Goal: Information Seeking & Learning: Learn about a topic

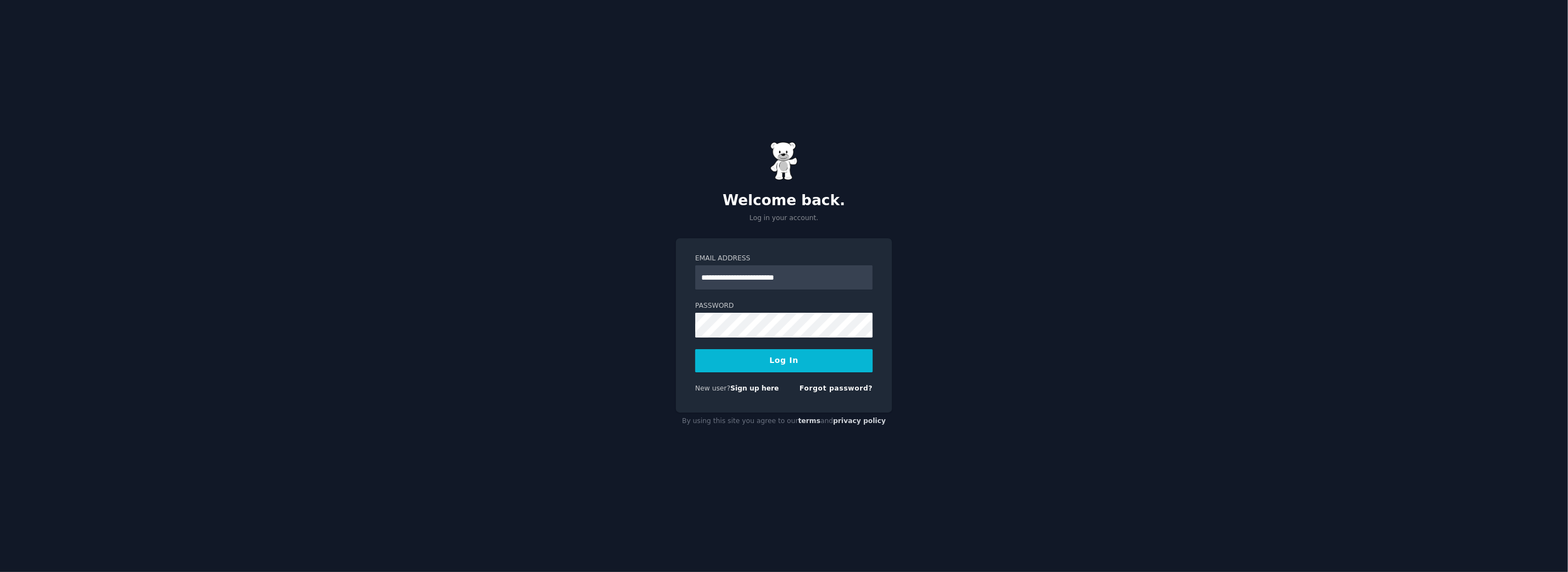
type input "**********"
click at [695, 349] on button "Log In" at bounding box center [784, 361] width 178 height 23
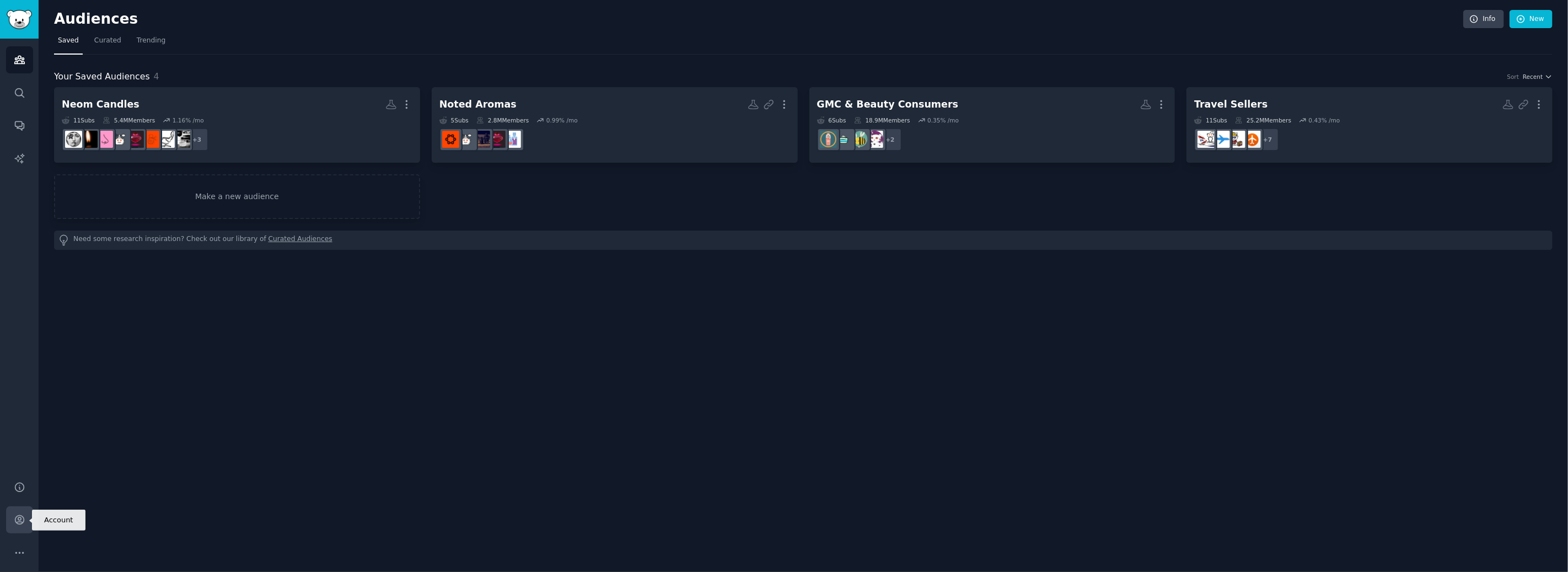
click at [20, 520] on icon "Sidebar" at bounding box center [19, 520] width 9 height 9
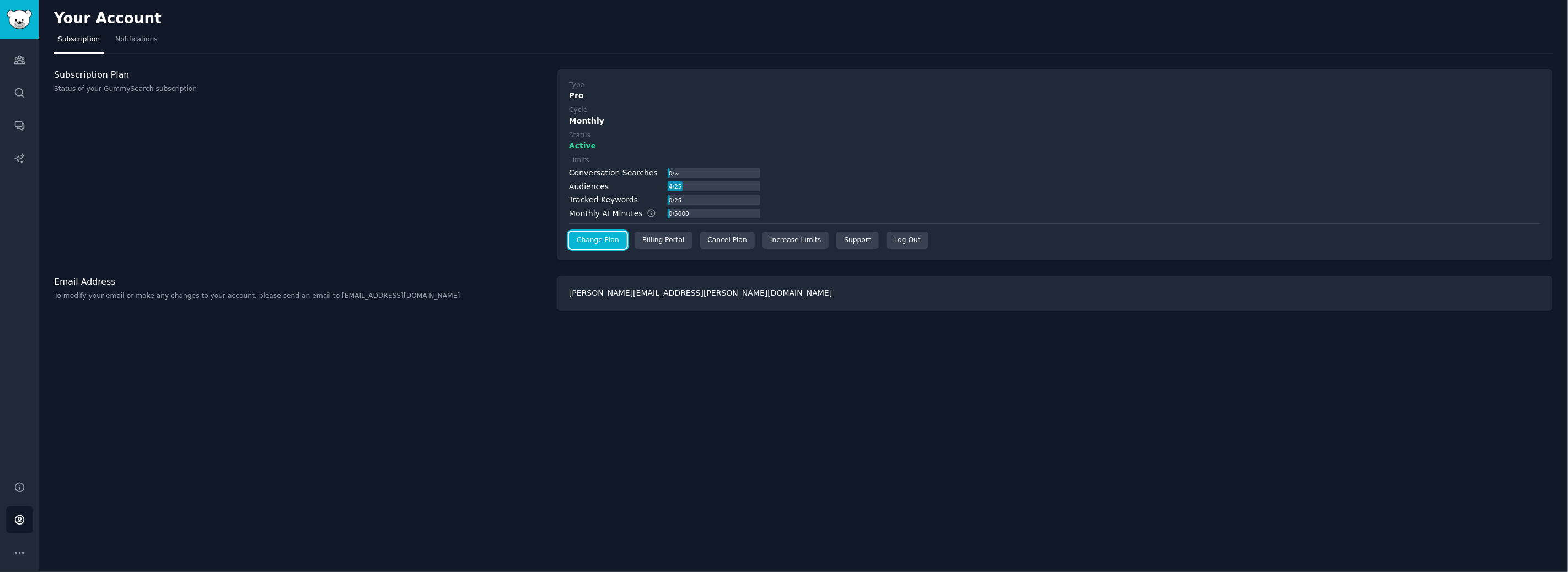
click at [601, 240] on link "Change Plan" at bounding box center [598, 241] width 58 height 17
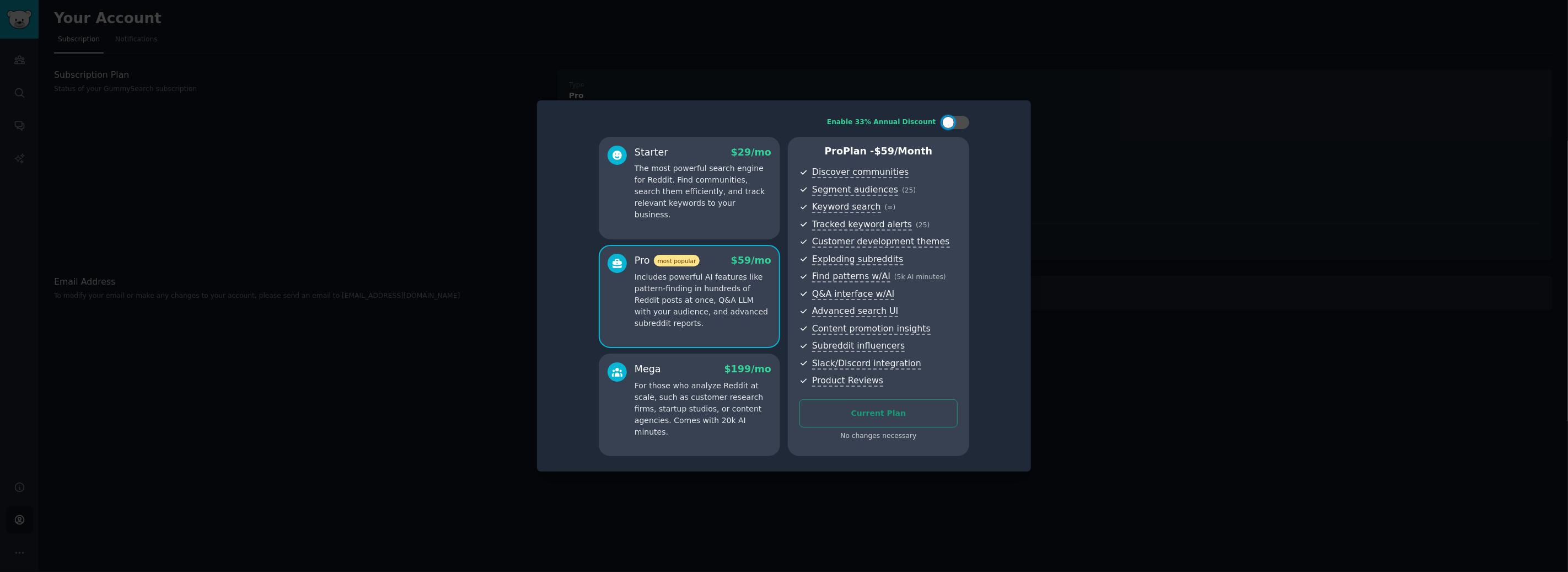
click at [1173, 317] on div at bounding box center [784, 286] width 1568 height 572
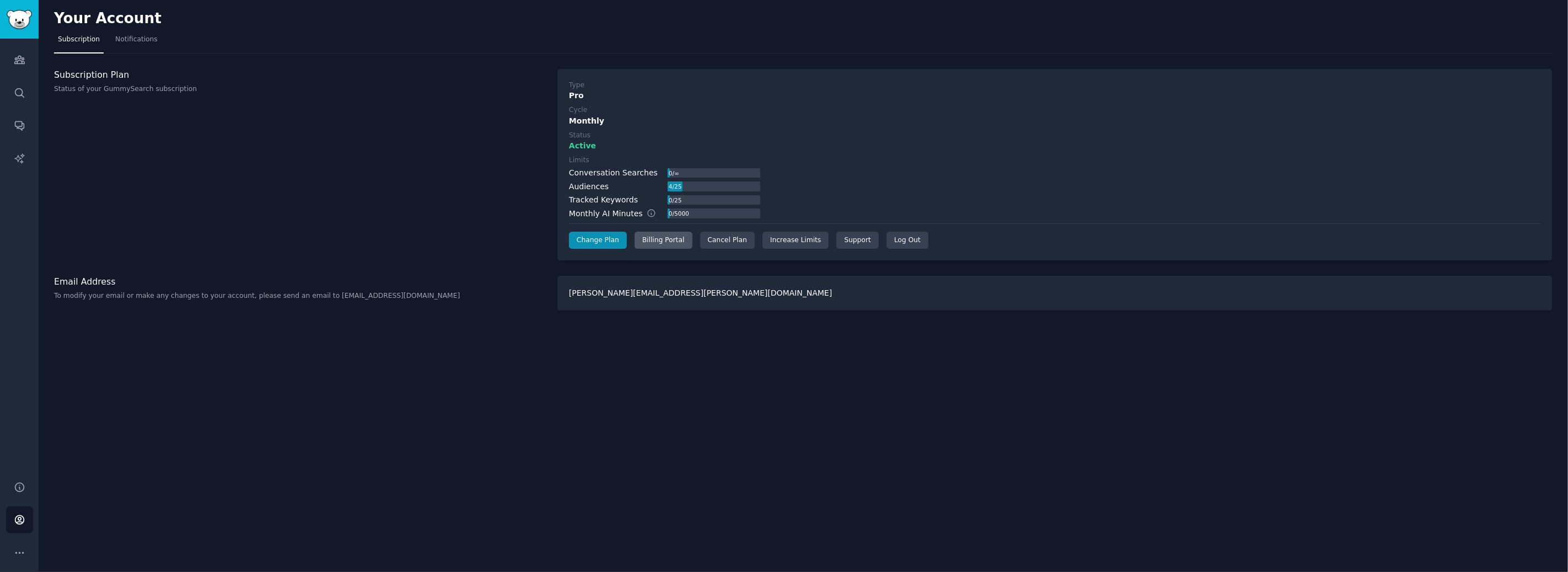
click at [669, 239] on div "Billing Portal" at bounding box center [663, 241] width 58 height 17
click at [727, 242] on div "Cancel Plan" at bounding box center [727, 241] width 54 height 17
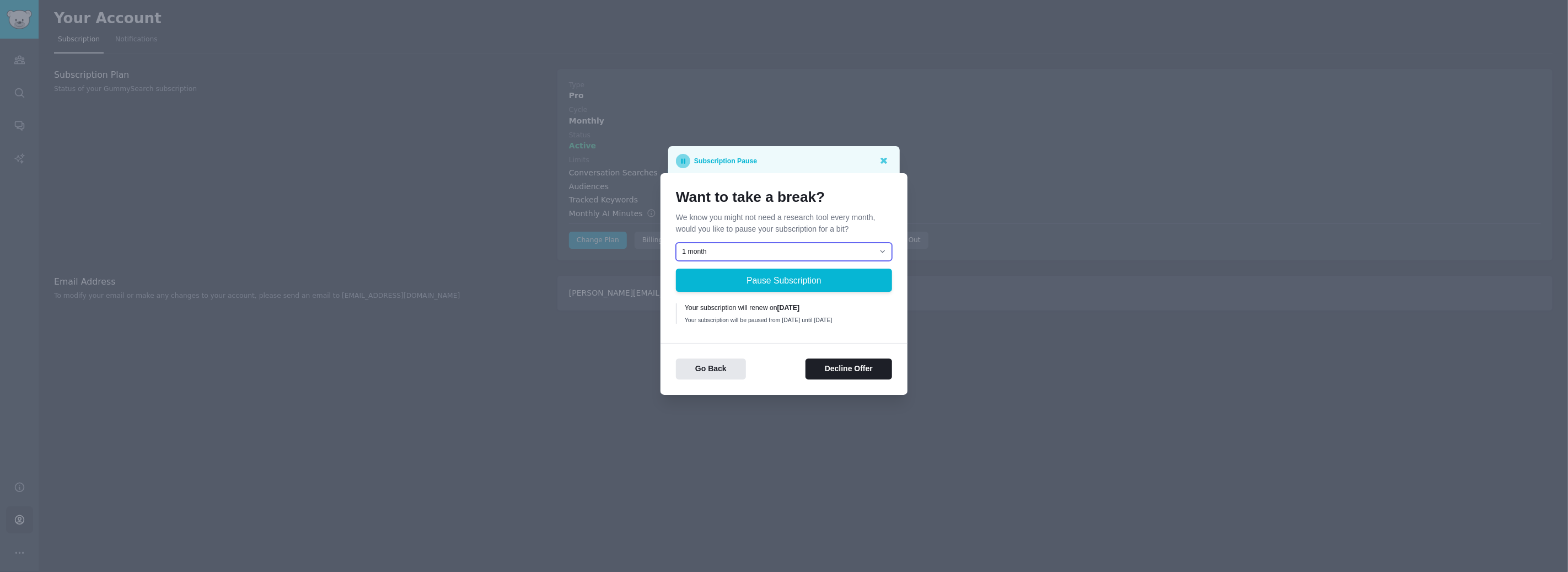
click at [824, 248] on select "1 month 2 months 3 months Choose a custom date to resume" at bounding box center [784, 252] width 216 height 19
select select "[object Object]"
click at [676, 242] on select "1 month 2 months 3 months Choose a custom date to resume" at bounding box center [784, 252] width 216 height 19
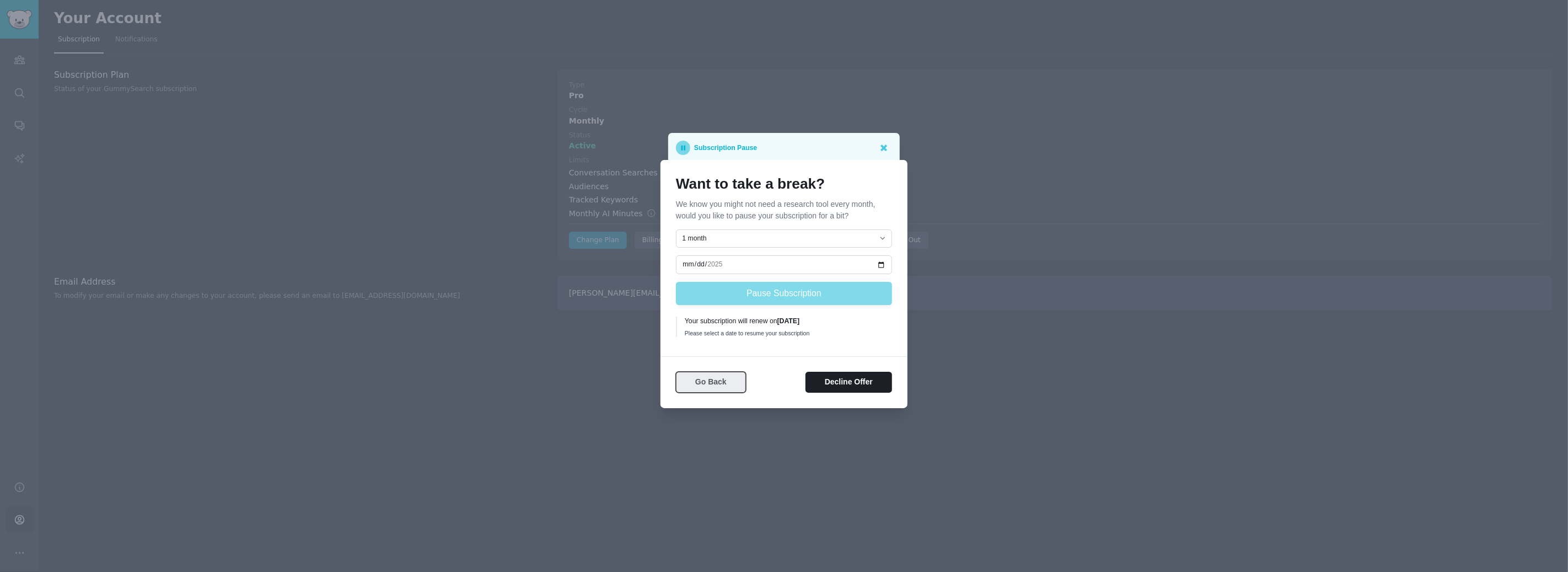
click at [703, 383] on button "Go Back" at bounding box center [711, 382] width 70 height 22
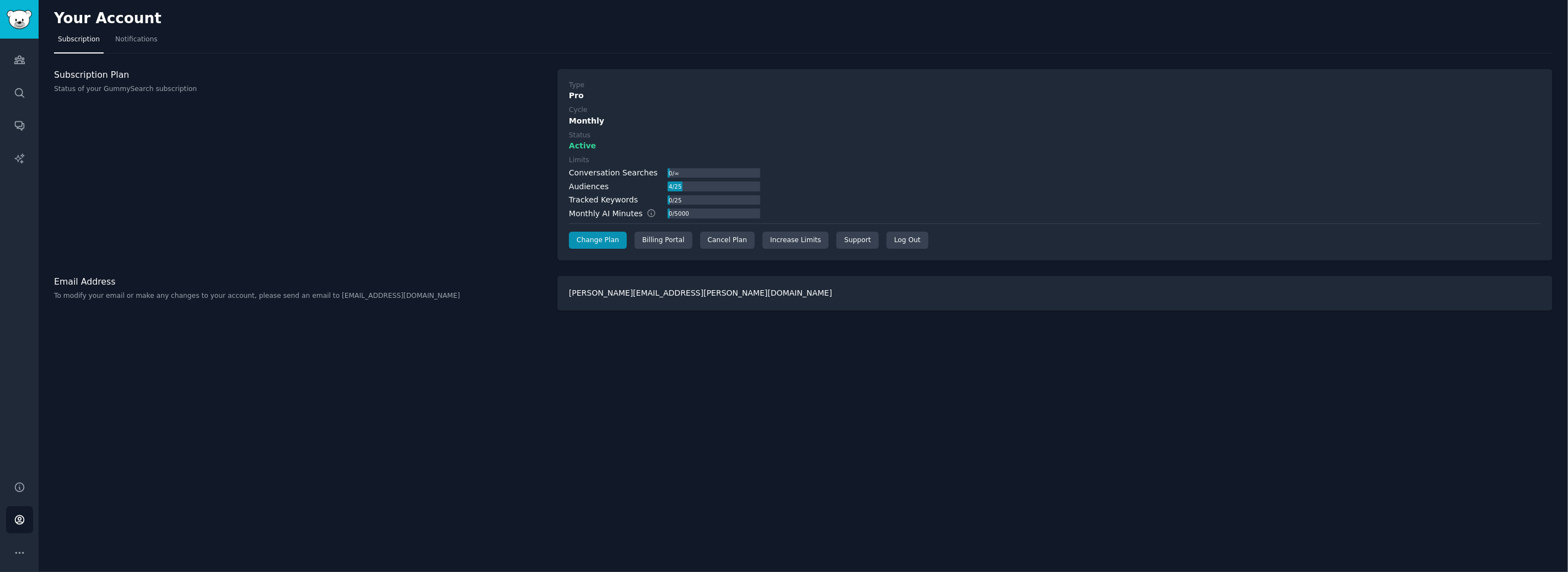
click at [758, 348] on div "Your Account Subscription Notifications Subscription Plan Status of your GummyS…" at bounding box center [804, 286] width 1530 height 572
click at [14, 59] on icon "Sidebar" at bounding box center [19, 60] width 11 height 11
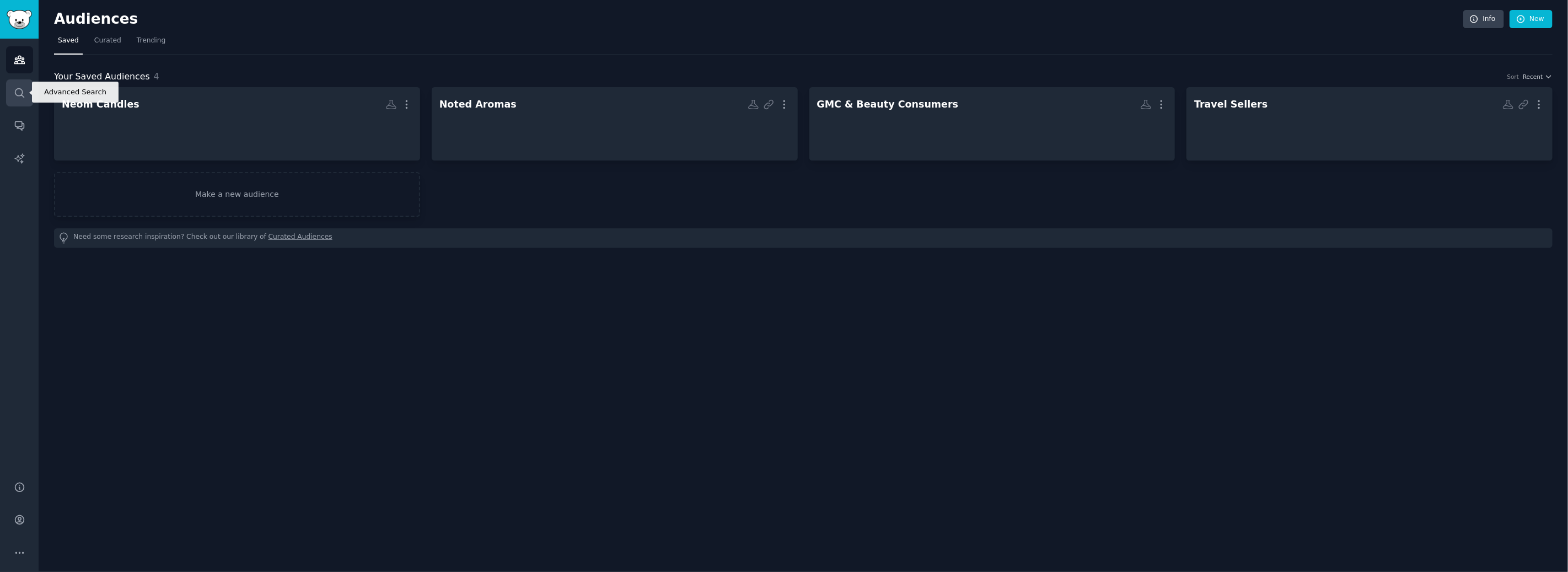
click at [20, 99] on link "Search" at bounding box center [19, 92] width 27 height 27
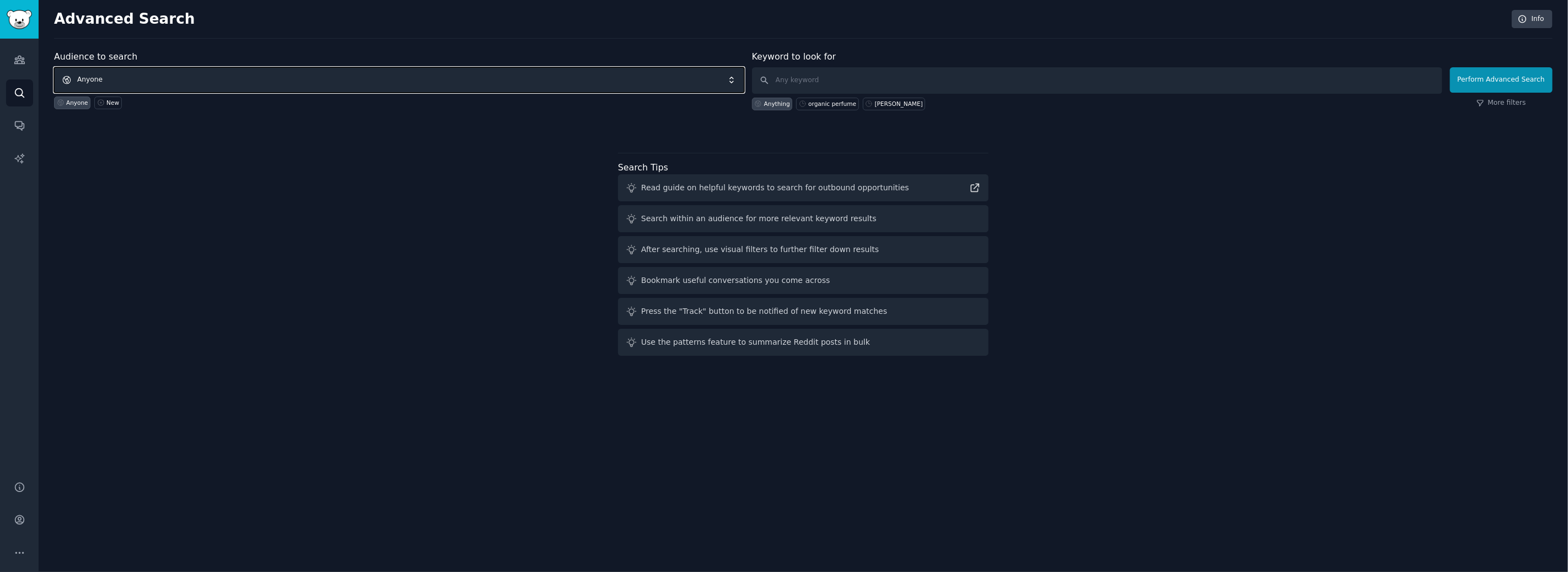
click at [237, 79] on span "Anyone" at bounding box center [399, 79] width 691 height 25
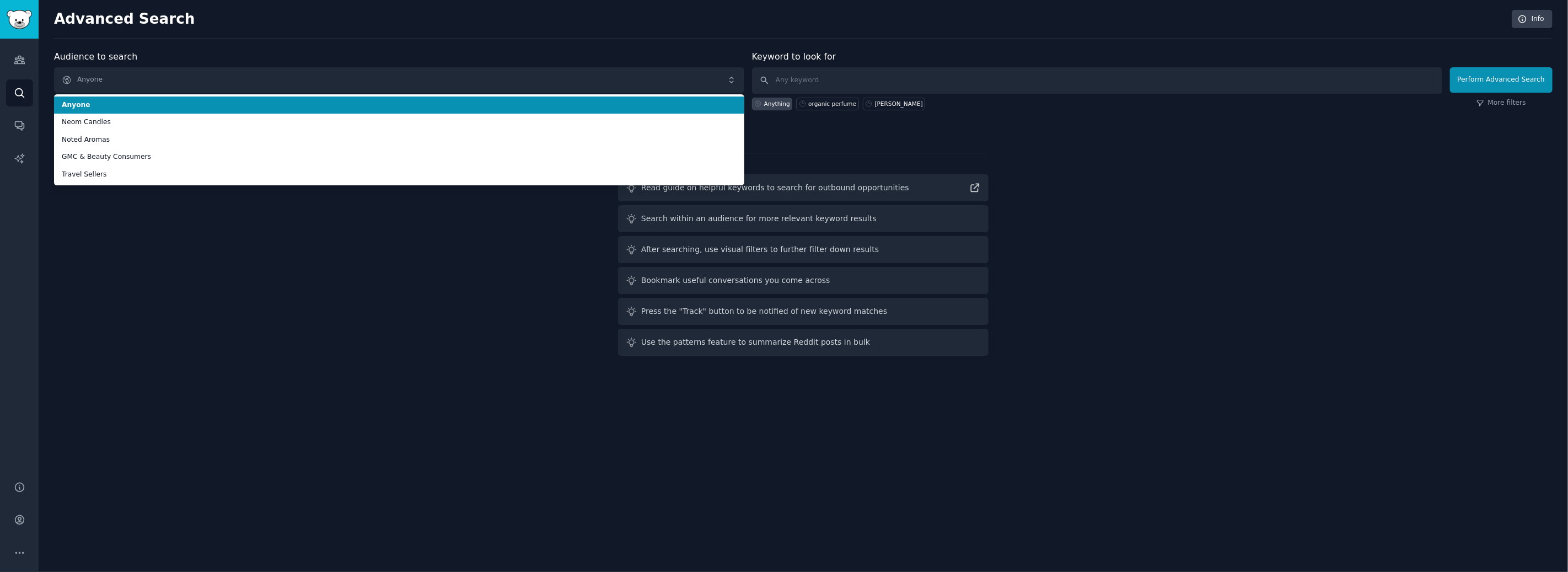
click at [397, 106] on span "Anyone" at bounding box center [399, 105] width 675 height 10
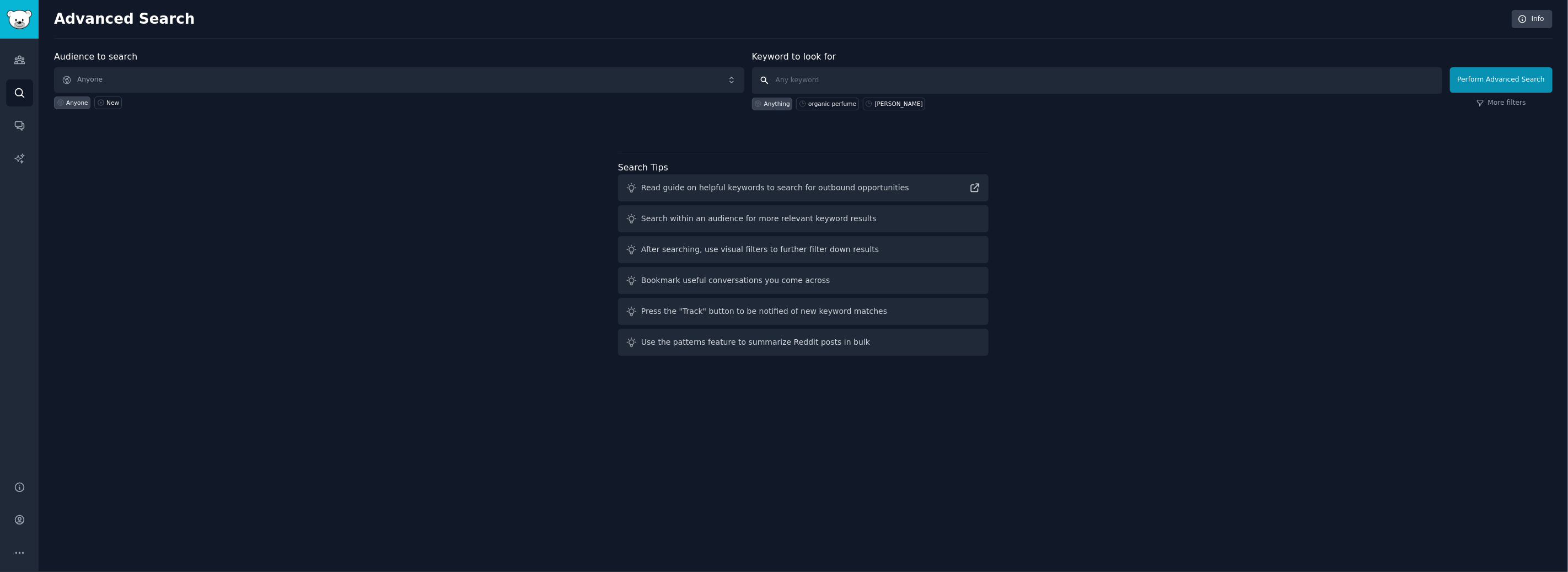
click at [822, 80] on input "text" at bounding box center [1097, 80] width 691 height 27
click at [25, 63] on link "Audiences" at bounding box center [19, 60] width 27 height 27
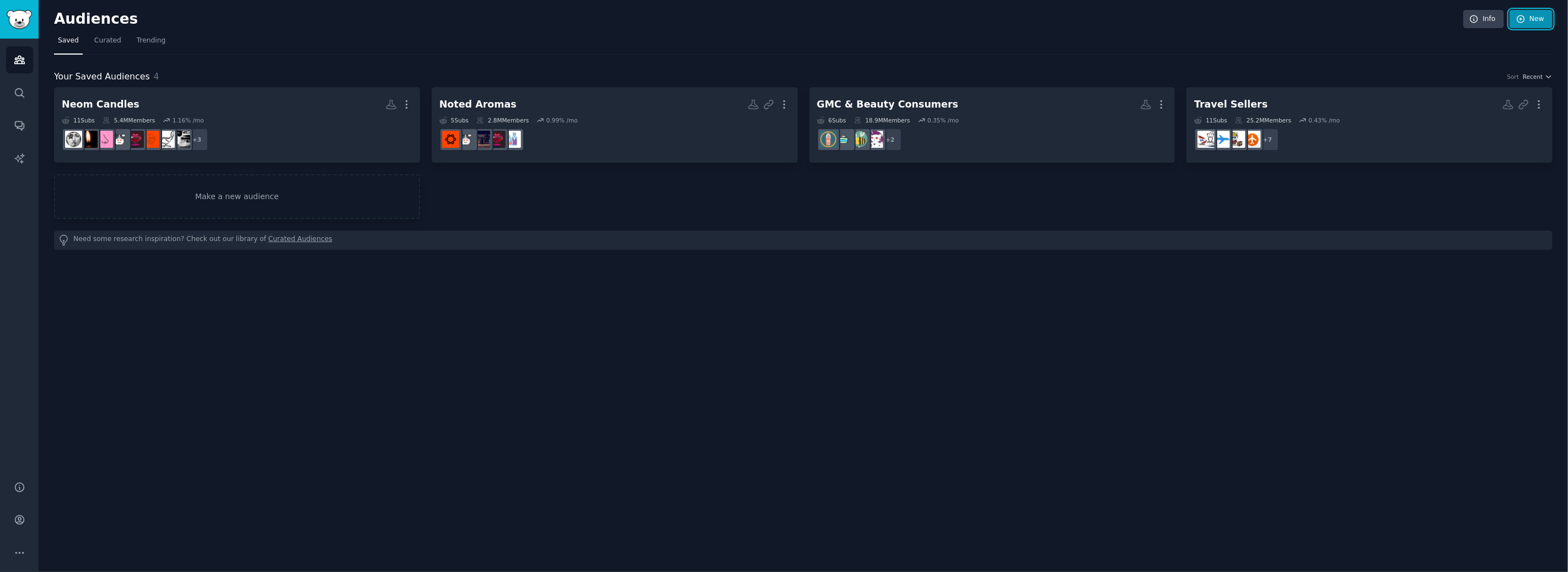
click at [1534, 27] on link "New" at bounding box center [1532, 20] width 43 height 19
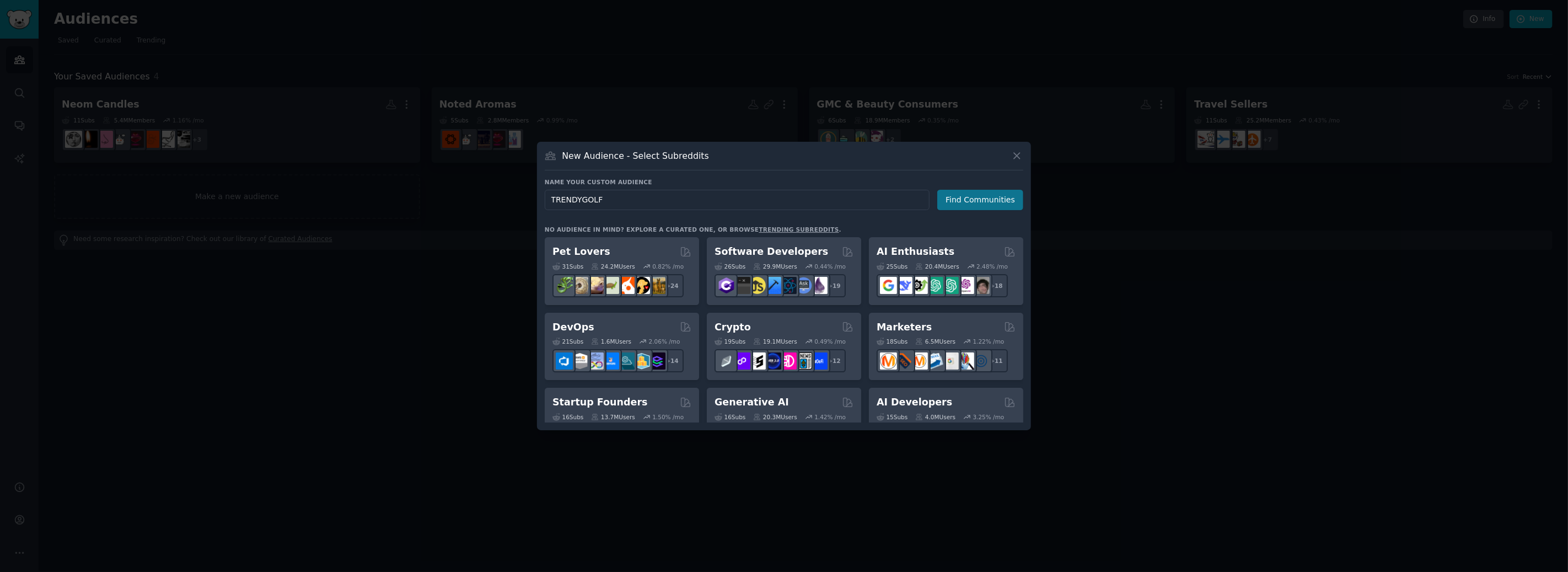
type input "TRENDYGOLF"
click at [976, 206] on button "Find Communities" at bounding box center [981, 200] width 86 height 21
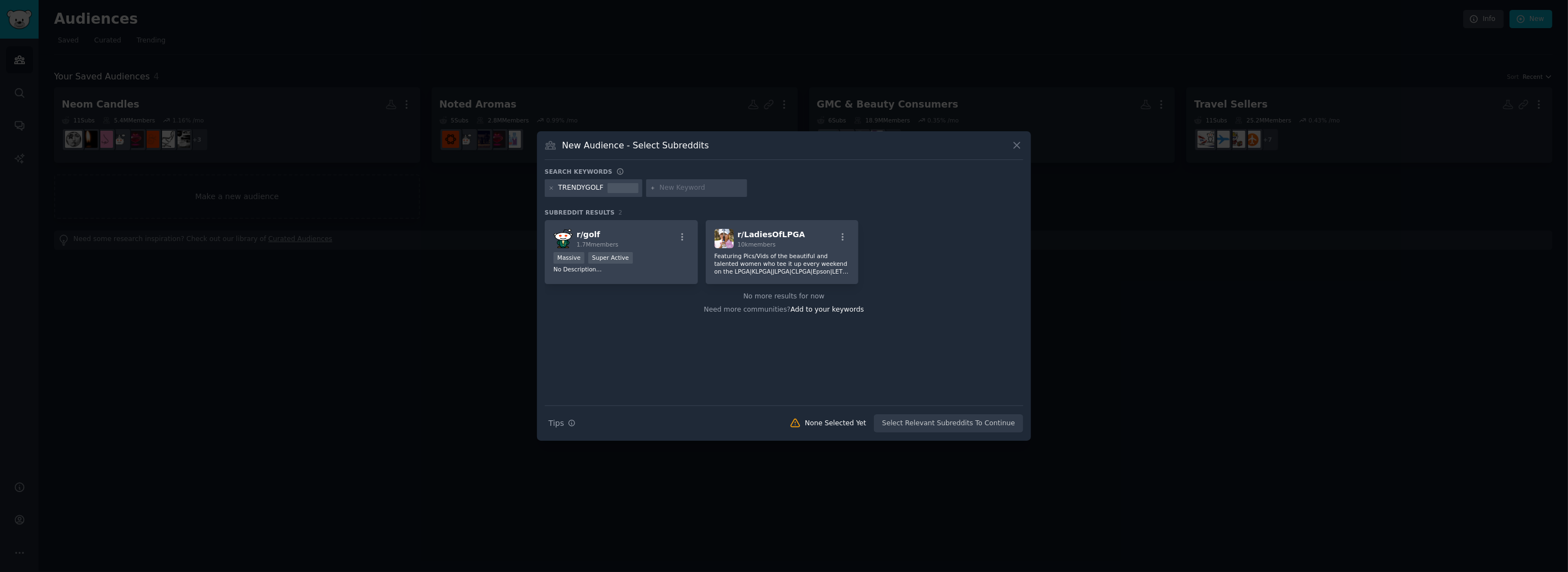
click at [694, 188] on input "text" at bounding box center [701, 188] width 84 height 10
type input "trendy golf"
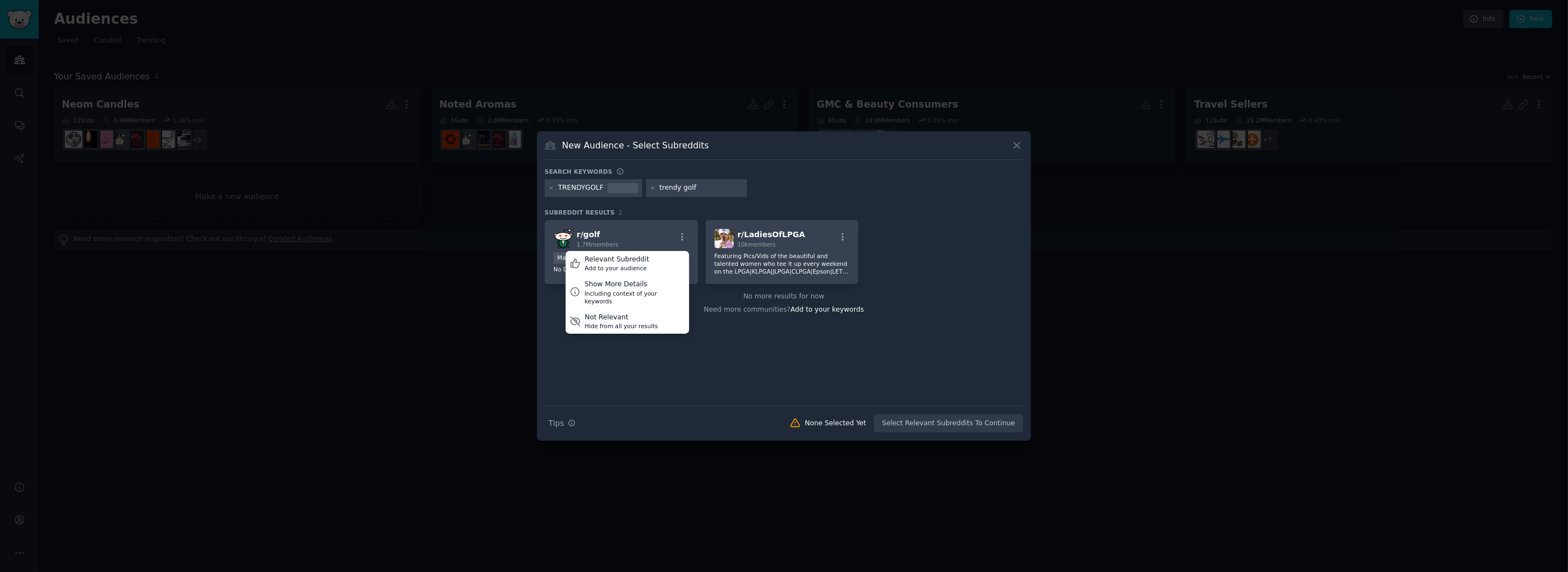
click at [706, 199] on div "TRENDYGOLF trendy golf" at bounding box center [784, 190] width 479 height 22
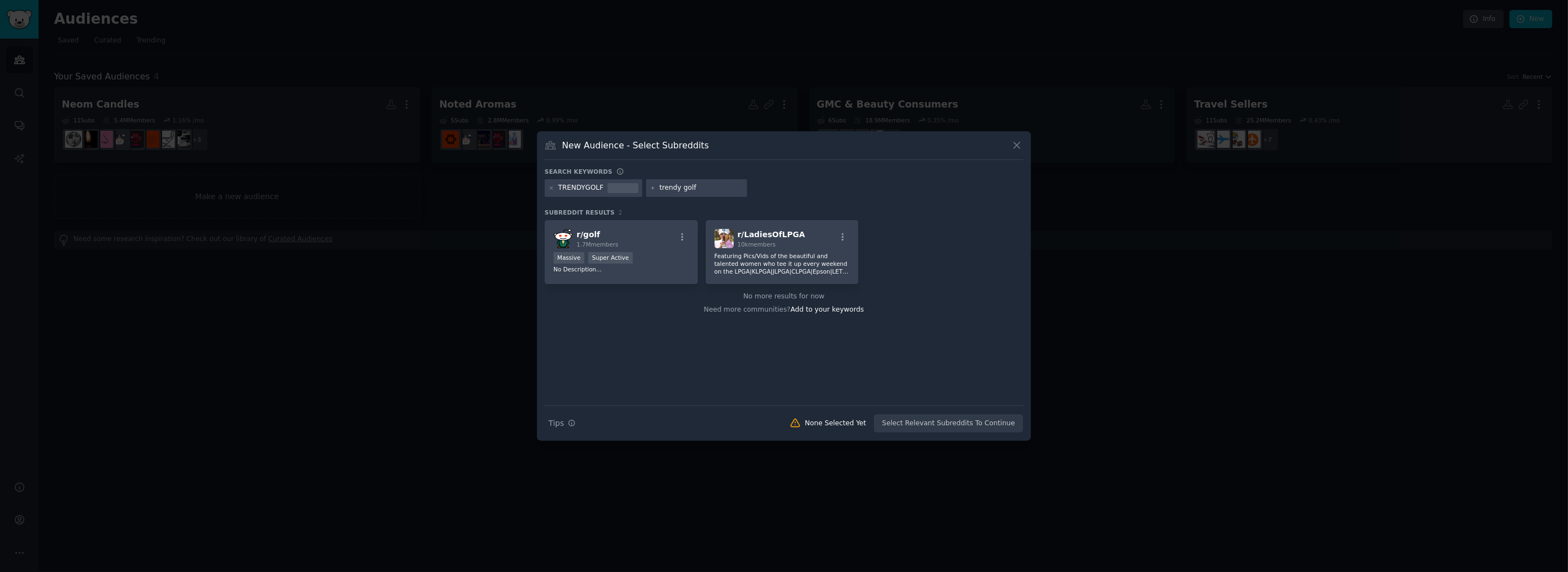
click at [712, 177] on div "Search keywords" at bounding box center [784, 173] width 479 height 11
click at [721, 183] on input "trendy golf" at bounding box center [701, 188] width 84 height 10
type input "trendy golf"
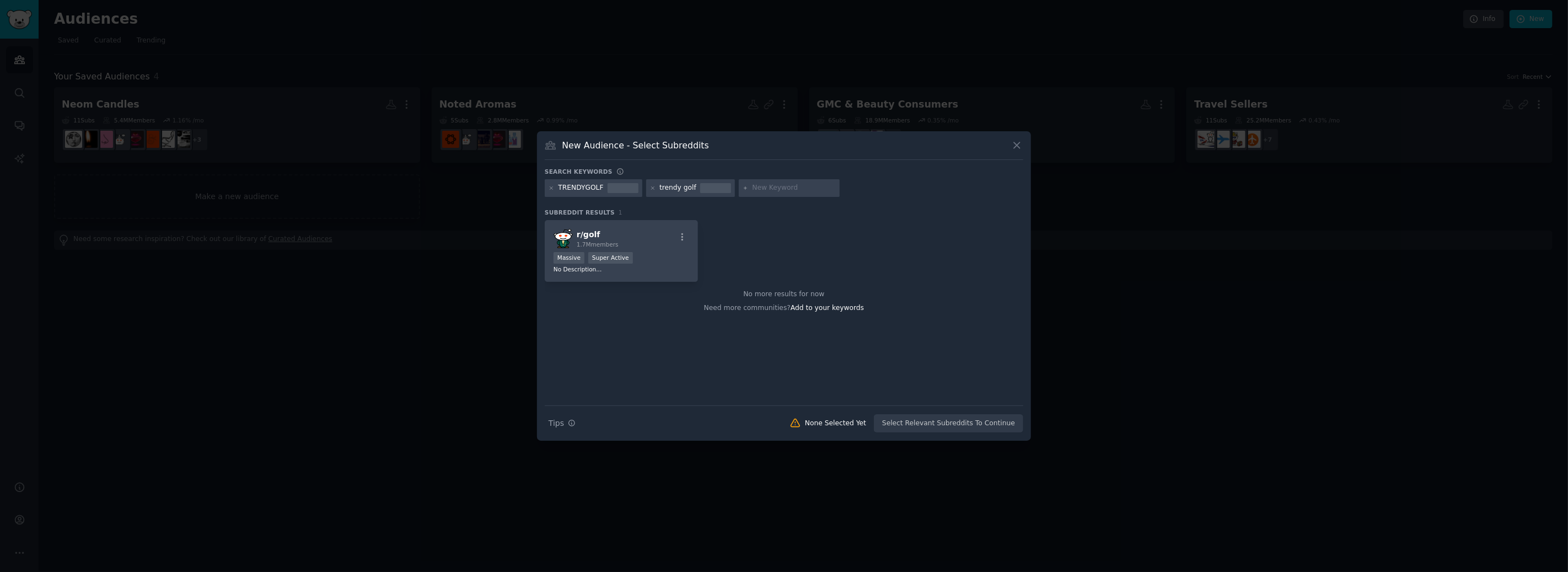
click at [724, 185] on div at bounding box center [716, 184] width 31 height 3
click at [652, 189] on icon at bounding box center [653, 188] width 6 height 6
click at [552, 191] on icon at bounding box center [551, 188] width 6 height 6
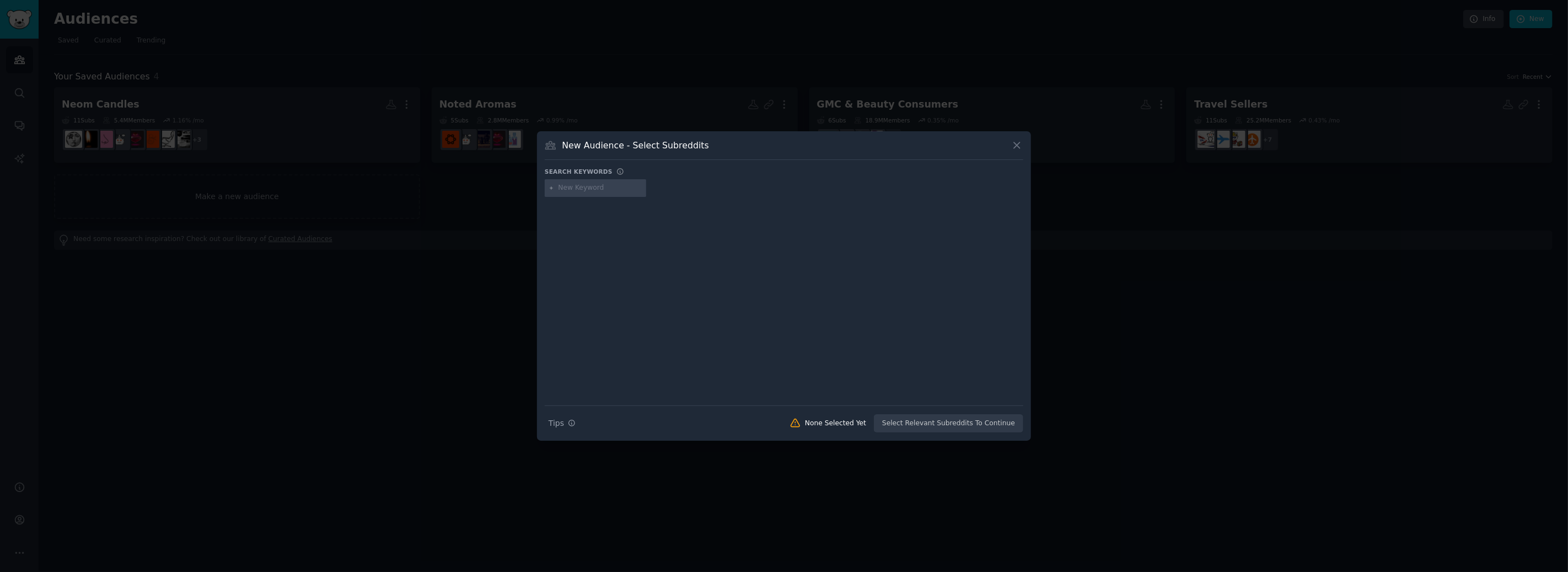
click at [586, 190] on input "text" at bounding box center [600, 188] width 84 height 10
type input "golf clothing"
type input "golf apparel"
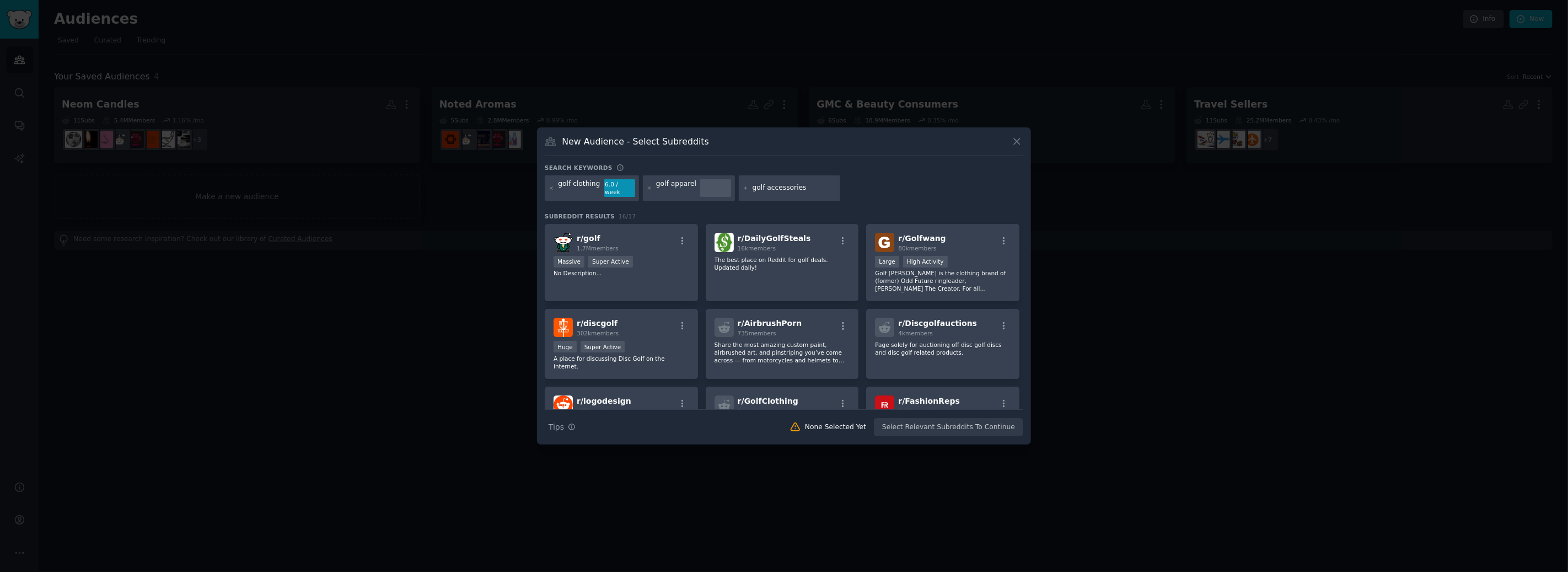
type input "golf accessories"
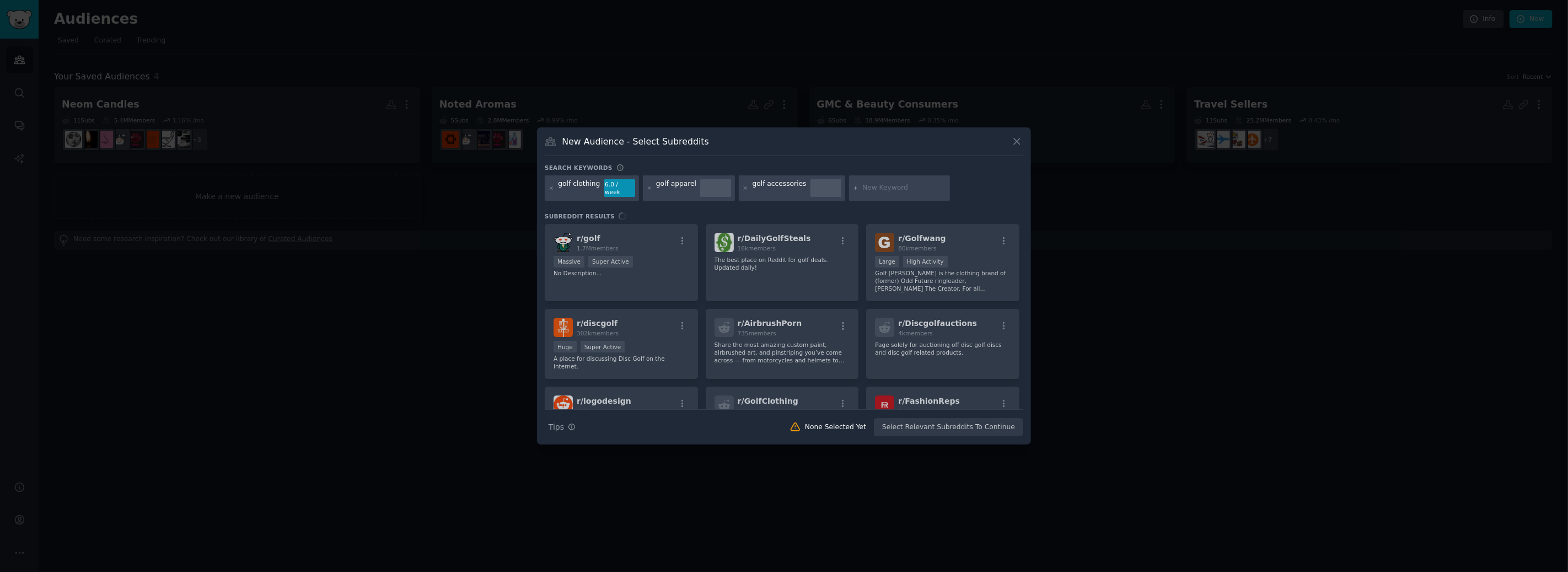
click at [1004, 240] on div "r/ golf 1.7M members Massive Super Active No Description... r/ DailyGolfSteals …" at bounding box center [784, 317] width 479 height 185
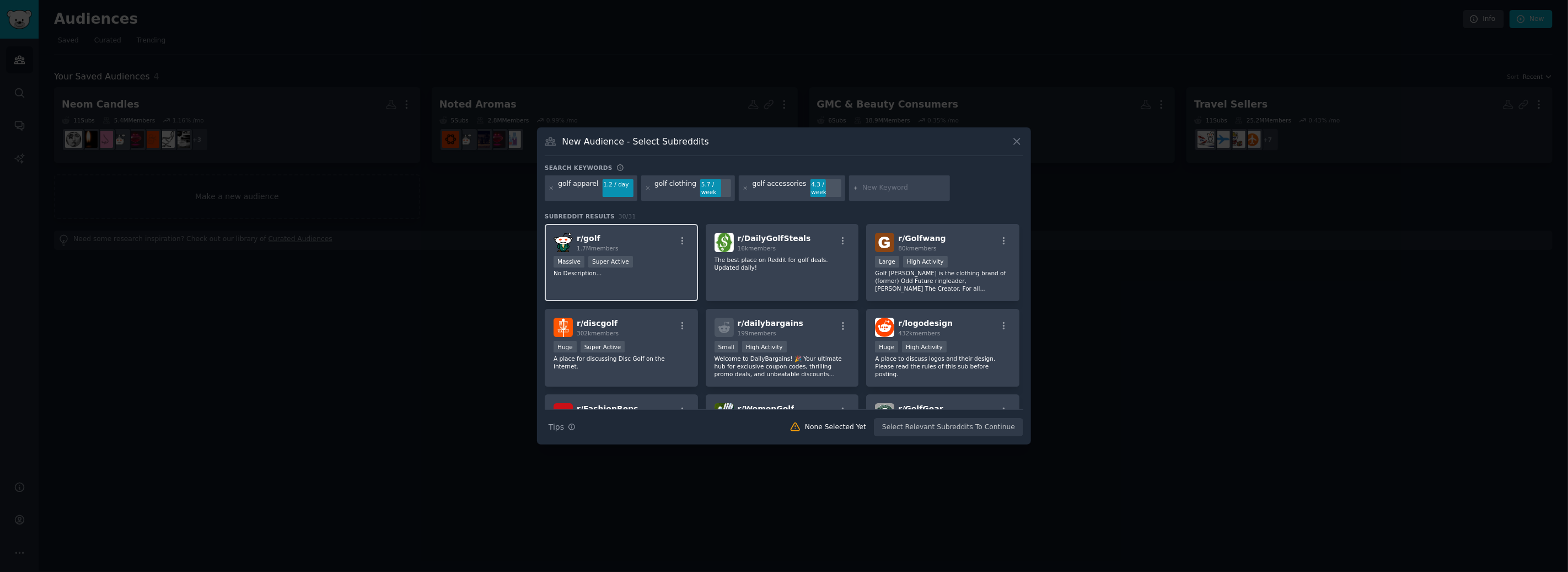
click at [664, 256] on div "Massive Super Active" at bounding box center [621, 263] width 135 height 14
click at [811, 263] on p "The best place on Reddit for golf deals. Updated daily!" at bounding box center [782, 264] width 135 height 16
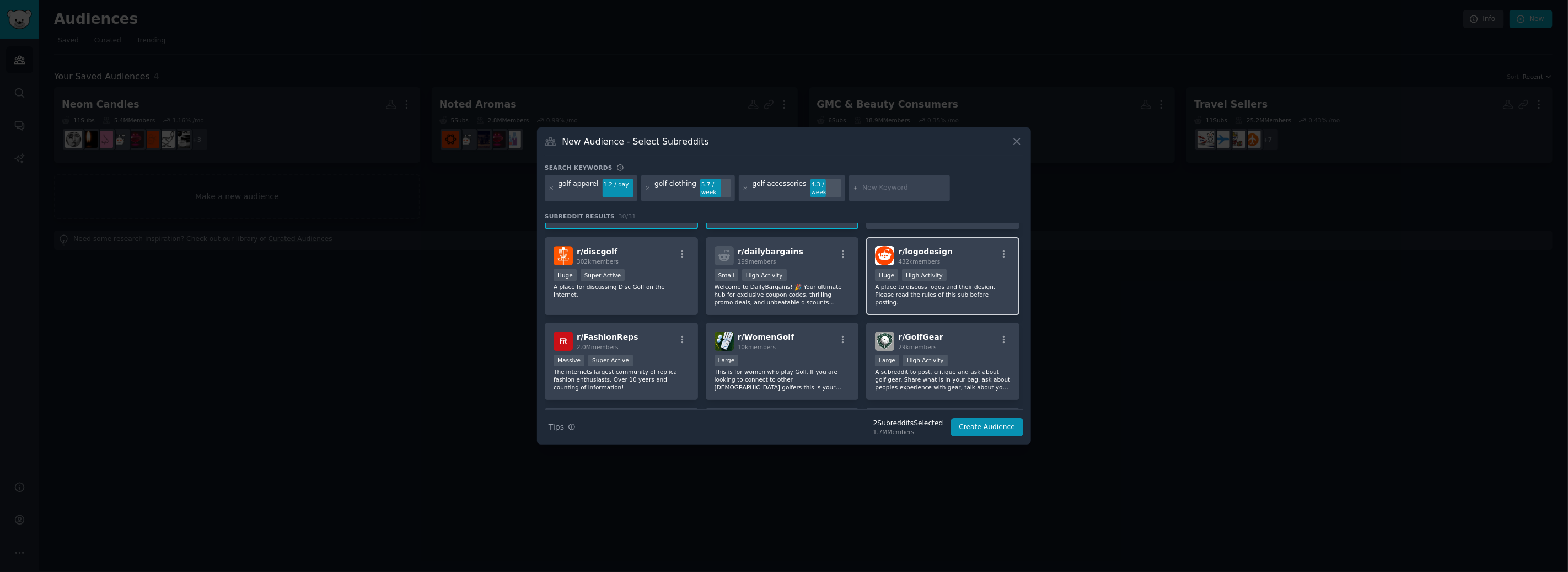
scroll to position [82, 0]
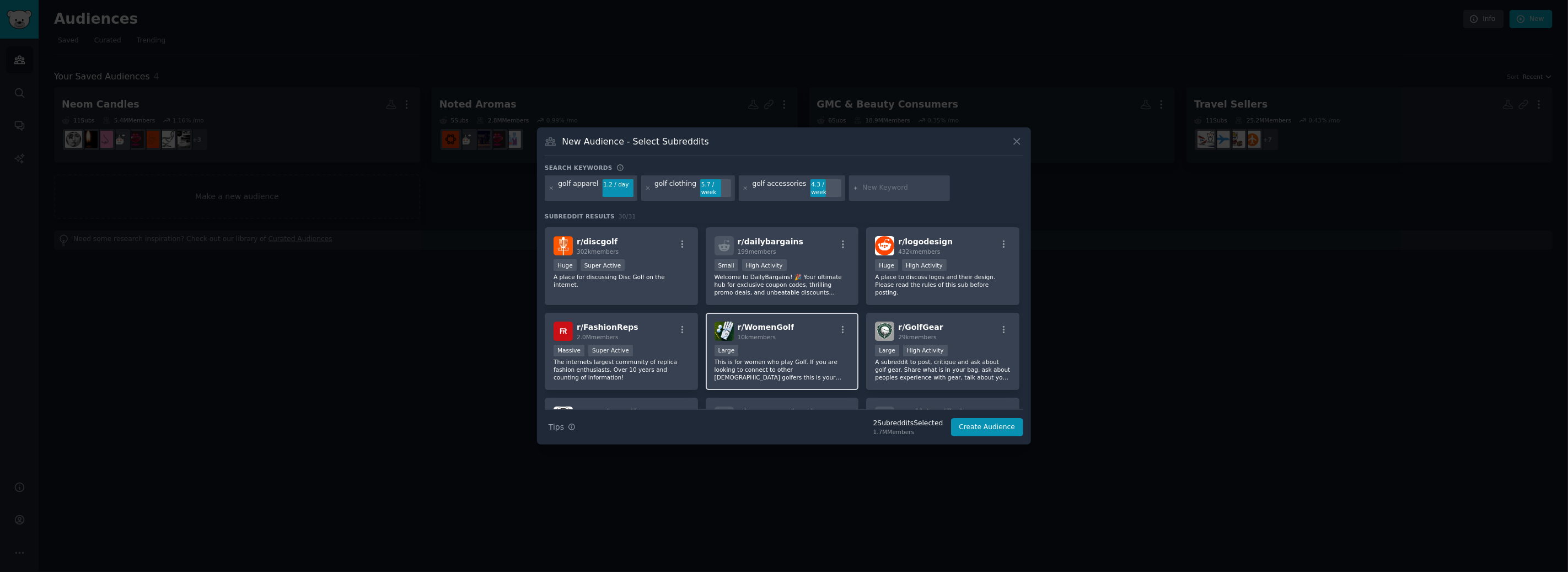
click at [801, 333] on div "r/ WomenGolf 10k members" at bounding box center [782, 331] width 135 height 19
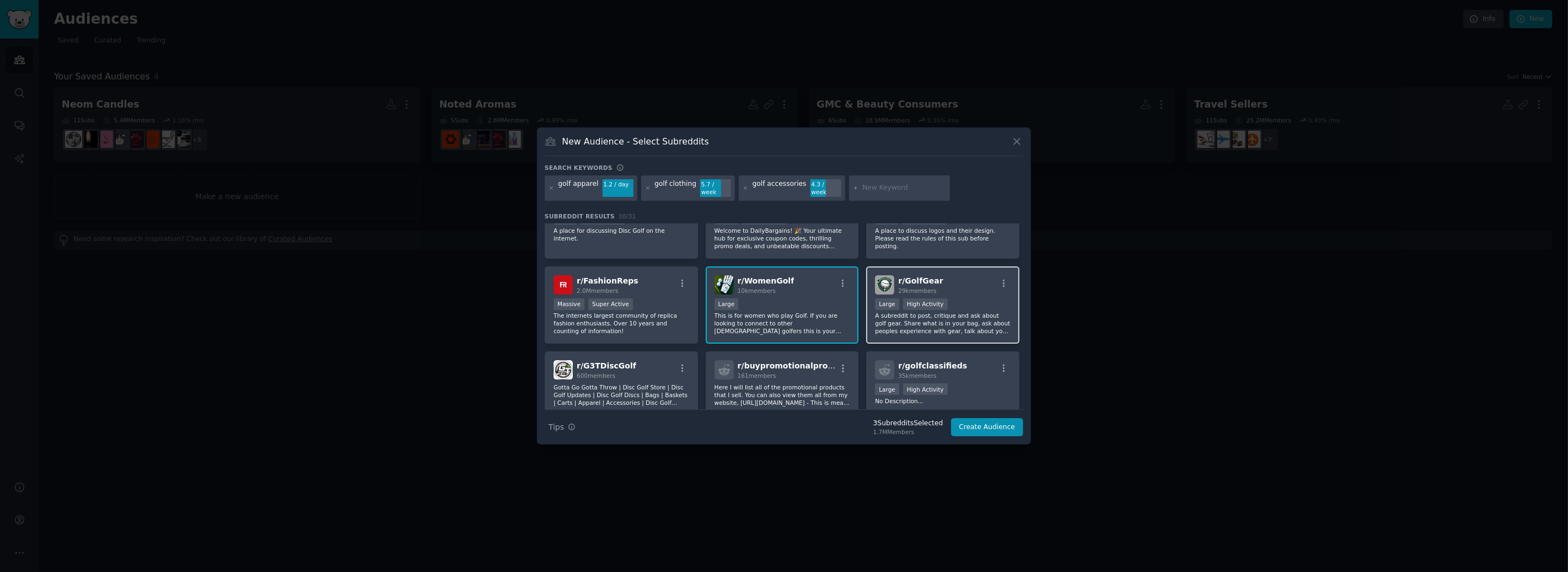
scroll to position [138, 0]
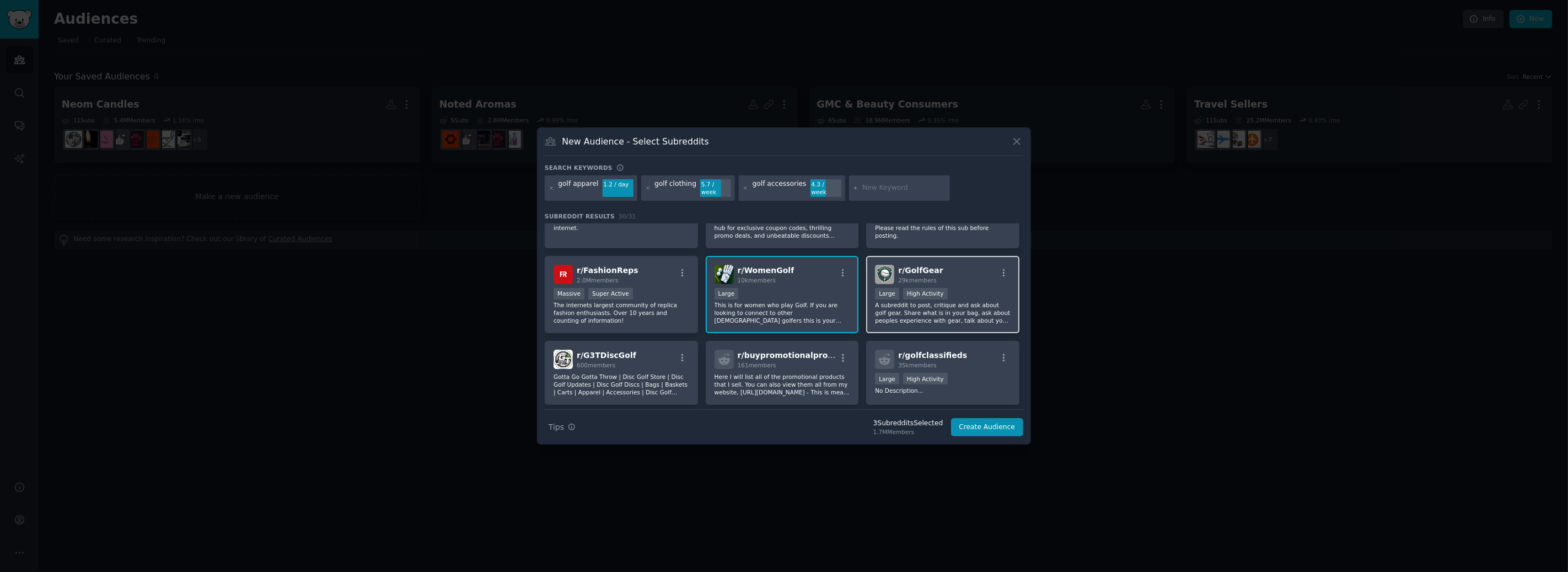
click at [965, 278] on div "r/ GolfGear 29k members Large High Activity A subreddit to post, critique and a…" at bounding box center [944, 295] width 154 height 78
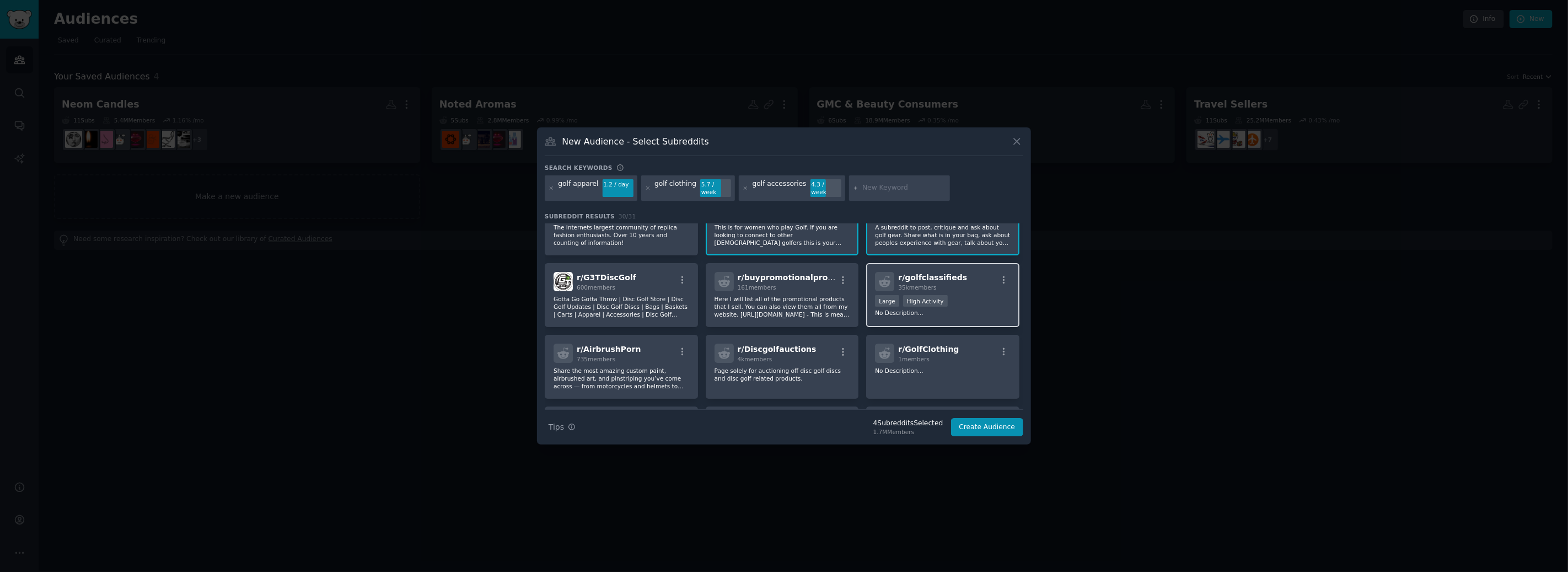
scroll to position [221, 0]
click at [970, 282] on div "r/ golfclassifieds 35k members Large High Activity No Description..." at bounding box center [944, 291] width 154 height 64
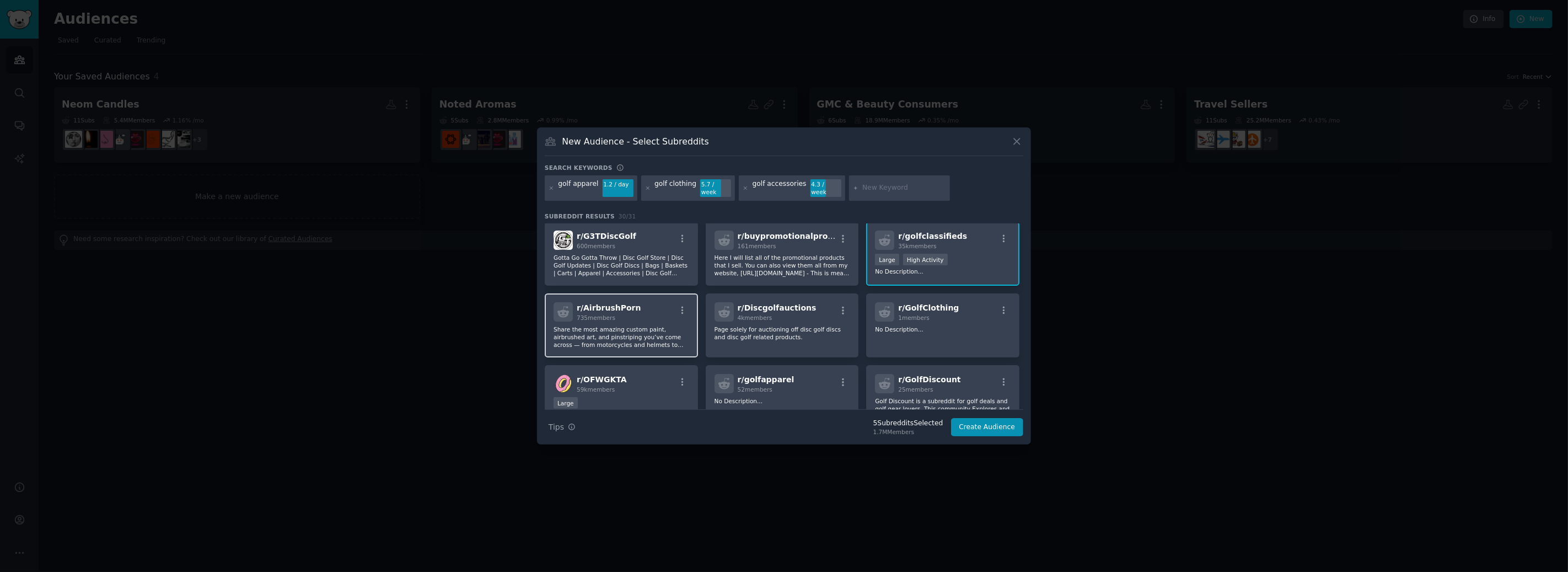
scroll to position [258, 0]
click at [956, 311] on div "r/ GolfClothing 1 members" at bounding box center [943, 311] width 135 height 19
click at [941, 313] on div "r/ GolfClothing 1 members No Description..." at bounding box center [944, 325] width 154 height 64
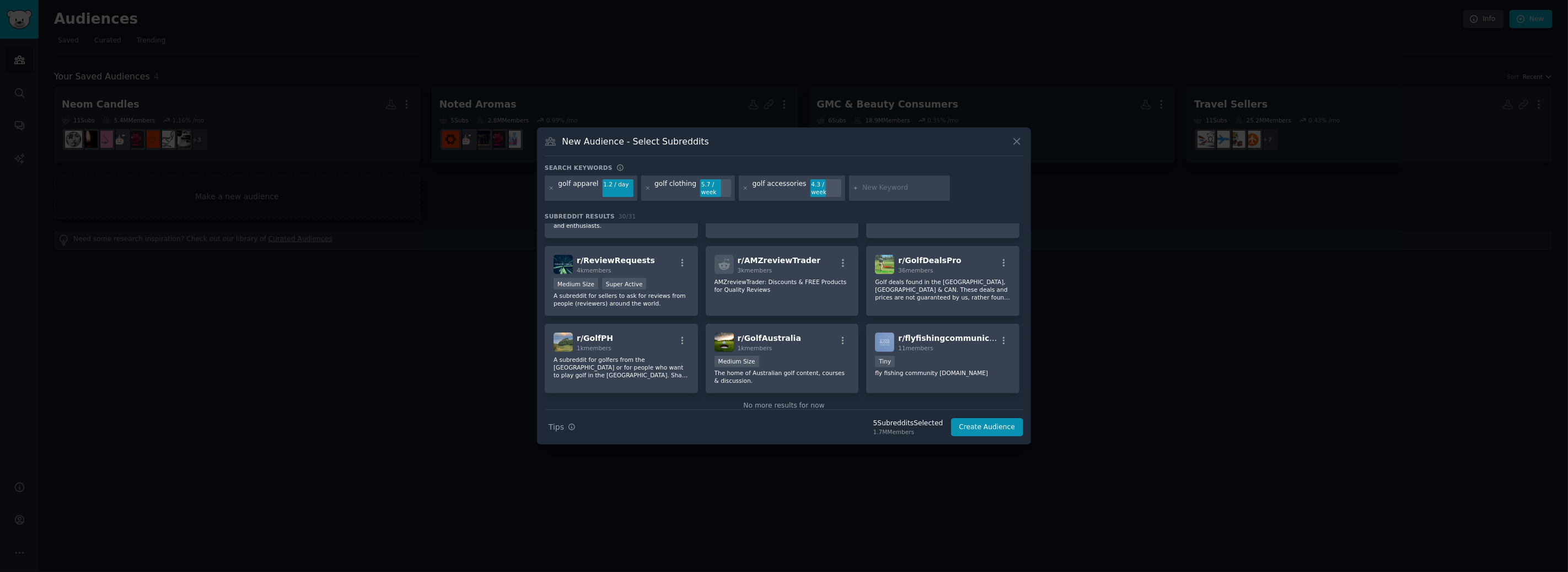
scroll to position [599, 0]
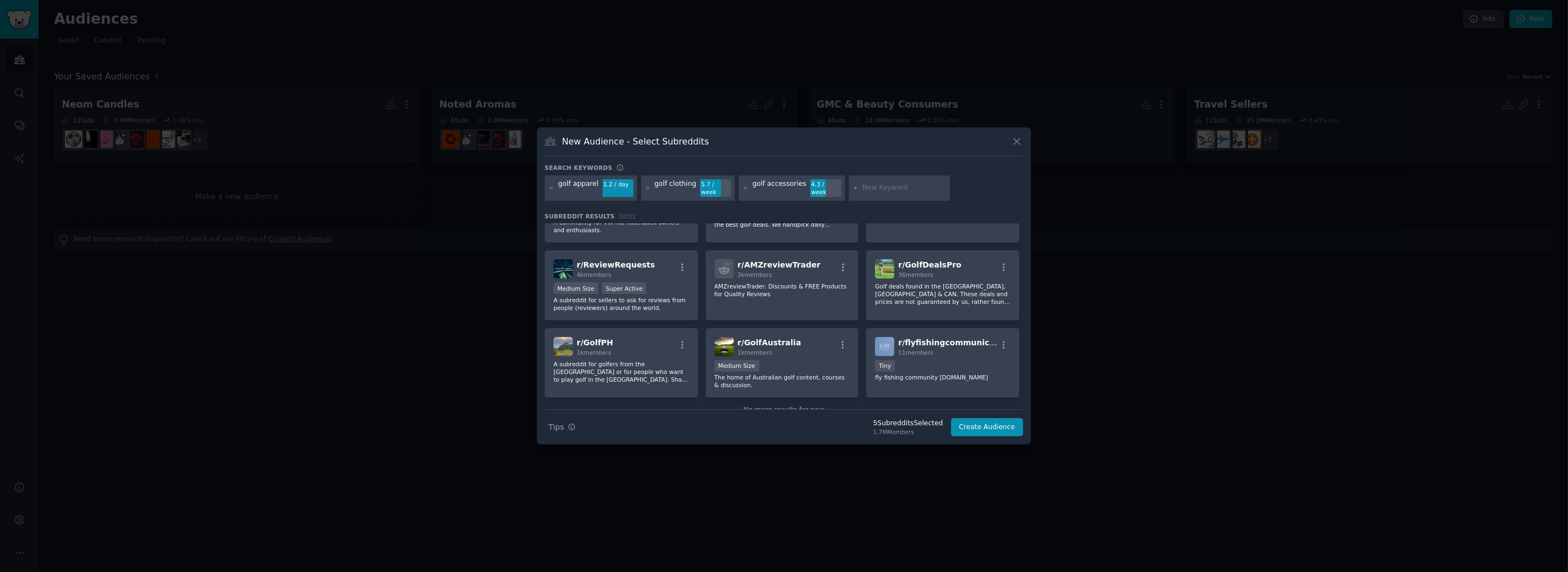
click at [869, 188] on input "text" at bounding box center [904, 188] width 84 height 10
type input "golf clothes"
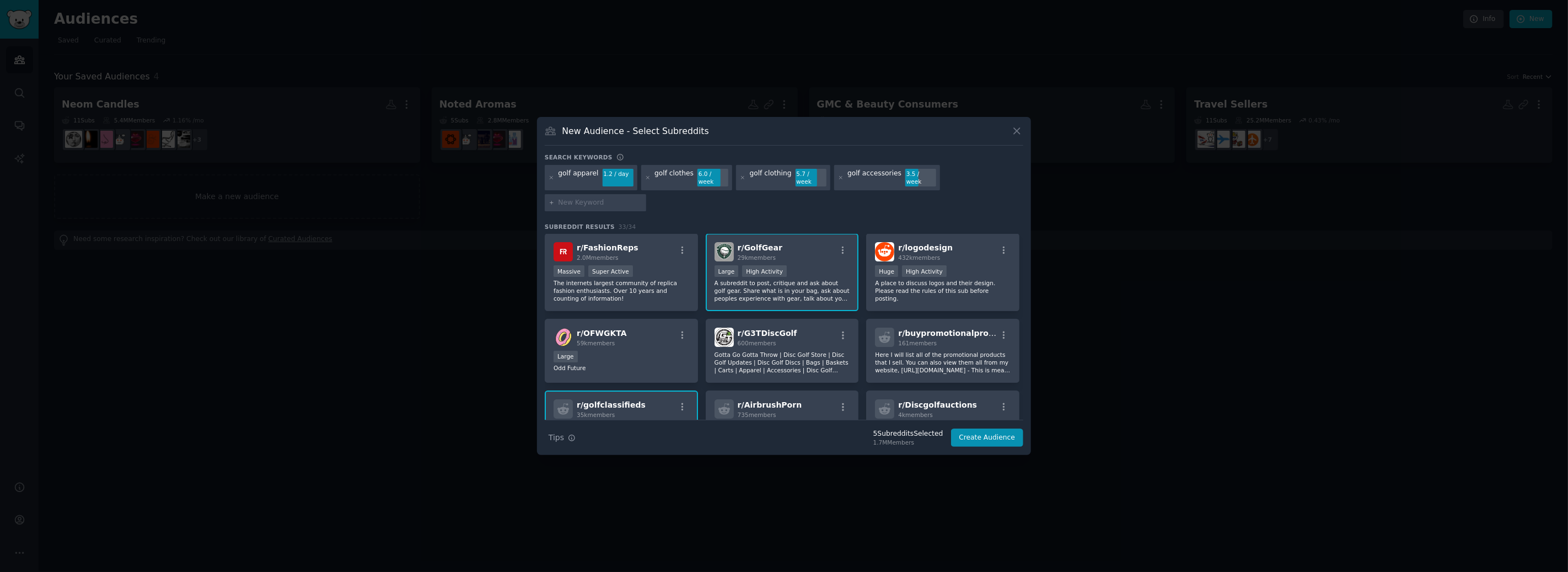
scroll to position [173, 0]
type input "golf fashion"
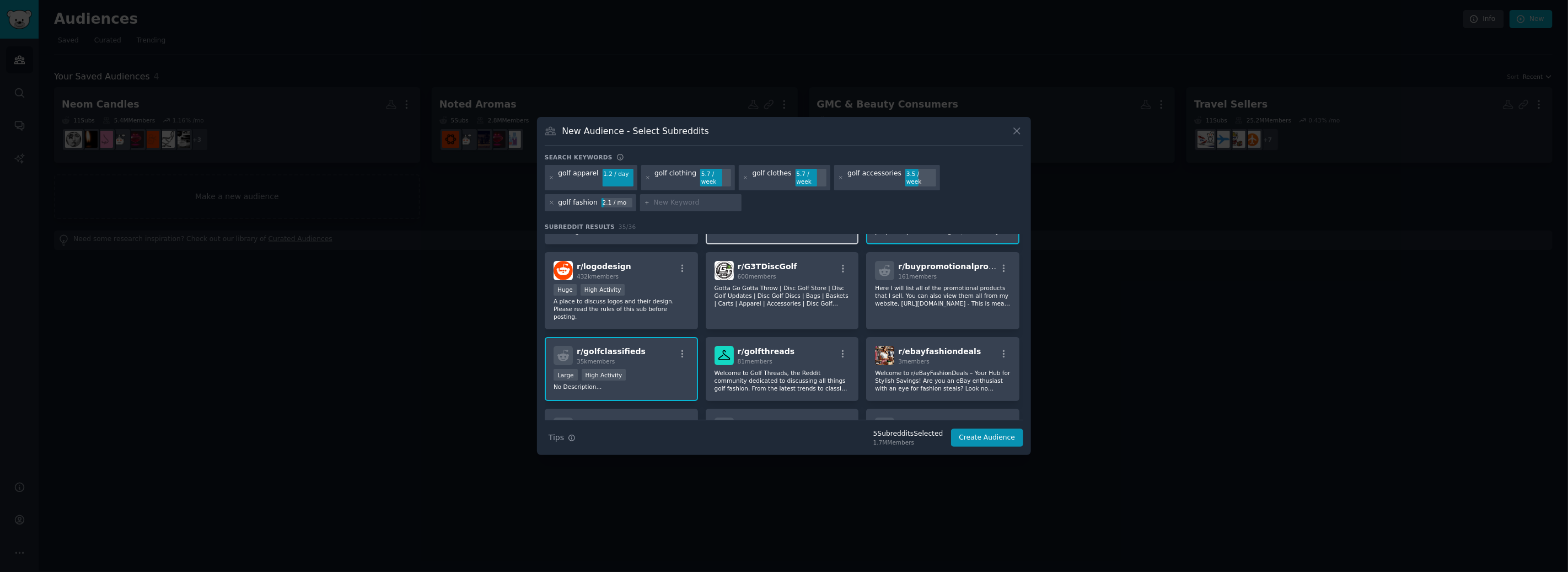
scroll to position [242, 0]
type input "golf products"
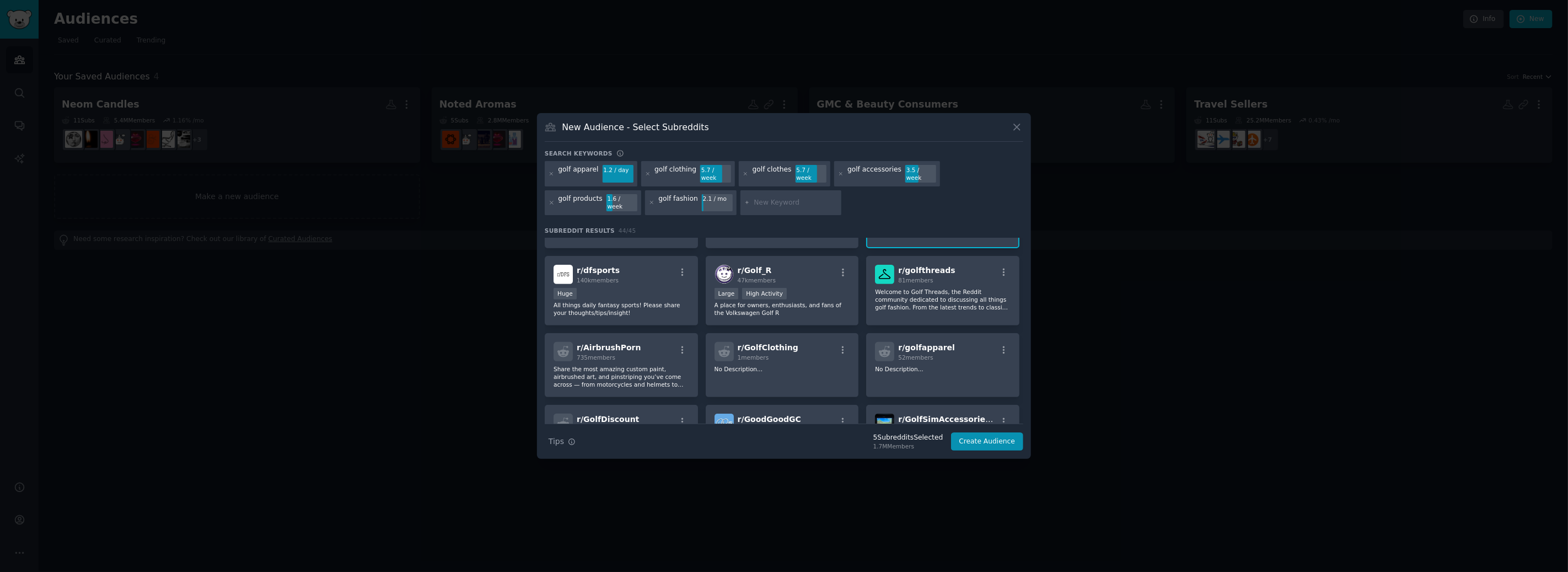
scroll to position [403, 0]
click at [958, 263] on div "r/ golfthreads 81 members" at bounding box center [943, 273] width 135 height 19
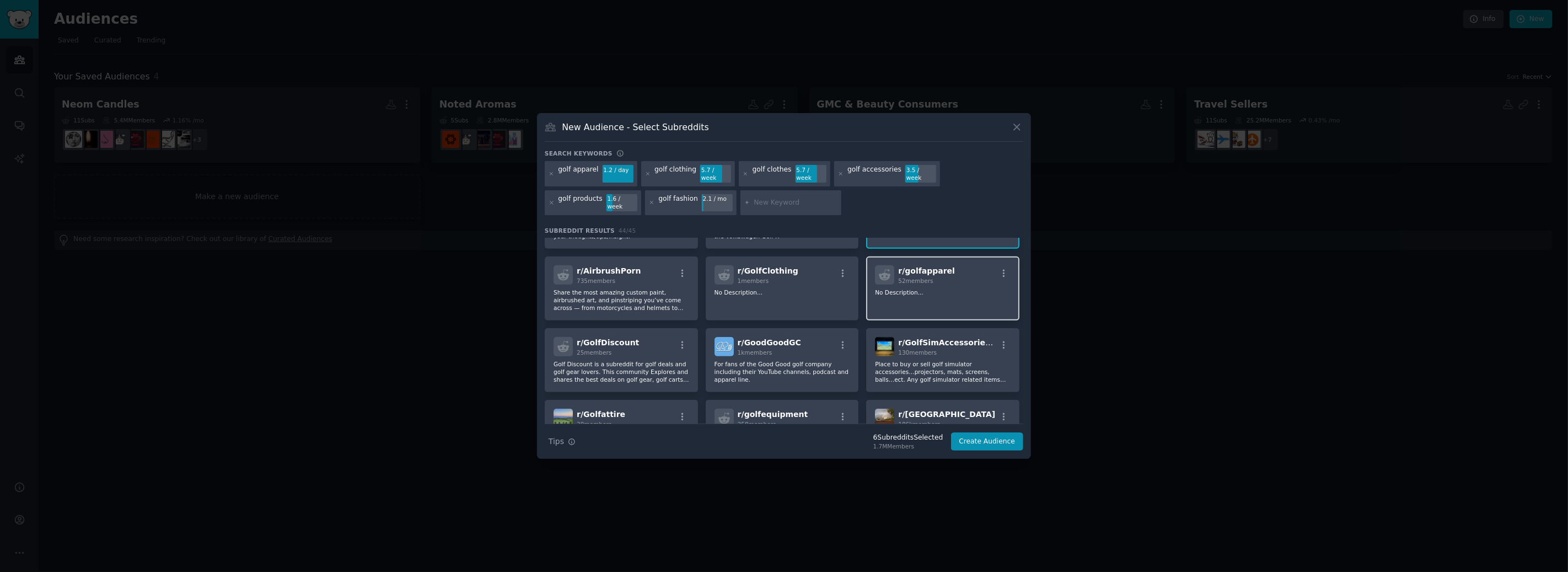
scroll to position [475, 0]
click at [959, 292] on p "No Description..." at bounding box center [943, 295] width 135 height 8
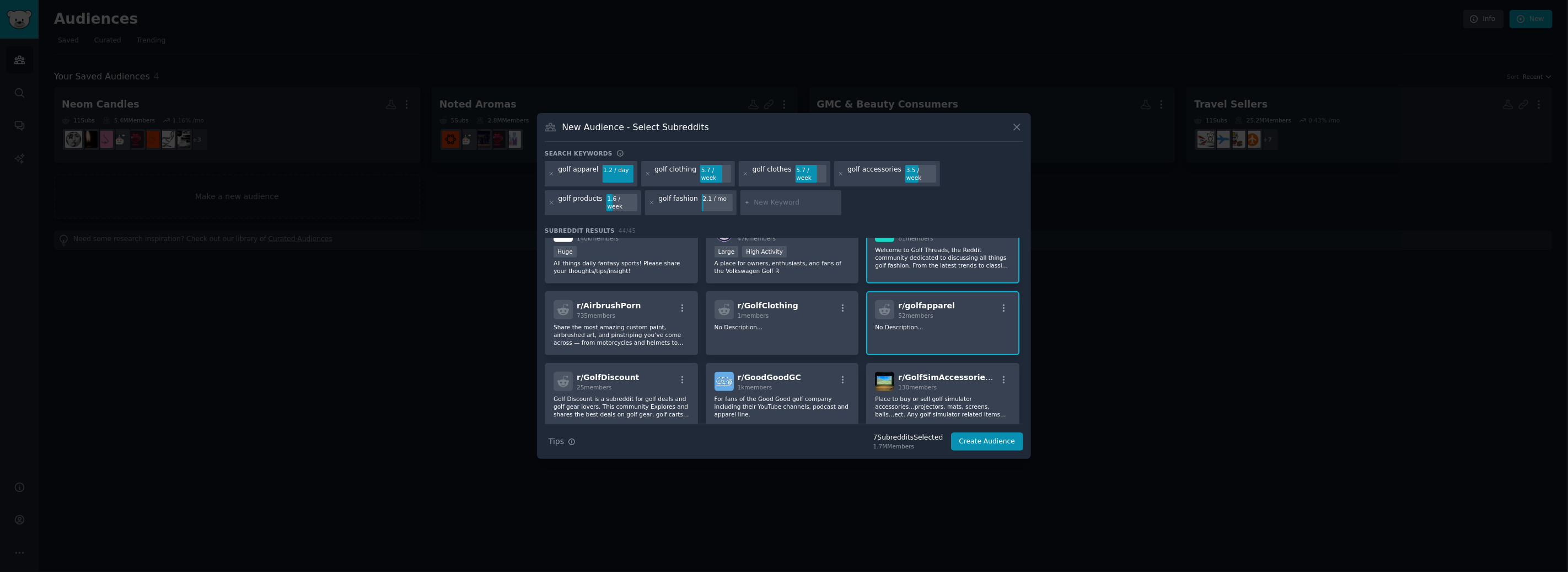
scroll to position [433, 0]
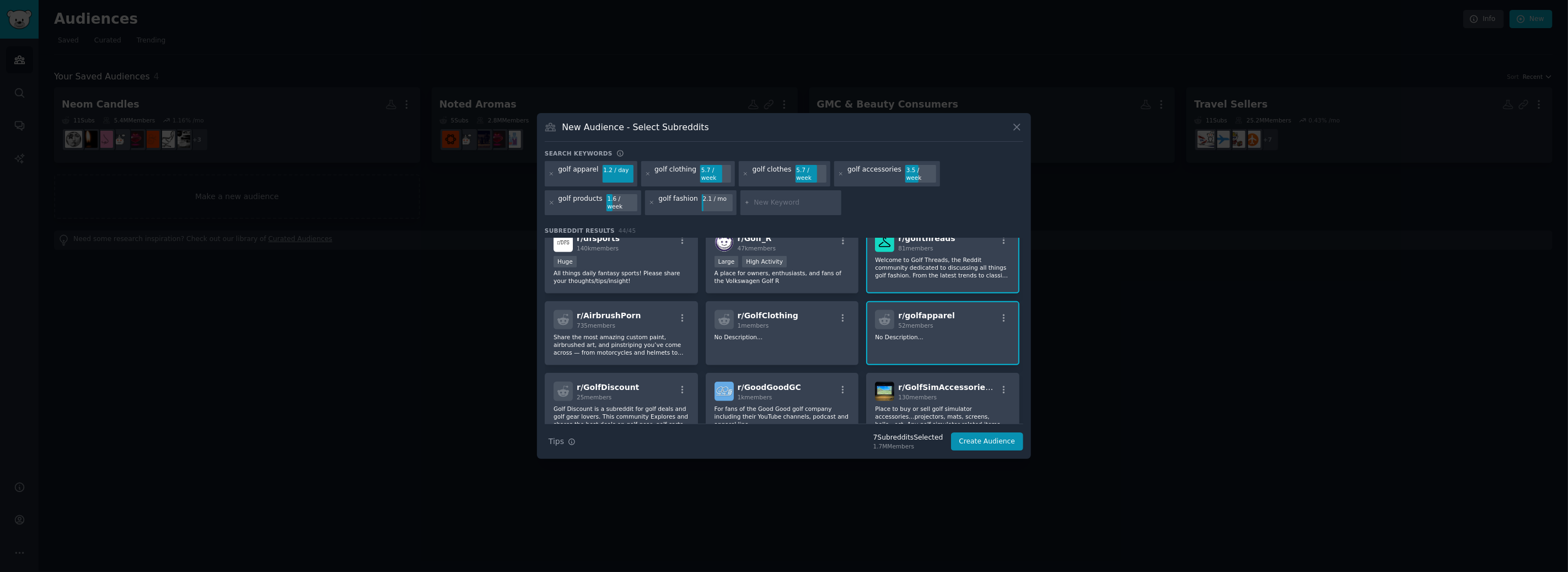
click at [948, 333] on p "No Description..." at bounding box center [943, 336] width 135 height 8
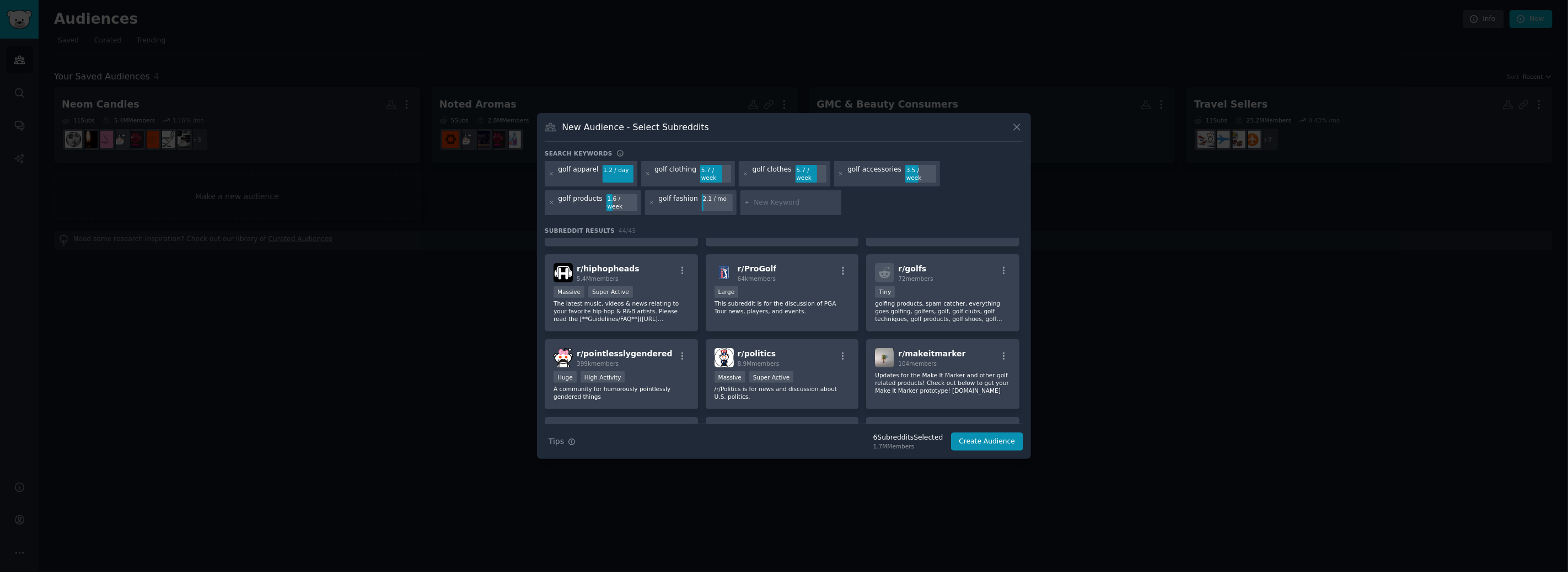
scroll to position [780, 0]
click at [771, 201] on input "text" at bounding box center [795, 204] width 84 height 10
type input "golf"
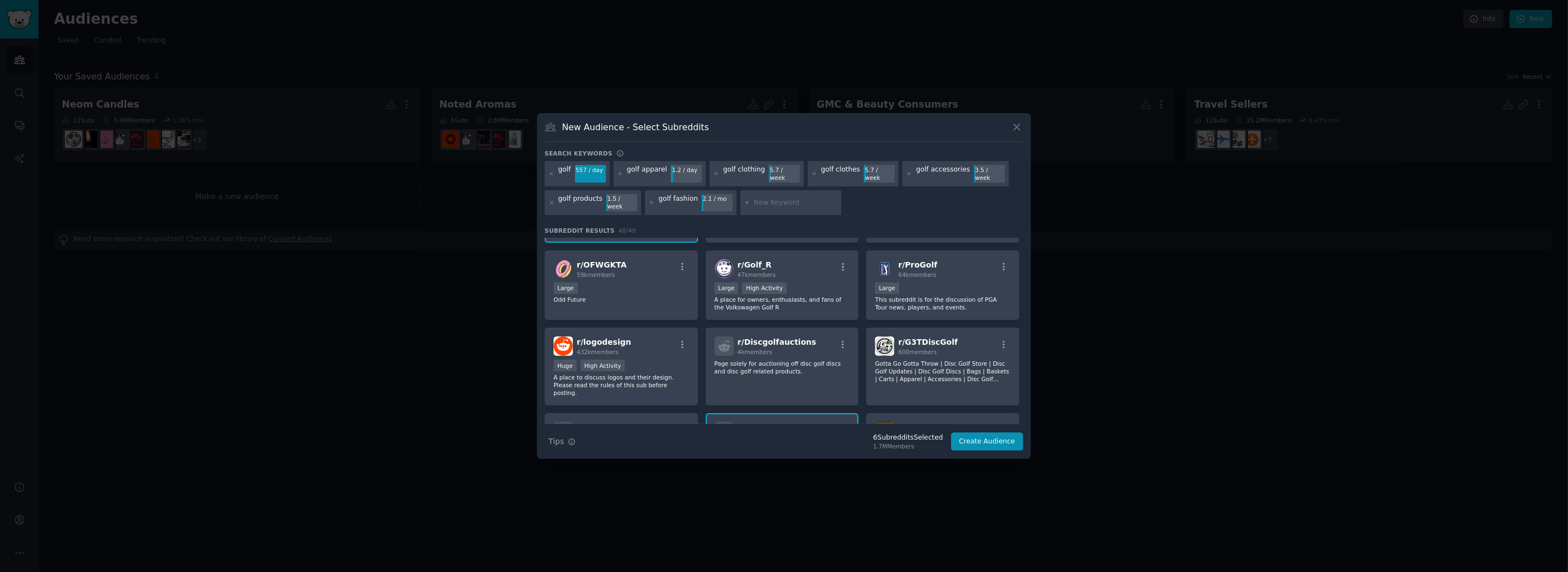
scroll to position [248, 0]
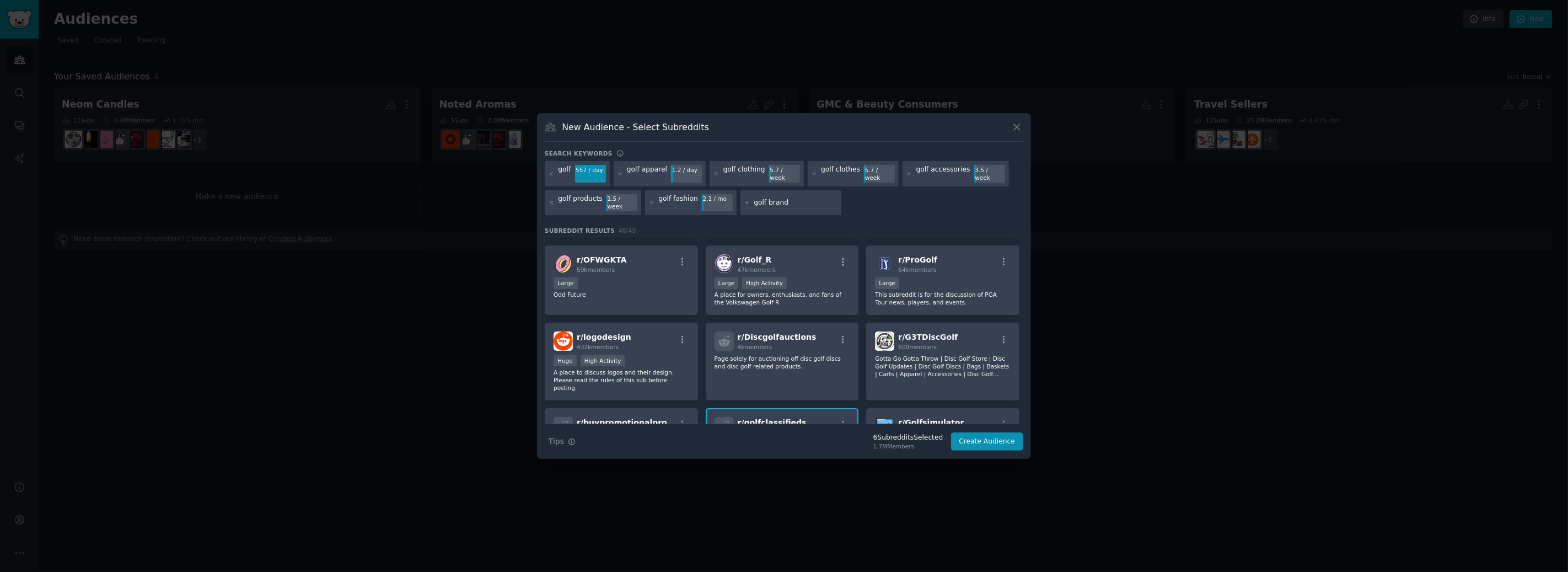
type input "golf brands"
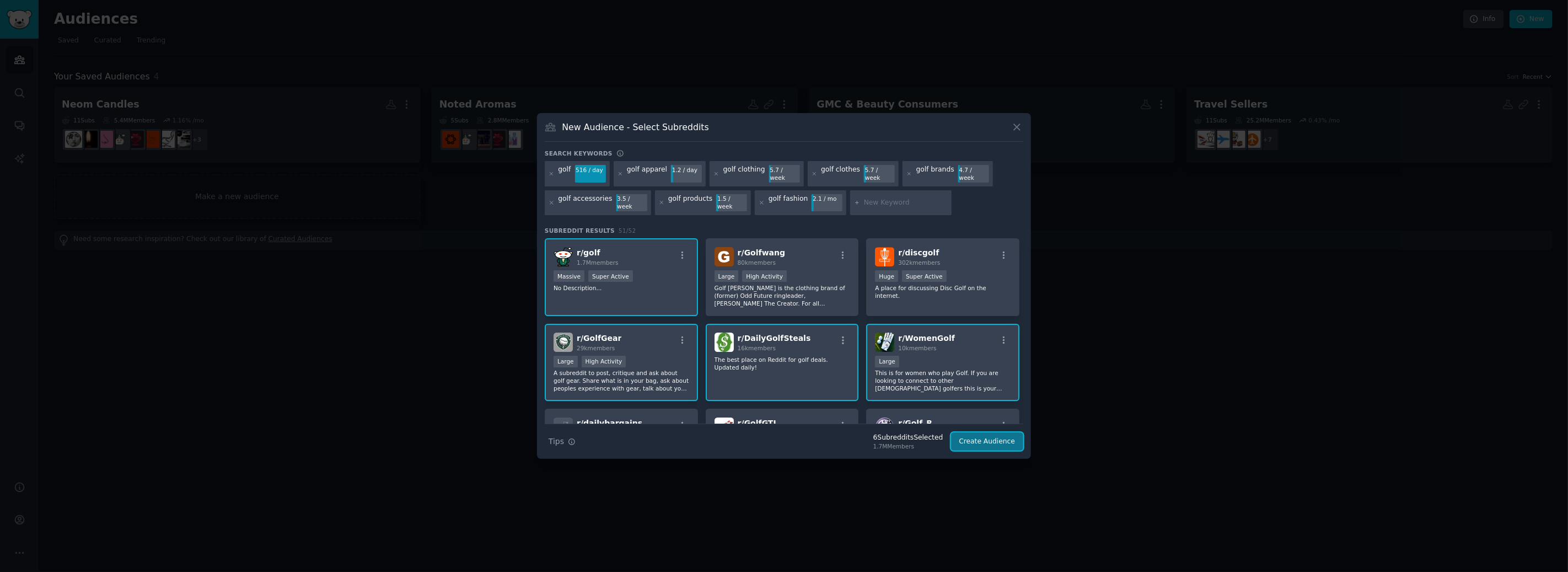
click at [970, 432] on button "Create Audience" at bounding box center [988, 442] width 72 height 19
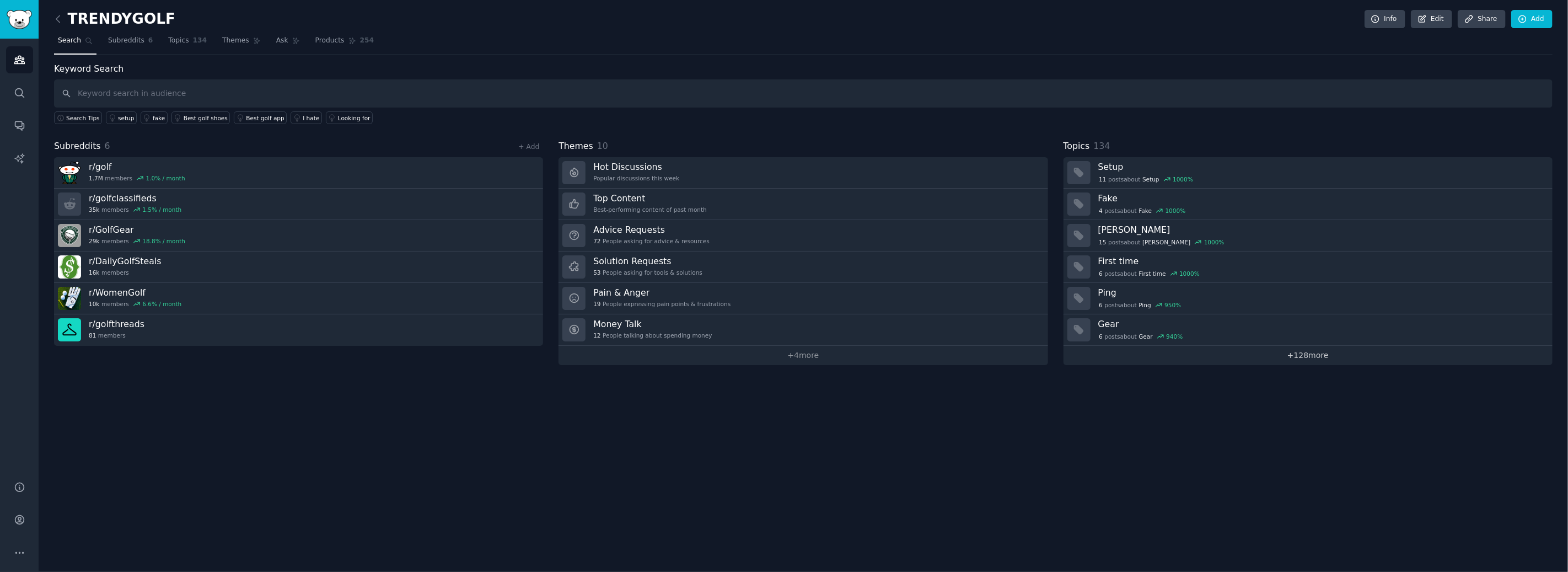
click at [1295, 359] on link "+ 128 more" at bounding box center [1308, 355] width 489 height 19
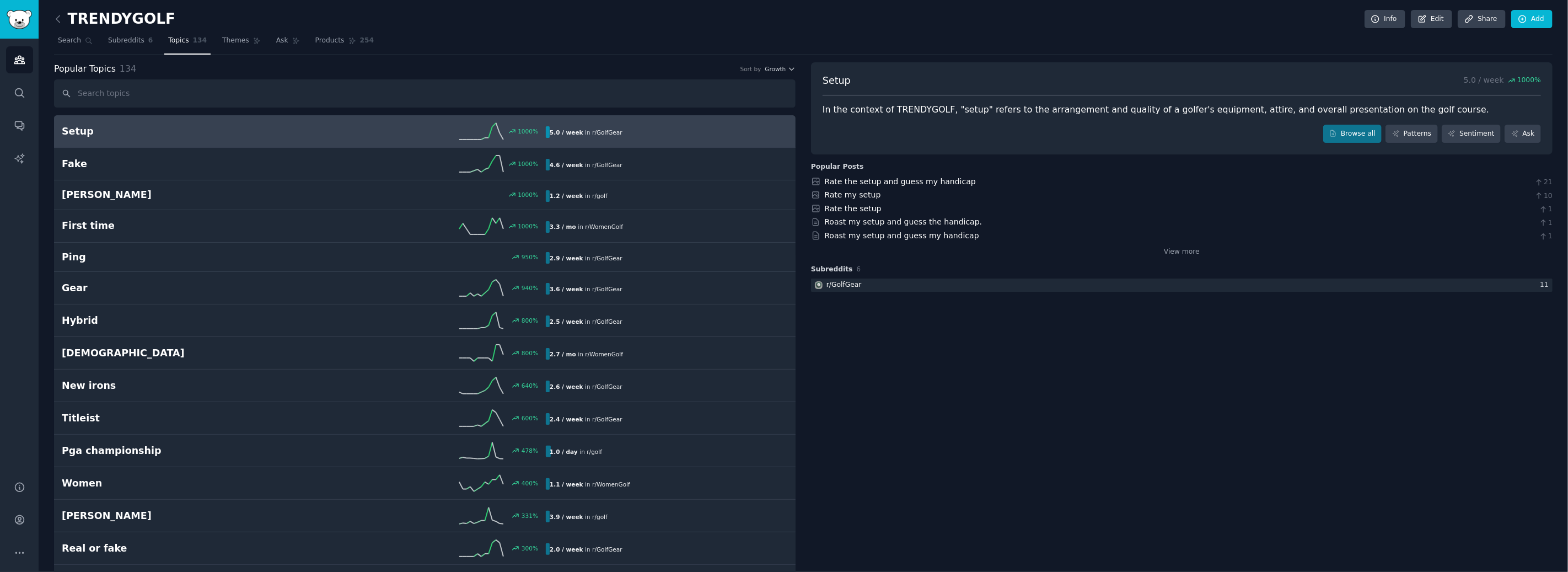
click at [652, 126] on div "5.0 / week in r/ GolfGear" at bounding box center [663, 131] width 235 height 11
click at [948, 179] on link "Rate the setup and guess my handicap" at bounding box center [900, 181] width 151 height 9
click at [943, 185] on div "Rate the setup and guess my handicap" at bounding box center [900, 181] width 151 height 11
click at [938, 181] on link "Rate the setup and guess my handicap" at bounding box center [900, 181] width 151 height 9
click at [130, 43] on span "Subreddits" at bounding box center [126, 41] width 36 height 10
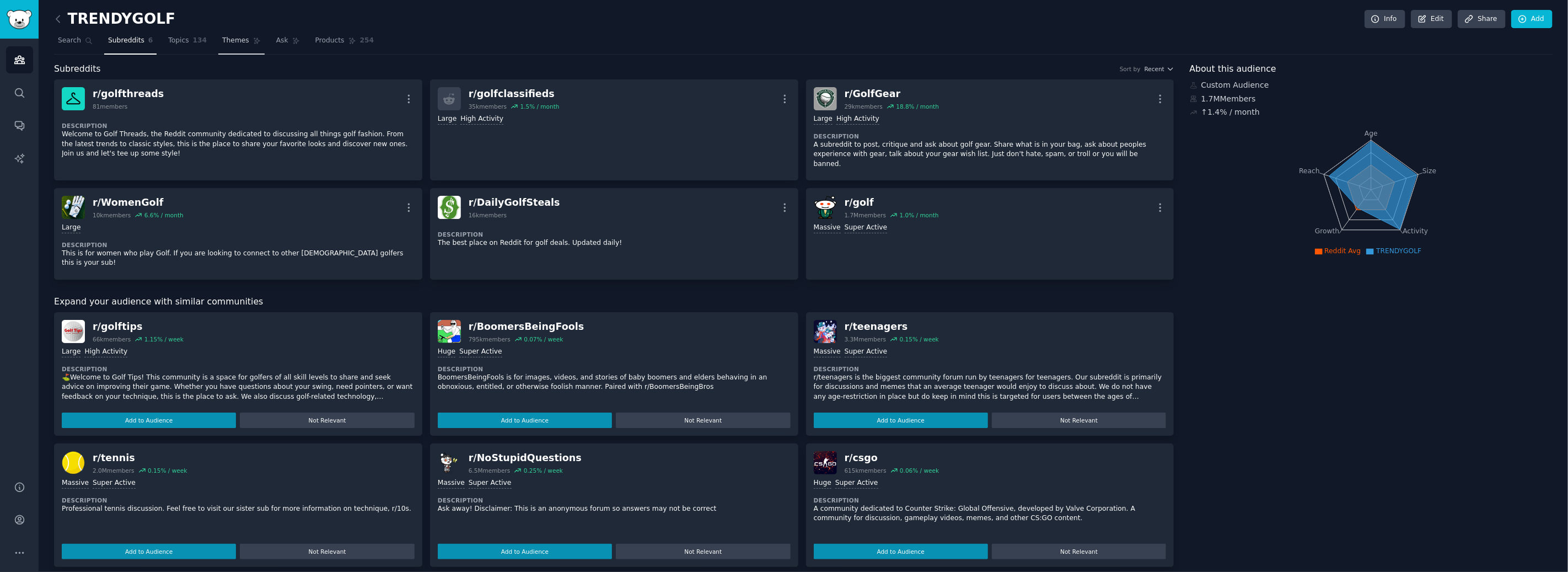
click at [227, 41] on span "Themes" at bounding box center [235, 41] width 27 height 10
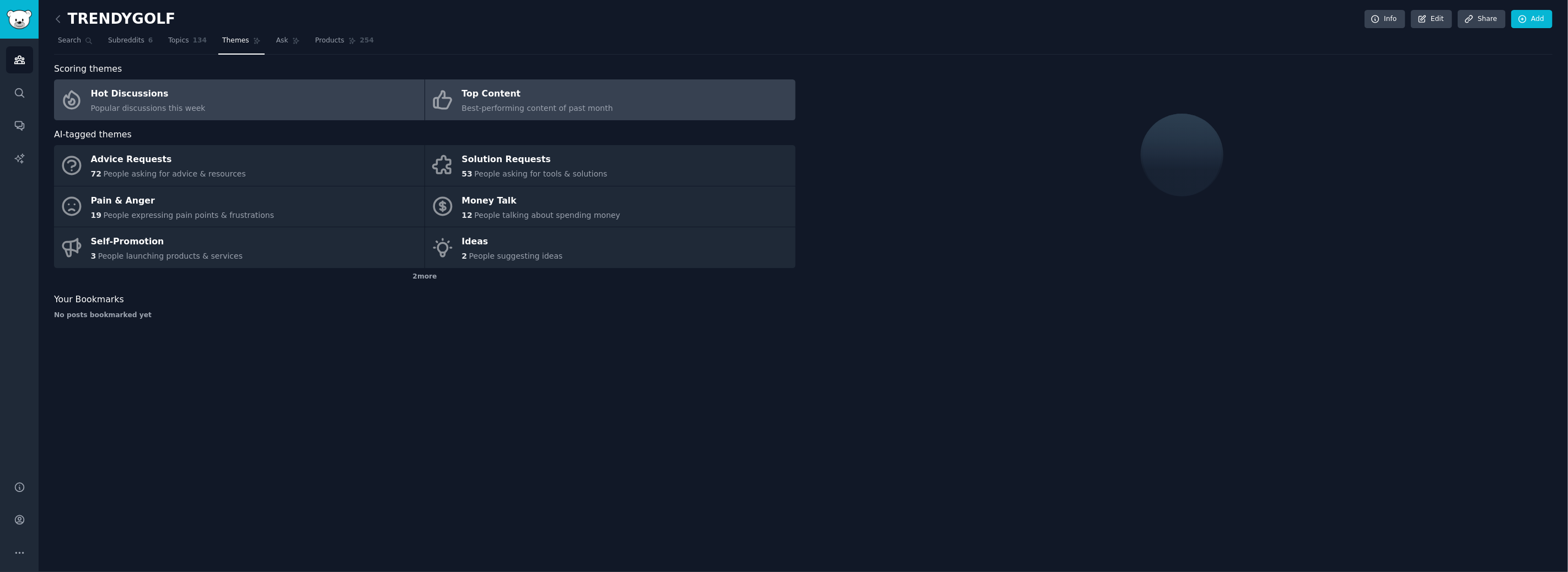
click at [622, 112] on link "Top Content Best-performing content of past month" at bounding box center [611, 99] width 371 height 41
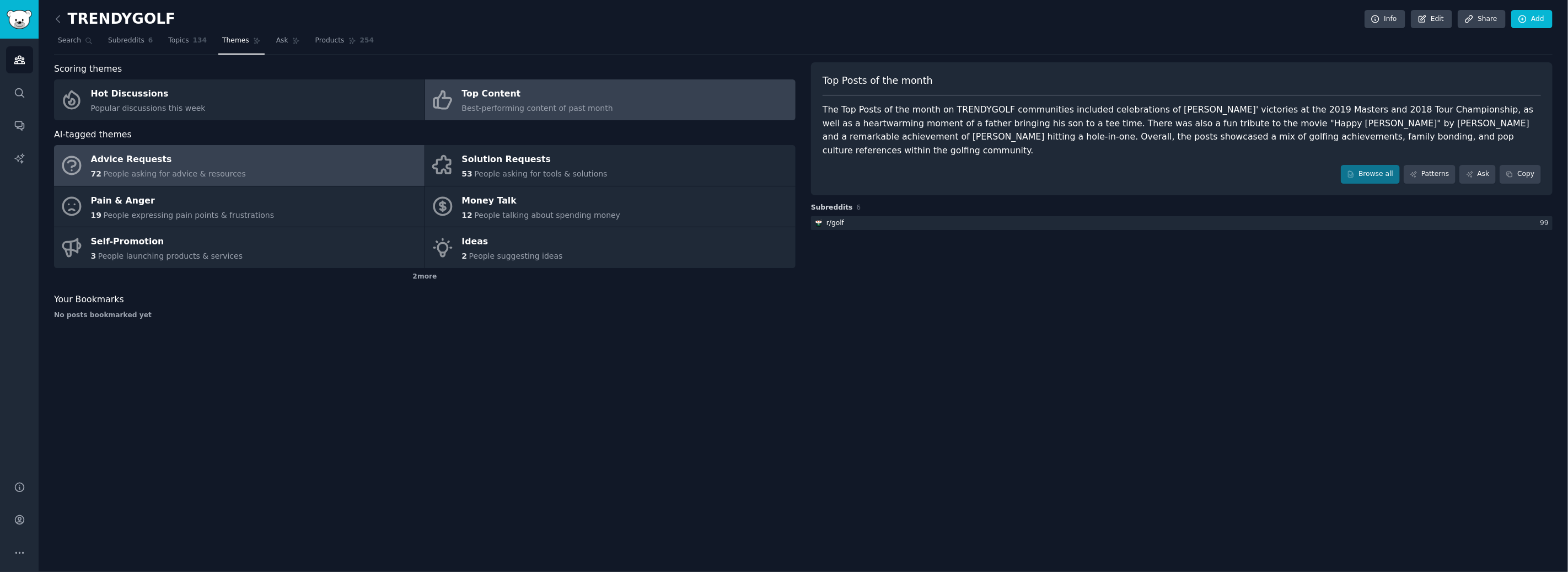
click at [323, 185] on link "Advice Requests 72 People asking for advice & resources" at bounding box center [240, 165] width 371 height 41
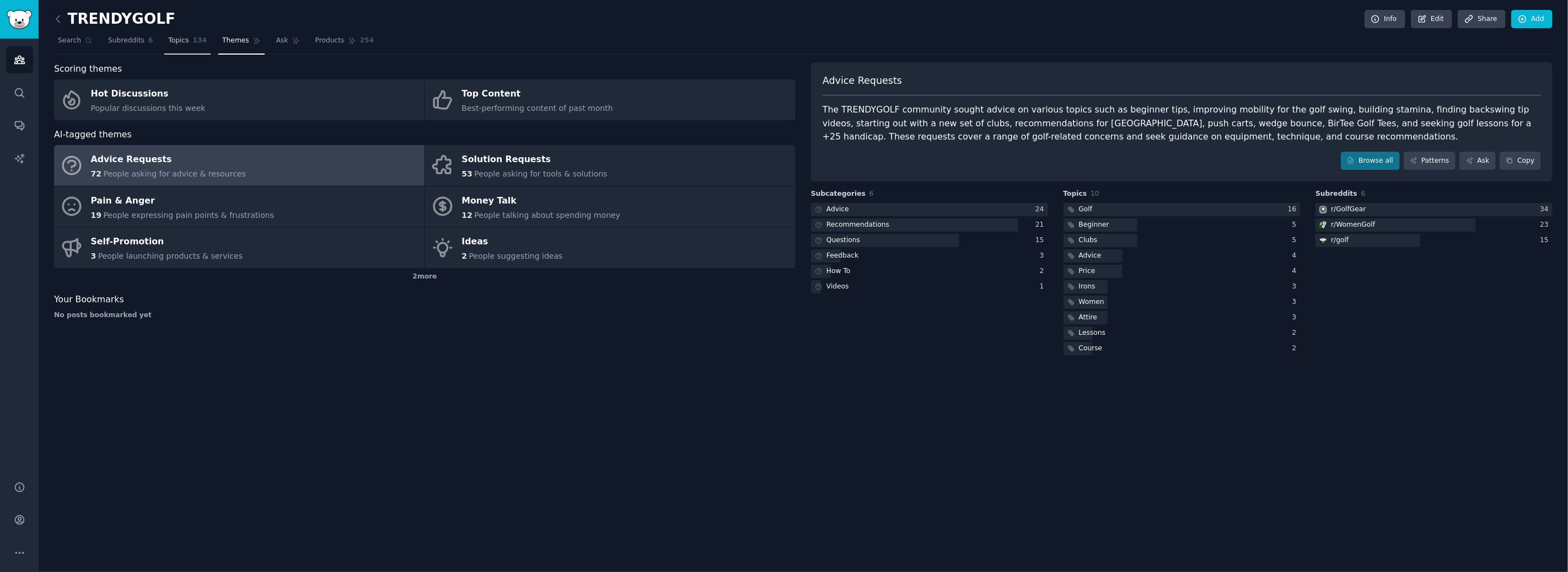
click at [185, 47] on link "Topics 134" at bounding box center [188, 43] width 47 height 22
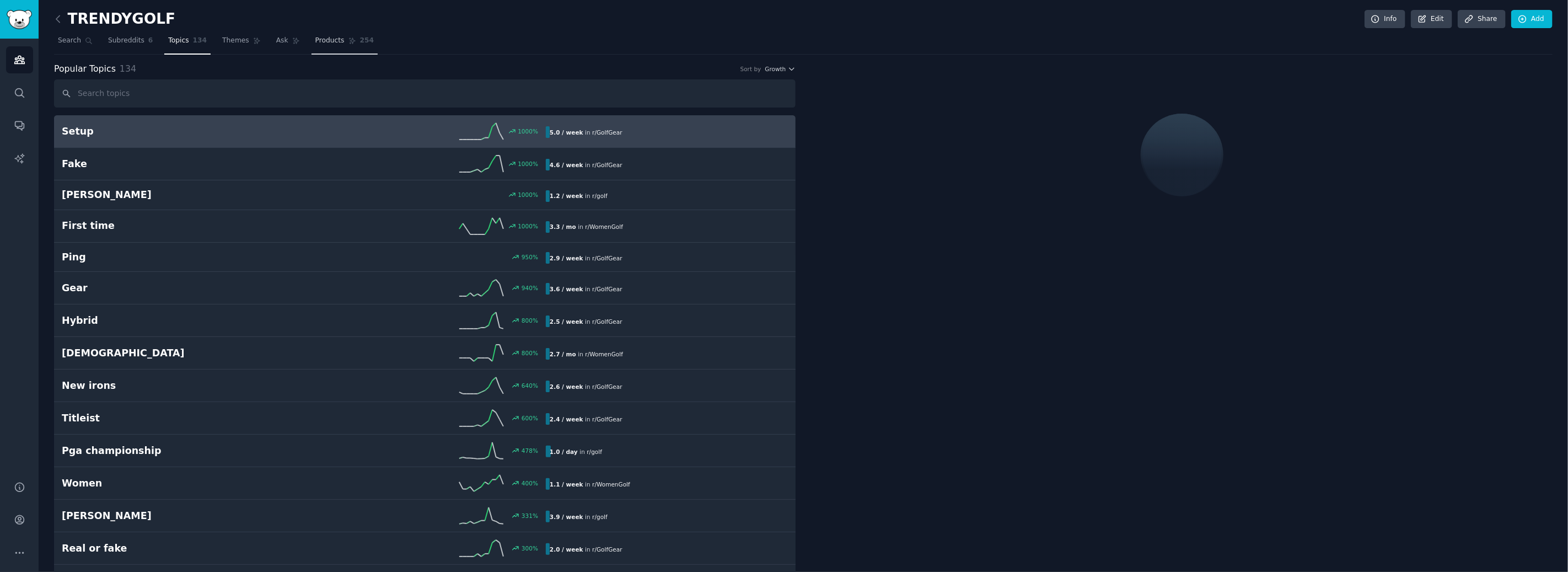
click at [342, 44] on link "Products 254" at bounding box center [344, 43] width 66 height 22
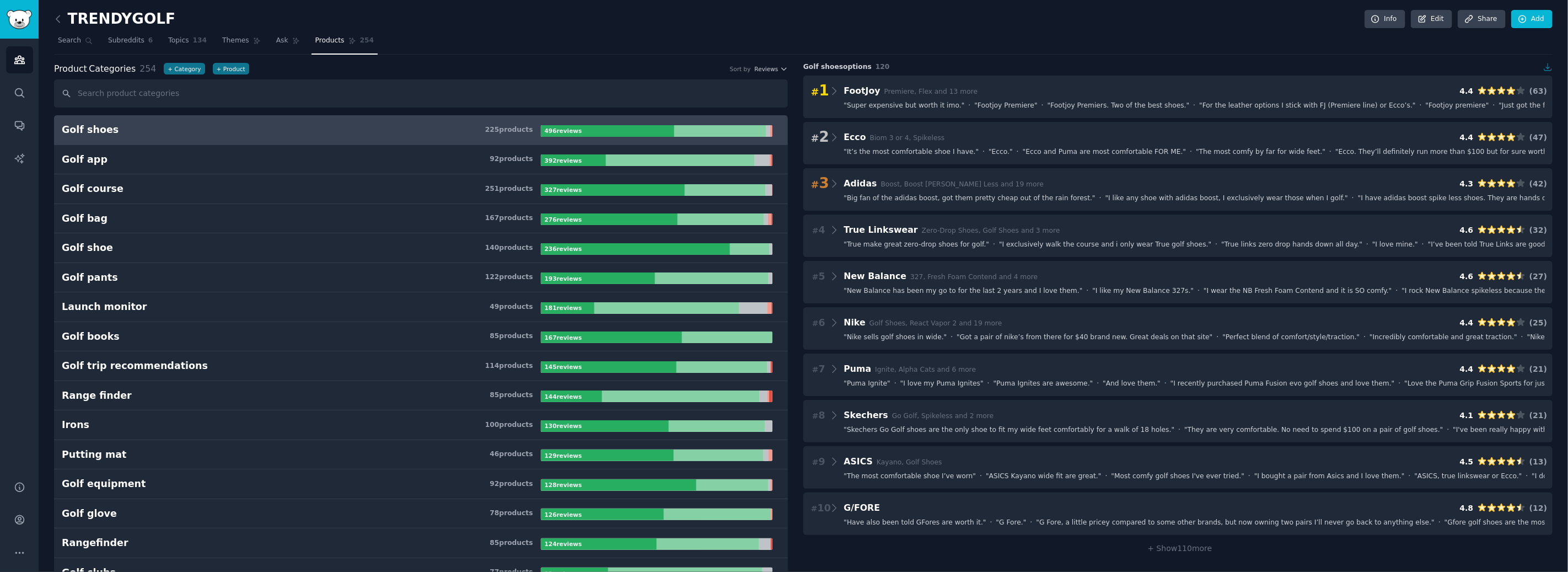
click at [1545, 64] on icon "button" at bounding box center [1549, 67] width 10 height 10
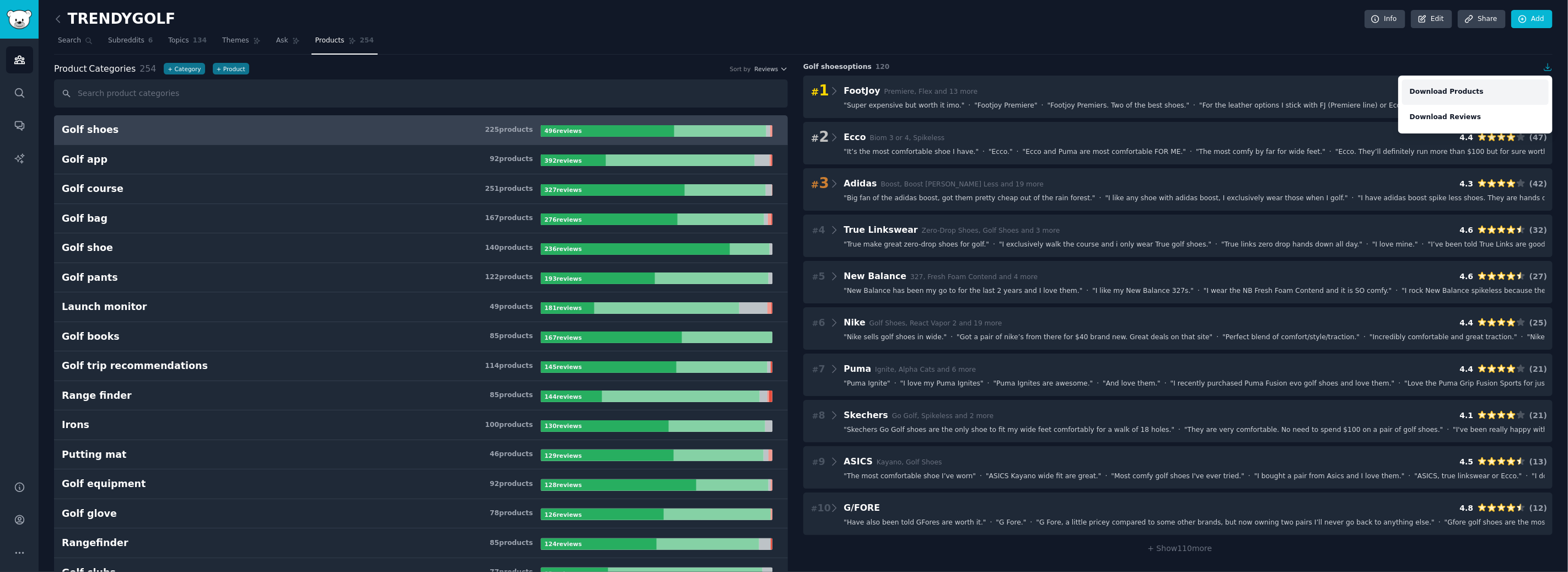
click at [1469, 90] on link "Download Products" at bounding box center [1476, 91] width 147 height 25
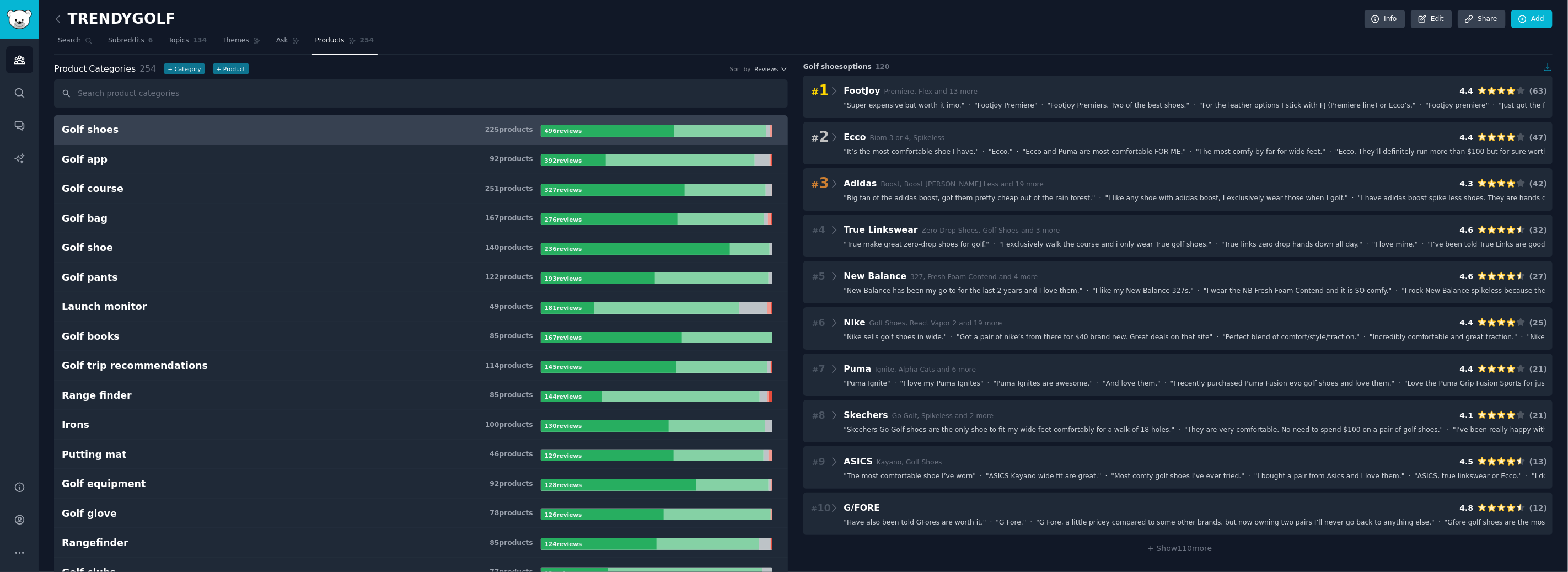
click at [1545, 69] on icon "button" at bounding box center [1548, 67] width 7 height 7
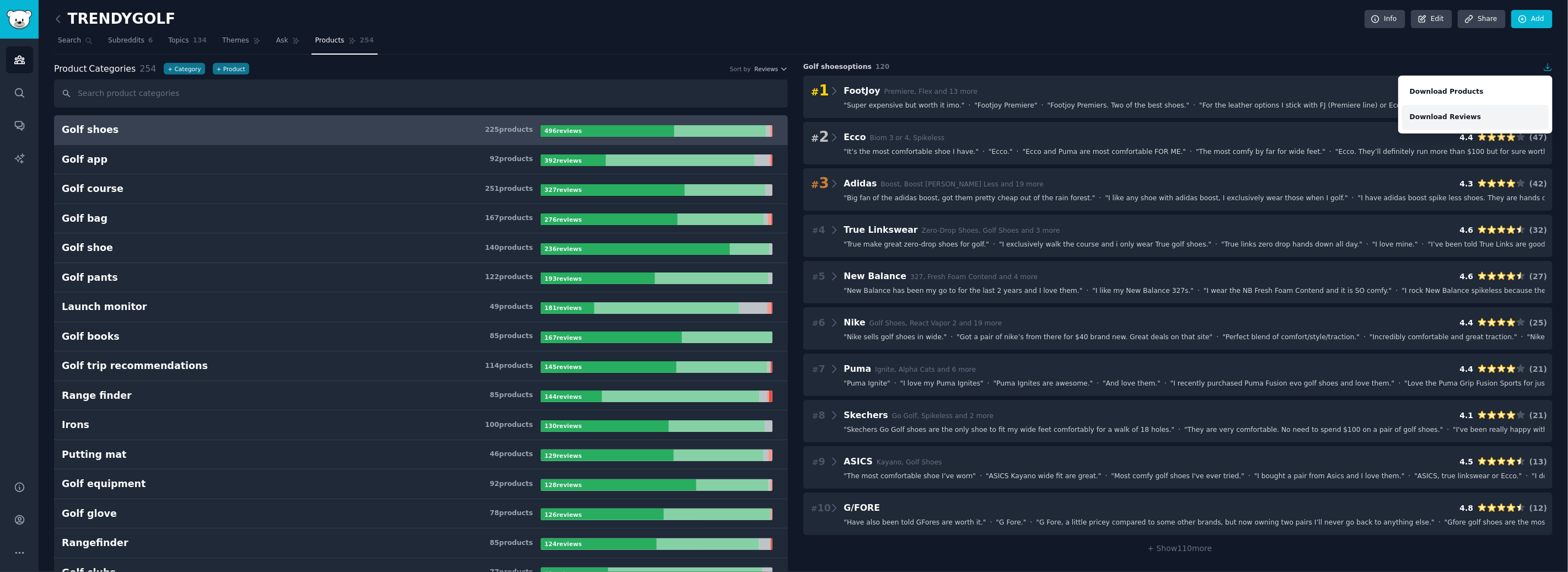
click at [1460, 115] on link "Download Reviews" at bounding box center [1476, 116] width 147 height 25
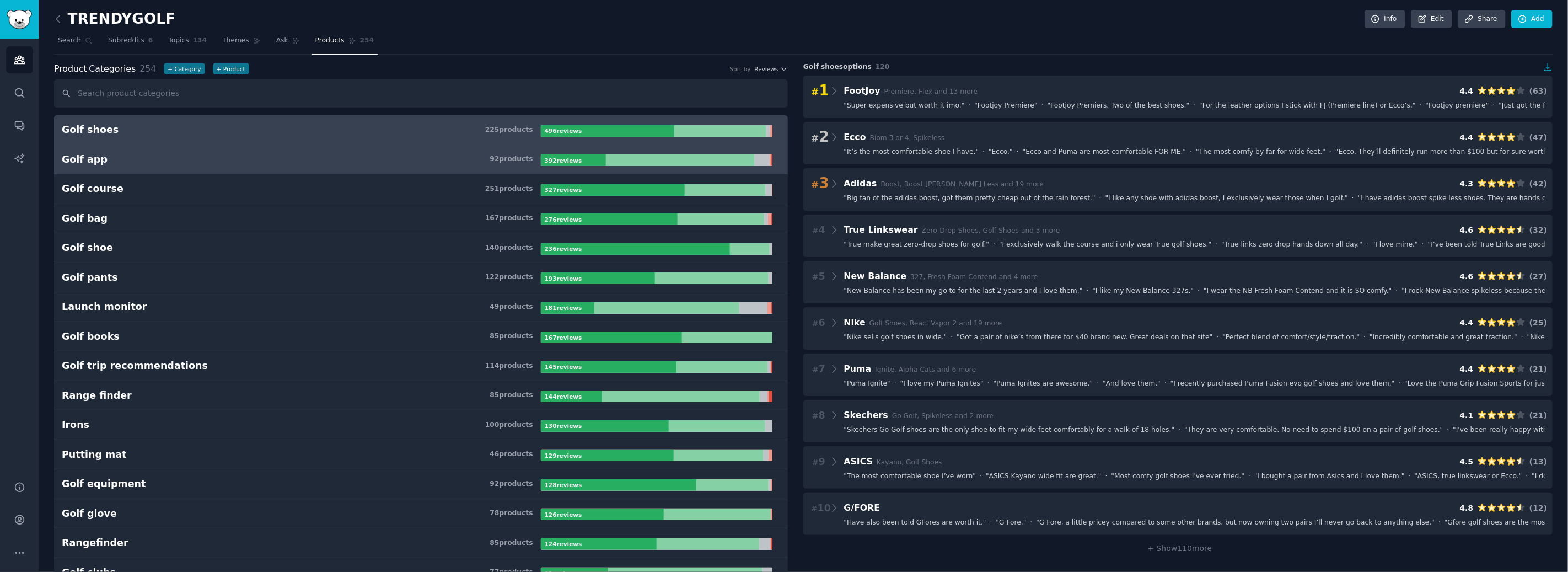
click at [330, 159] on h3 "Golf app 92 product s" at bounding box center [302, 160] width 480 height 14
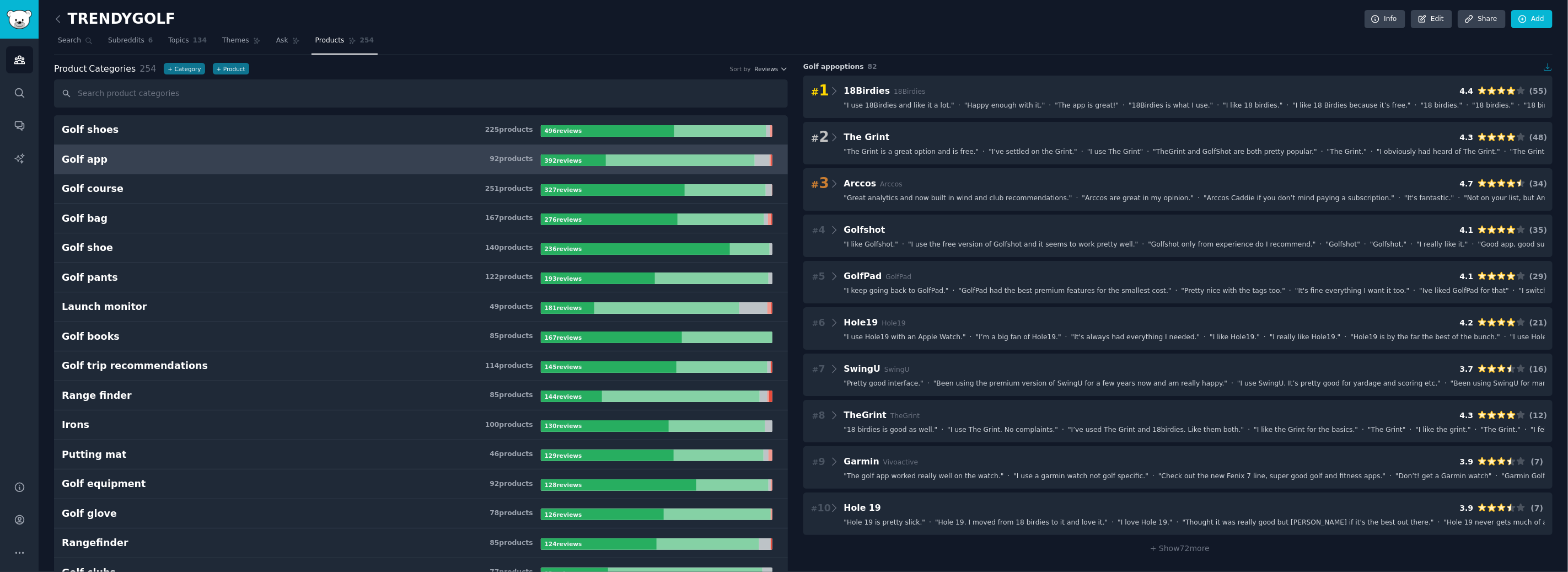
click at [1548, 63] on icon "button" at bounding box center [1549, 67] width 10 height 10
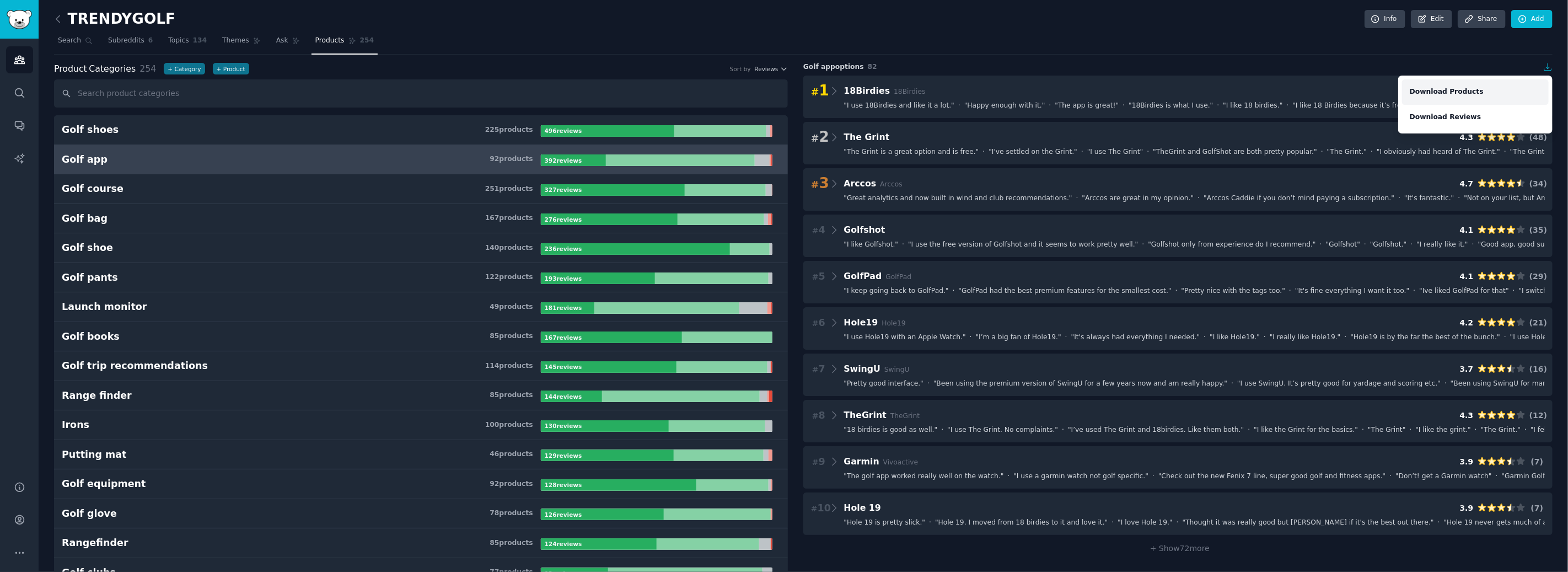
click at [1455, 94] on link "Download Products" at bounding box center [1476, 91] width 147 height 25
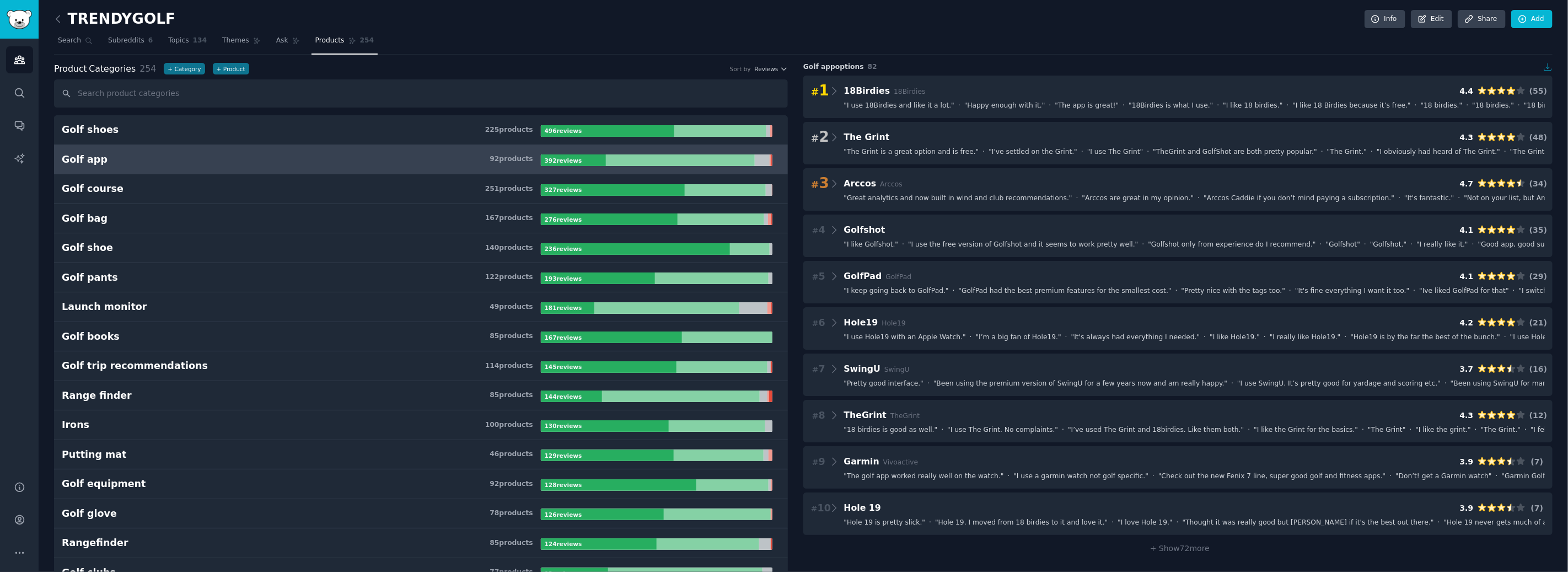
click at [1546, 68] on icon "button" at bounding box center [1549, 67] width 10 height 10
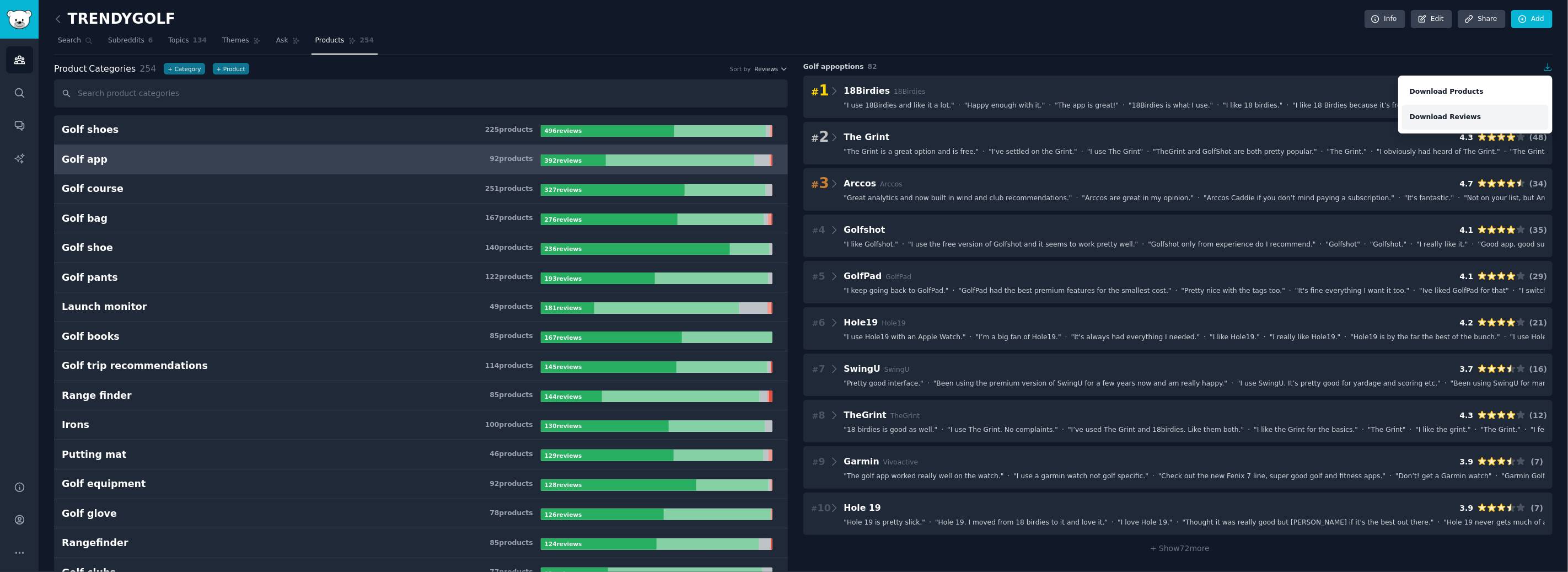
click at [1461, 116] on link "Download Reviews" at bounding box center [1476, 116] width 147 height 25
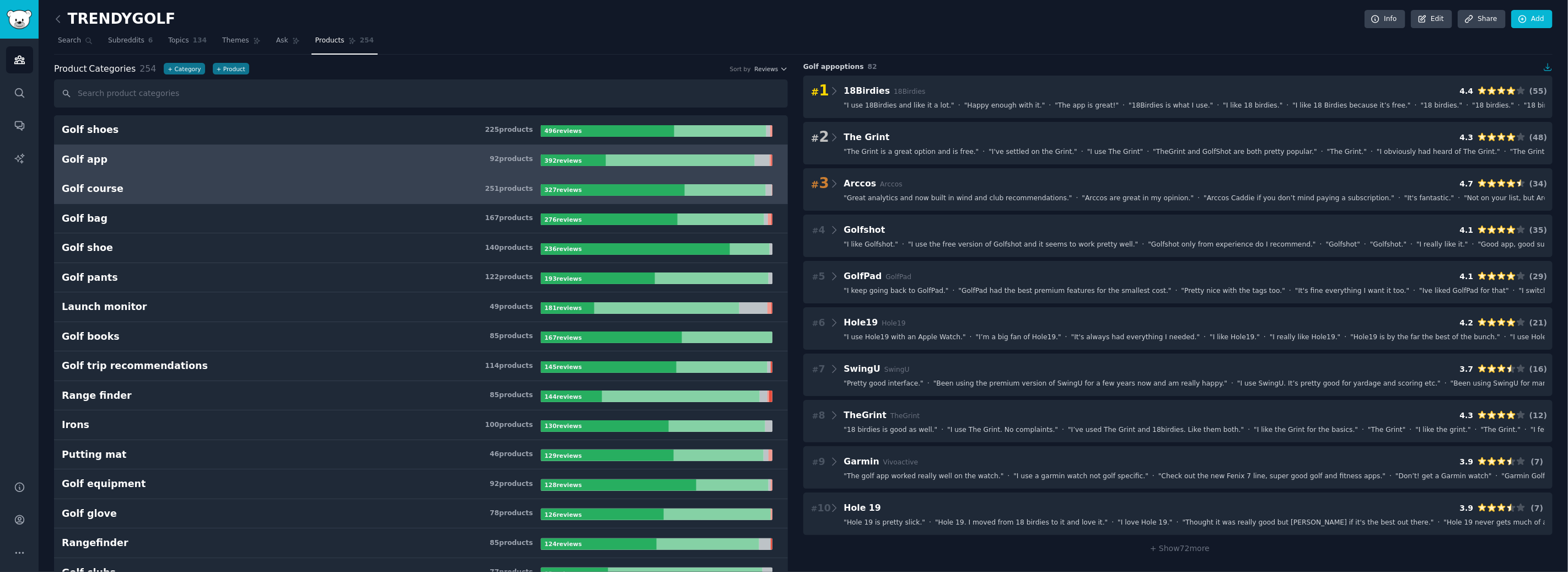
click at [375, 189] on h3 "Golf course 251 product s" at bounding box center [302, 189] width 480 height 14
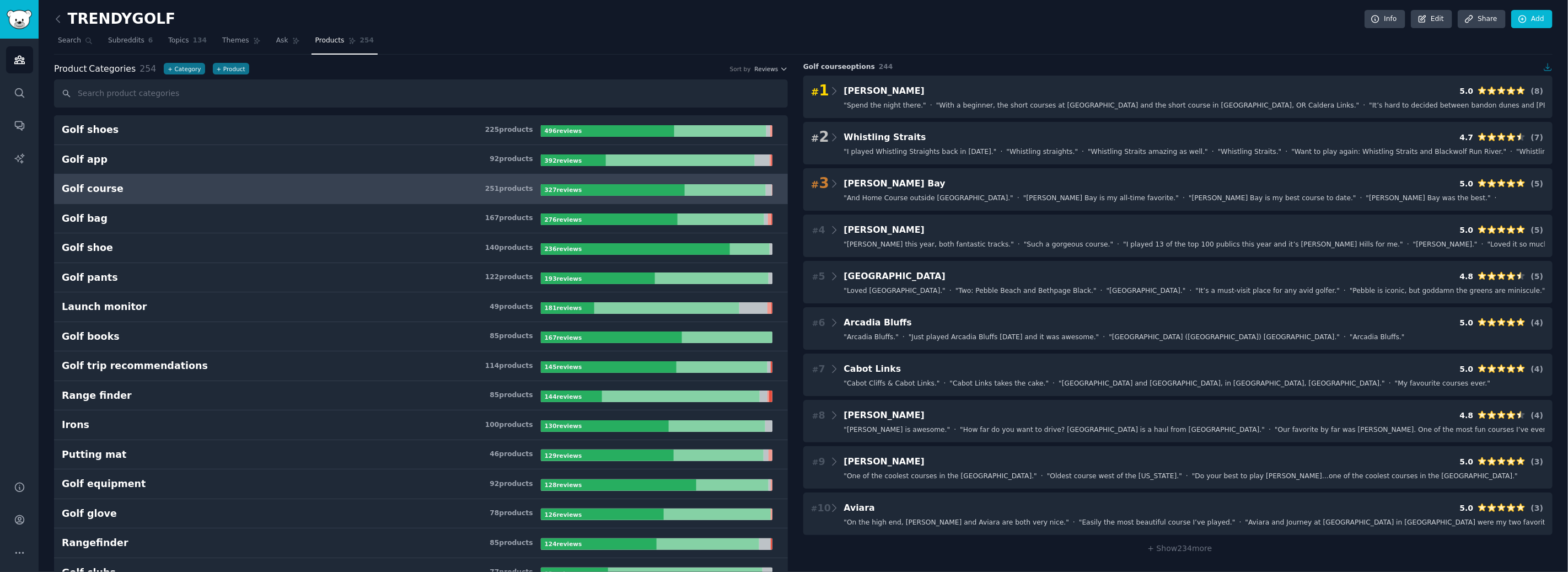
click at [1548, 65] on icon "button" at bounding box center [1549, 67] width 10 height 10
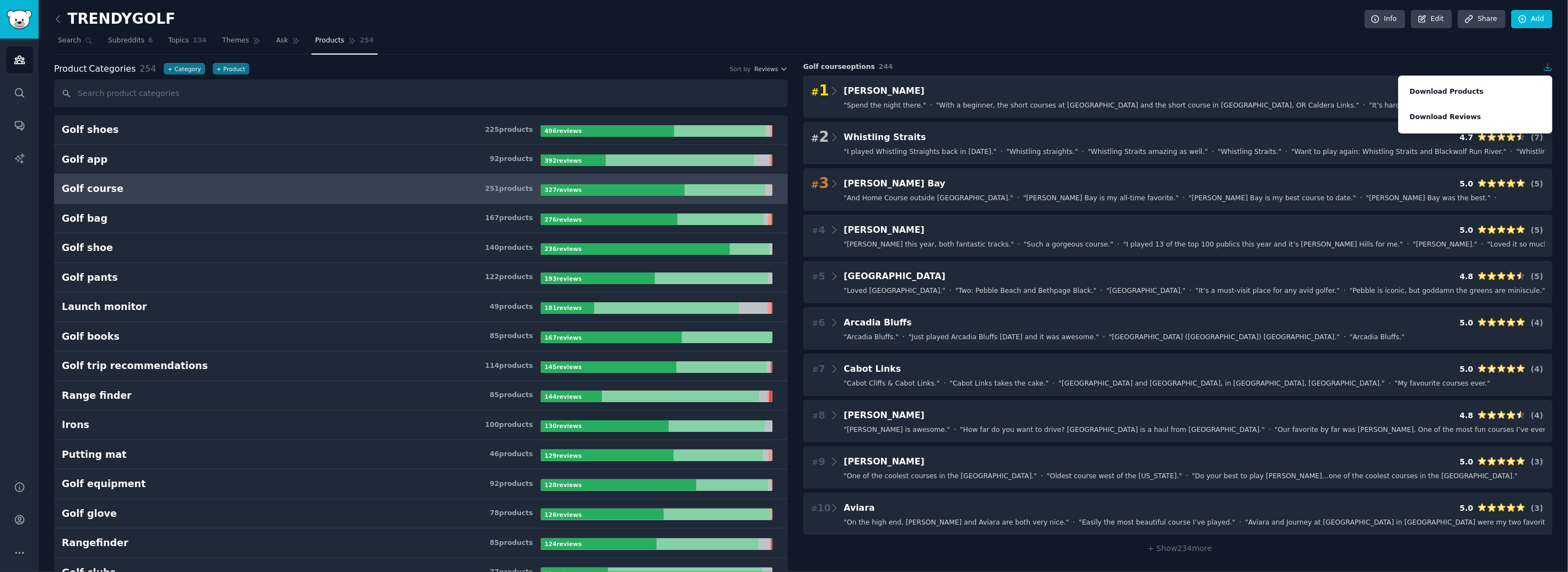
click at [1339, 51] on nav "Search Subreddits 6 Topics 134 Themes Ask Products 254" at bounding box center [804, 43] width 1499 height 22
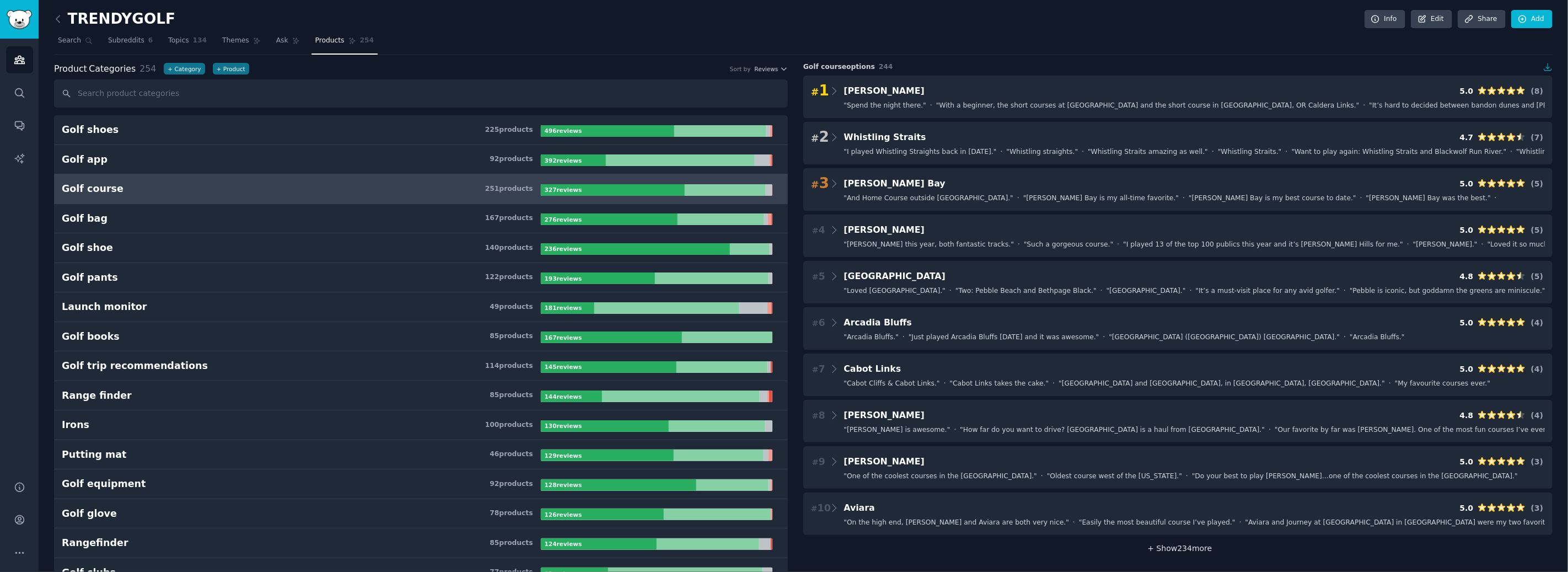
click at [1190, 550] on span "+ Show 234 more" at bounding box center [1178, 548] width 68 height 9
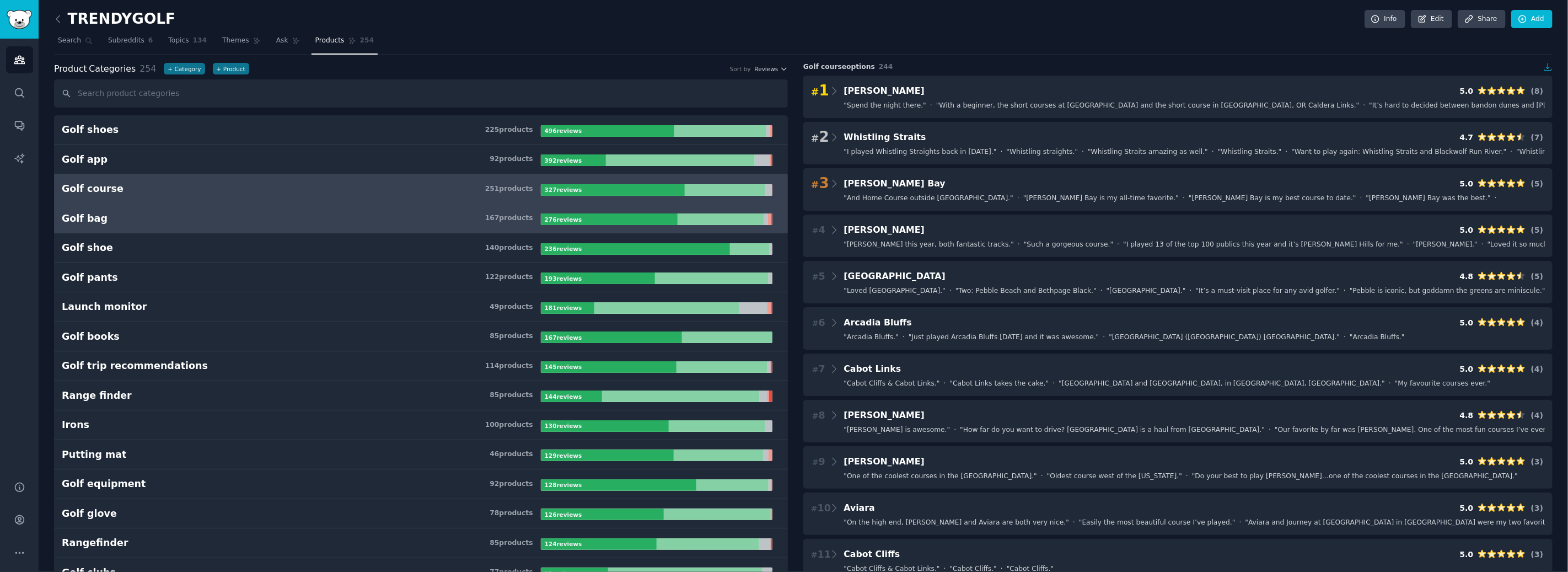
click at [359, 215] on h3 "Golf bag 167 product s" at bounding box center [302, 219] width 480 height 14
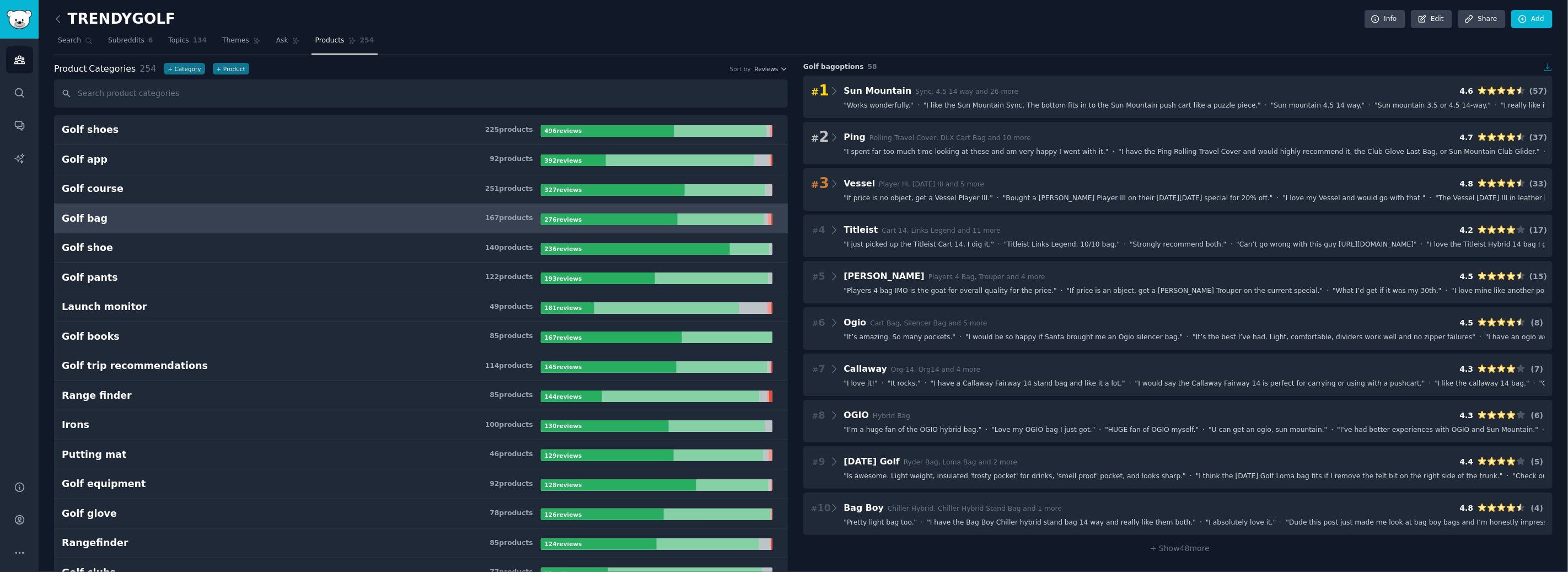
click at [1547, 68] on icon "button" at bounding box center [1549, 67] width 10 height 10
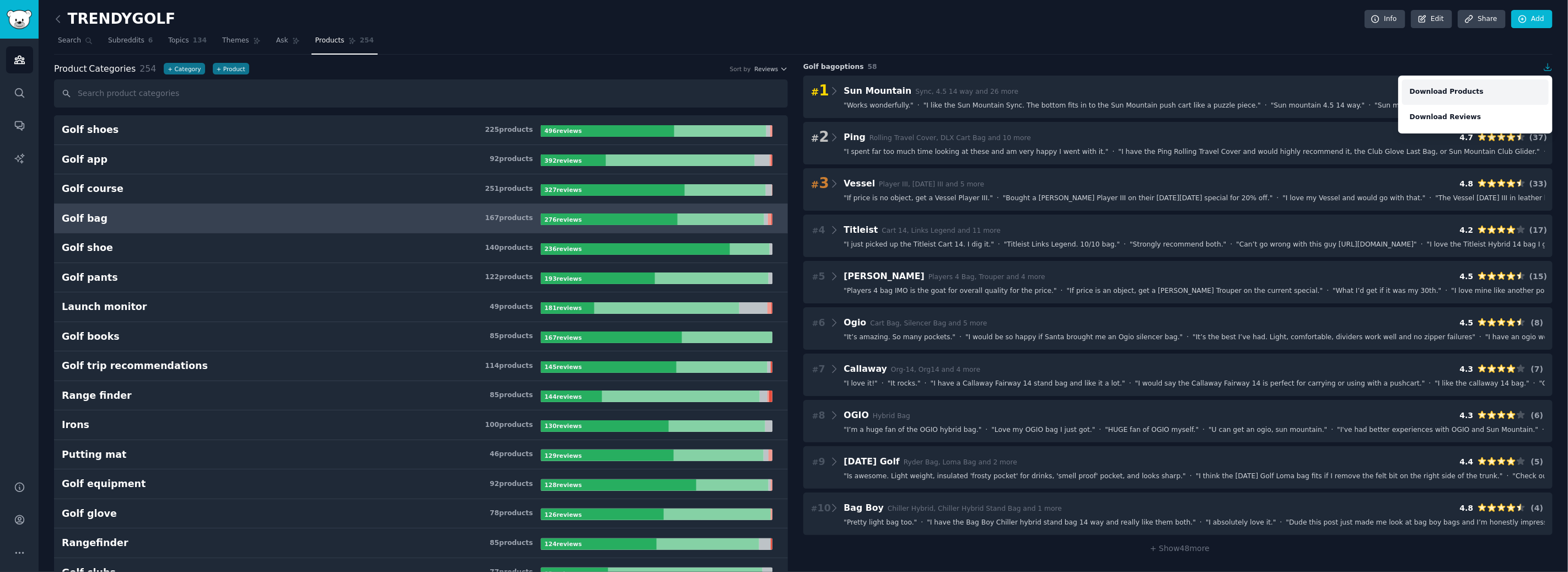
click at [1472, 91] on link "Download Products" at bounding box center [1476, 91] width 147 height 25
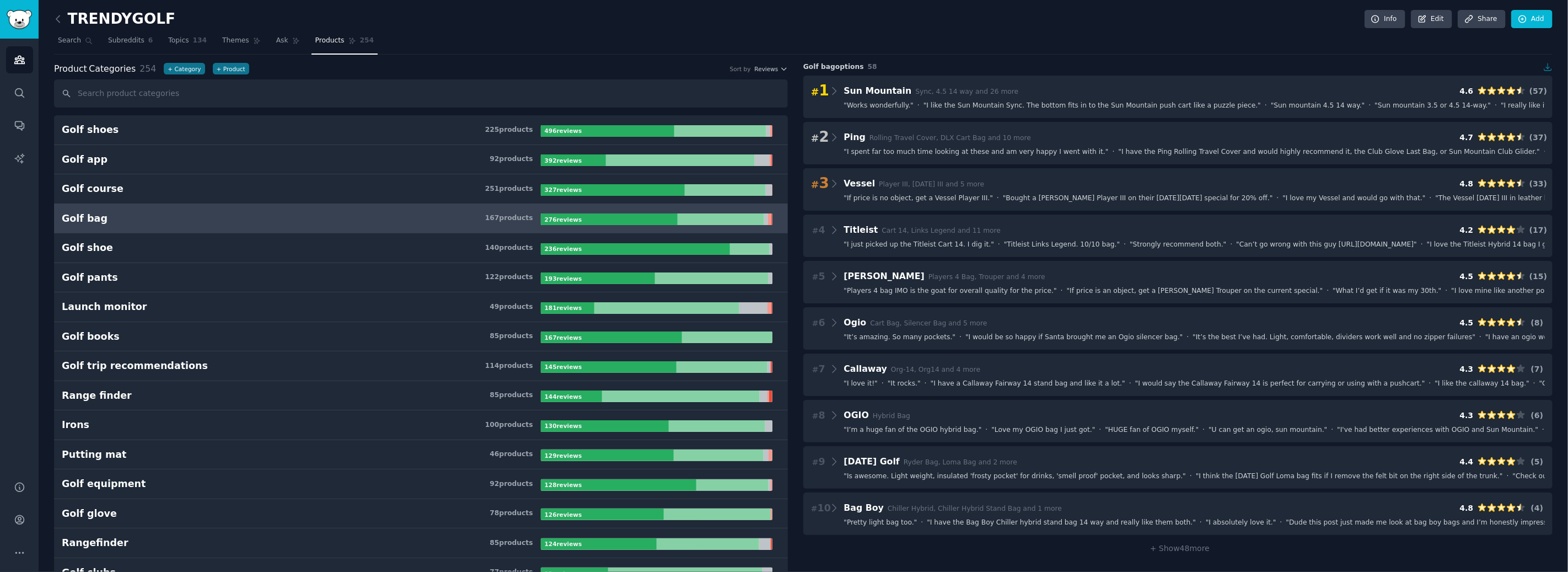
click at [1546, 69] on icon "button" at bounding box center [1549, 67] width 10 height 10
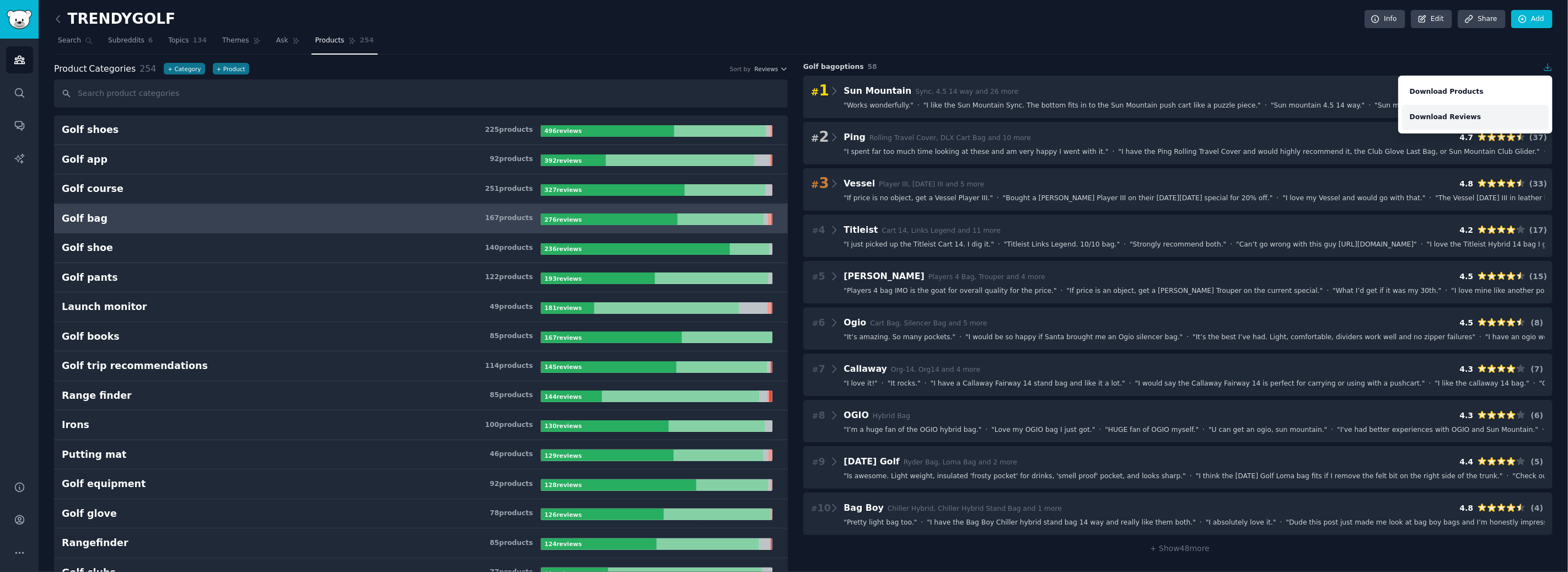
click at [1453, 110] on link "Download Reviews" at bounding box center [1476, 116] width 147 height 25
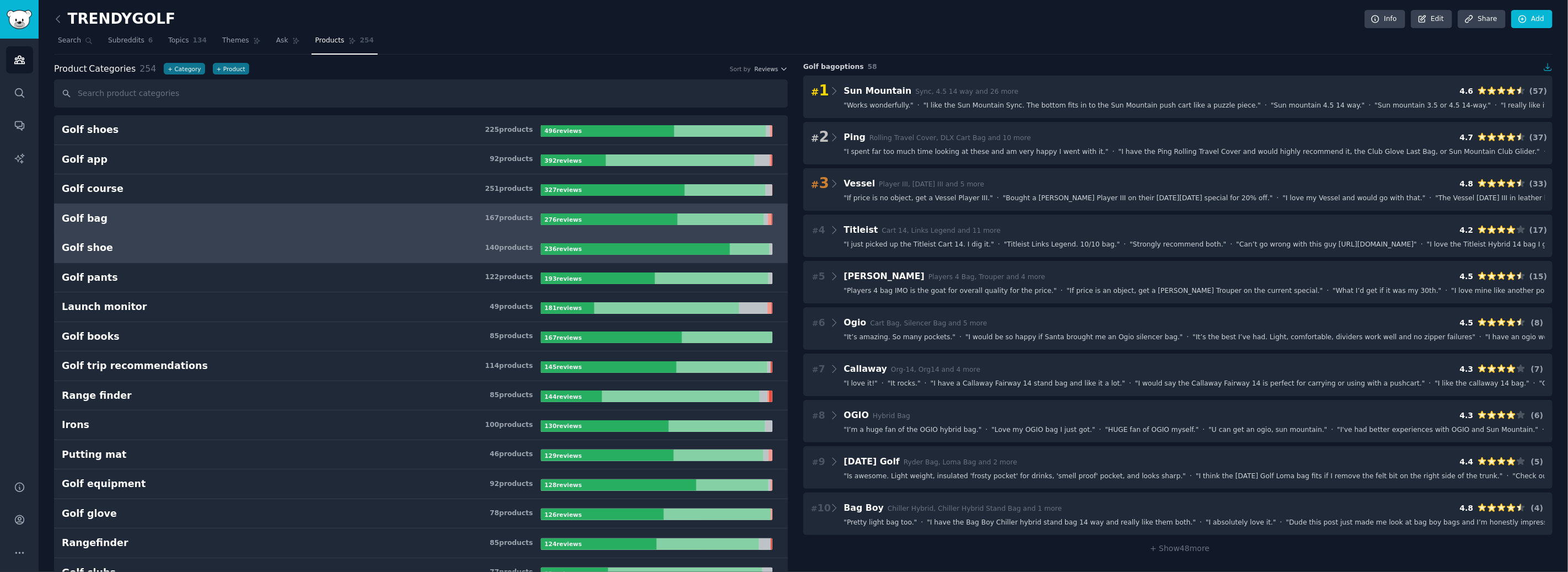
click at [254, 242] on h3 "Golf shoe 140 product s" at bounding box center [302, 248] width 480 height 14
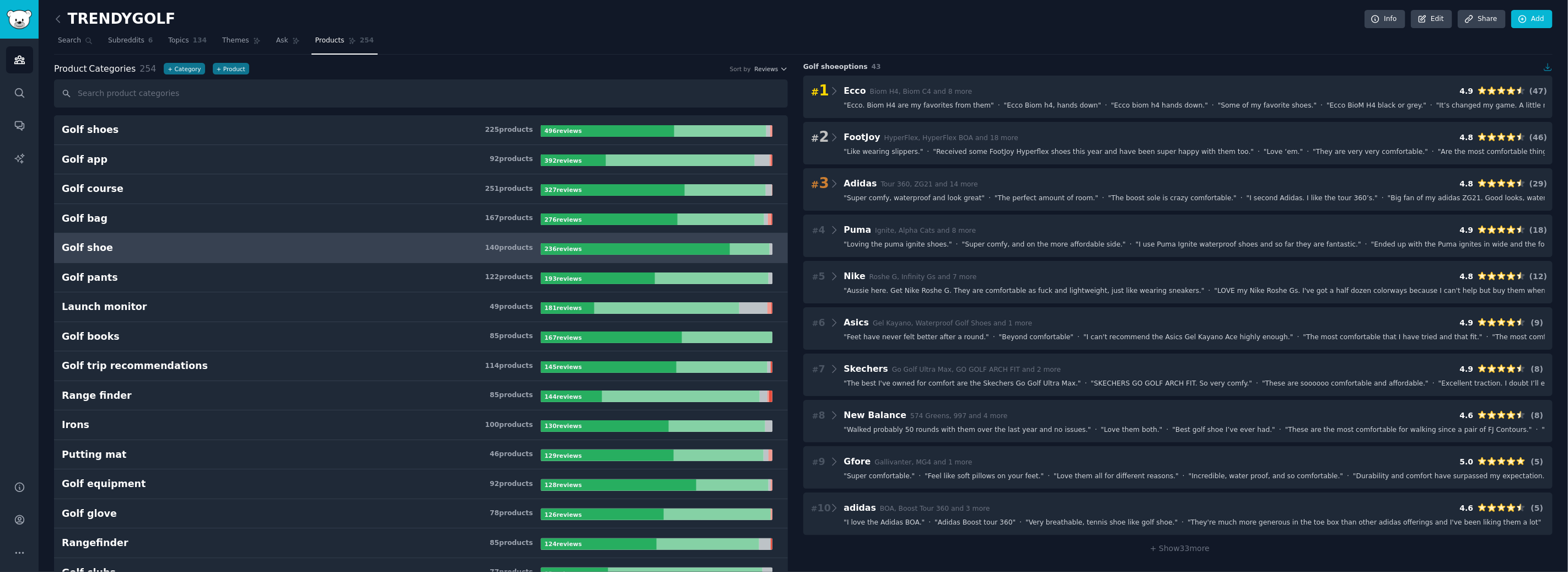
click at [1546, 69] on icon "button" at bounding box center [1549, 67] width 10 height 10
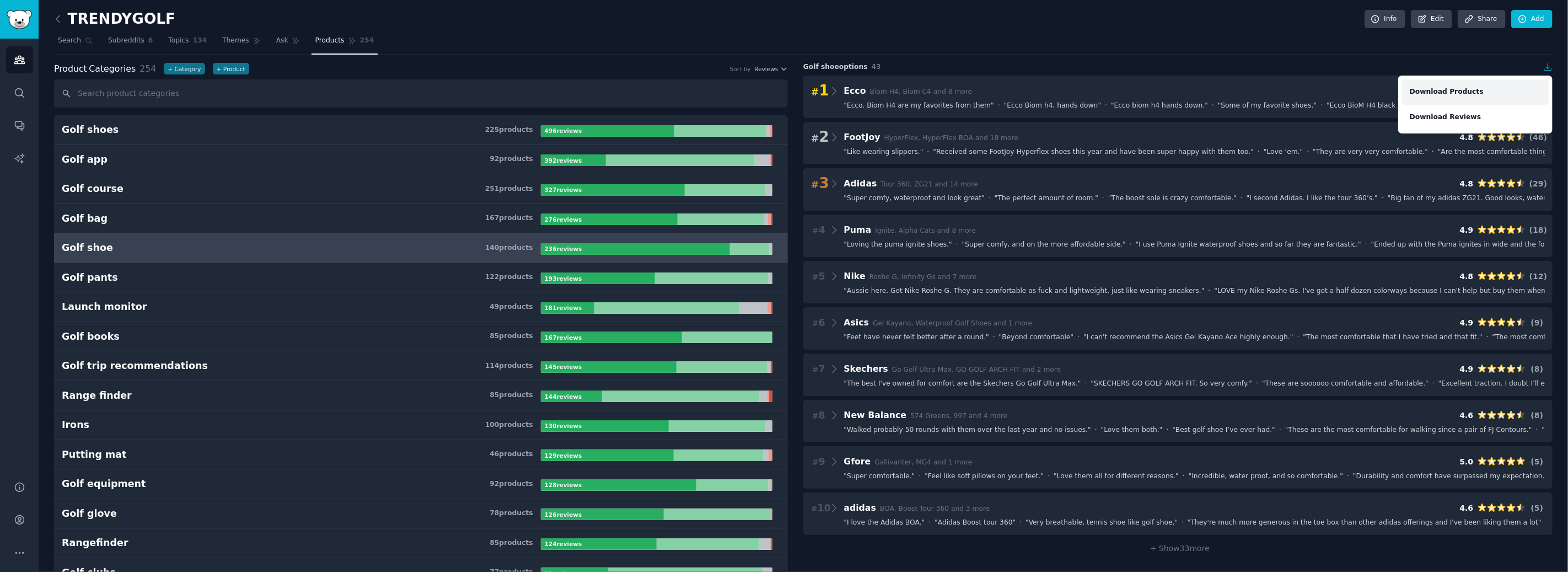
click at [1466, 91] on link "Download Products" at bounding box center [1476, 91] width 147 height 25
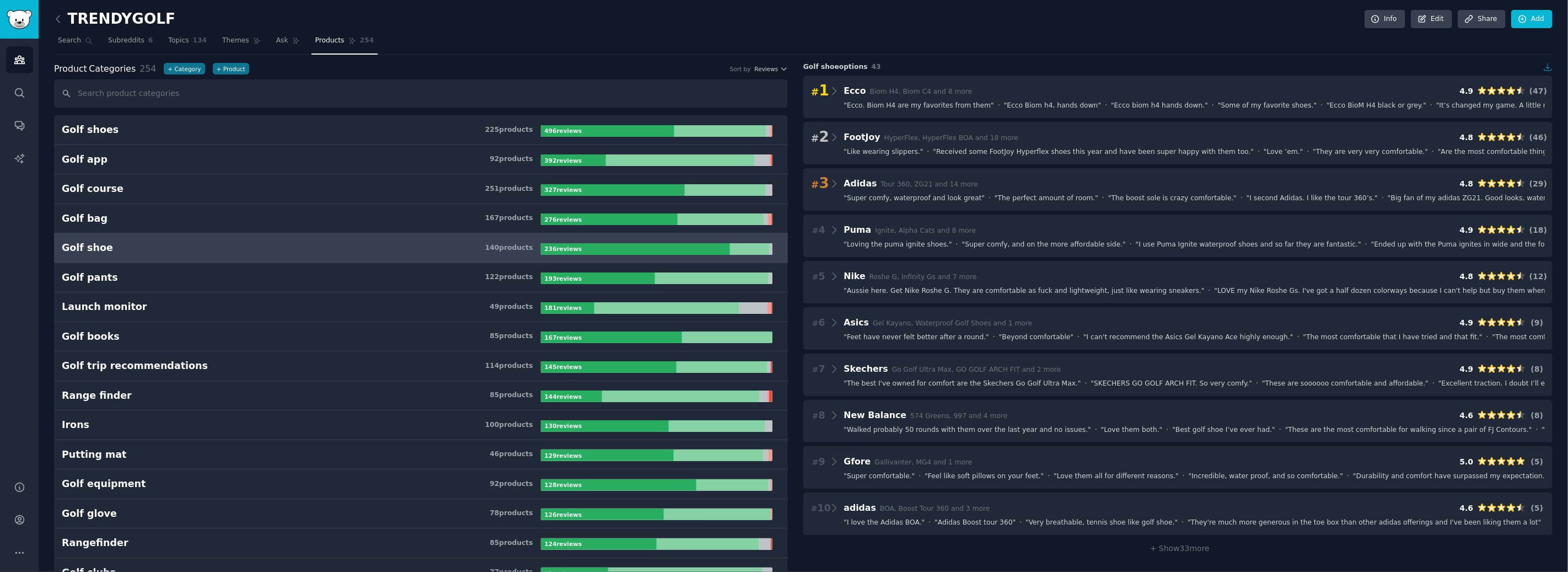
click at [1547, 68] on icon "button" at bounding box center [1549, 67] width 10 height 10
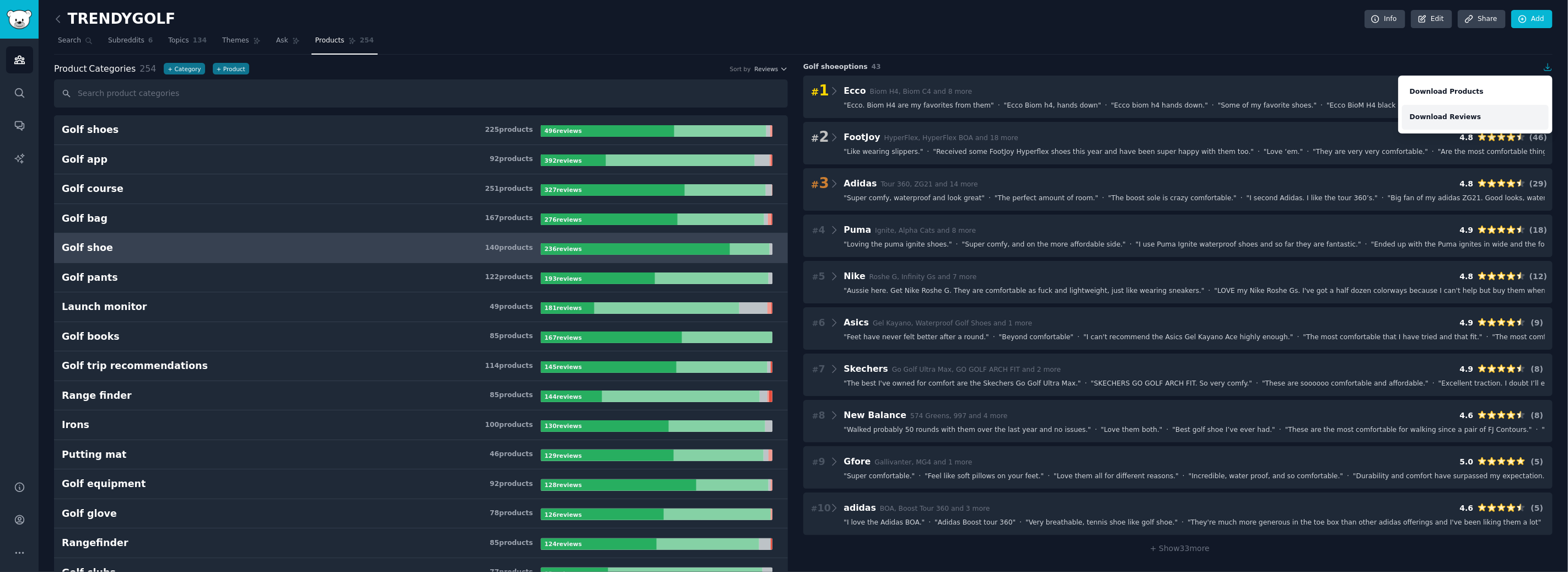
click at [1470, 113] on link "Download Reviews" at bounding box center [1476, 116] width 147 height 25
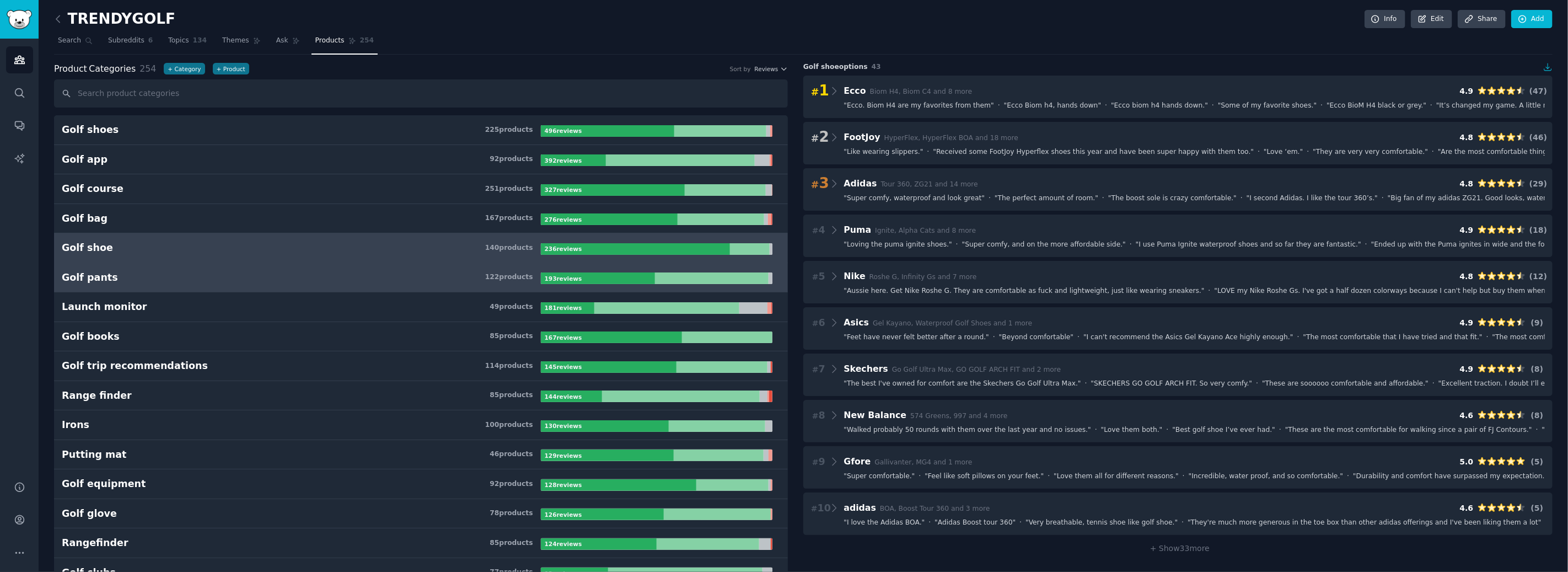
click at [236, 282] on h3 "Golf pants 122 product s" at bounding box center [302, 278] width 480 height 14
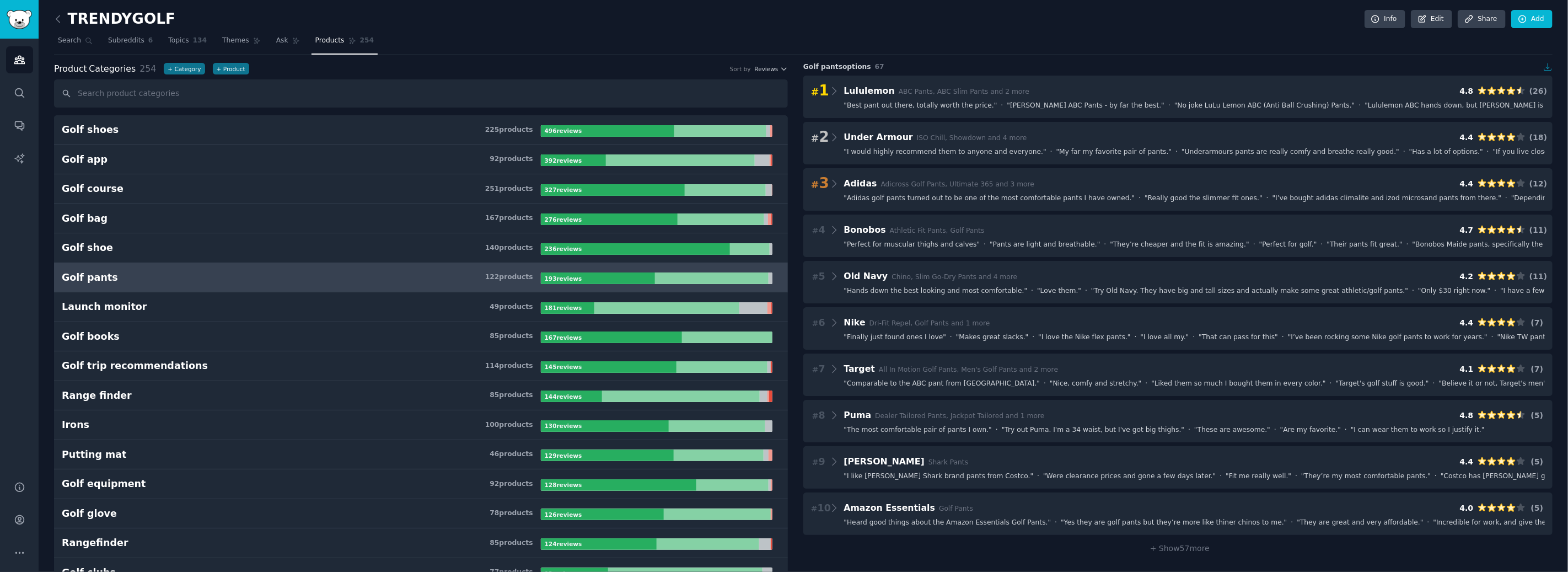
click at [1546, 64] on icon "button" at bounding box center [1549, 67] width 10 height 10
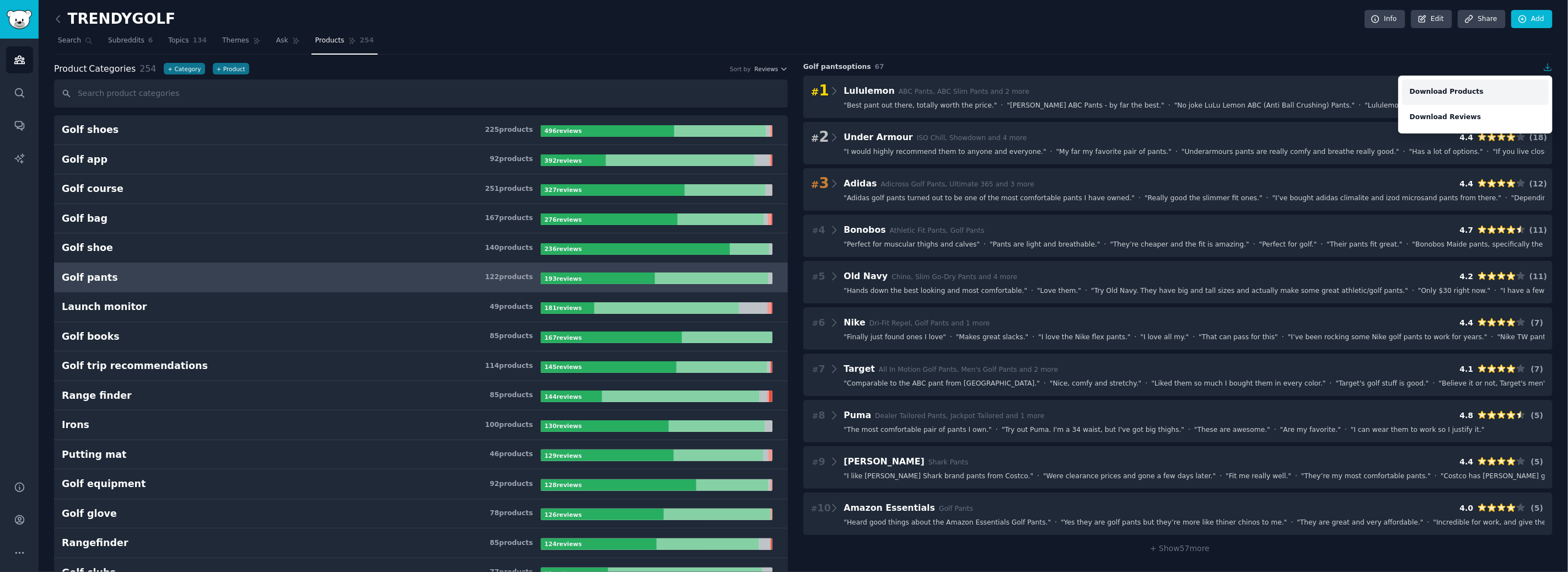
click at [1461, 90] on link "Download Products" at bounding box center [1476, 91] width 147 height 25
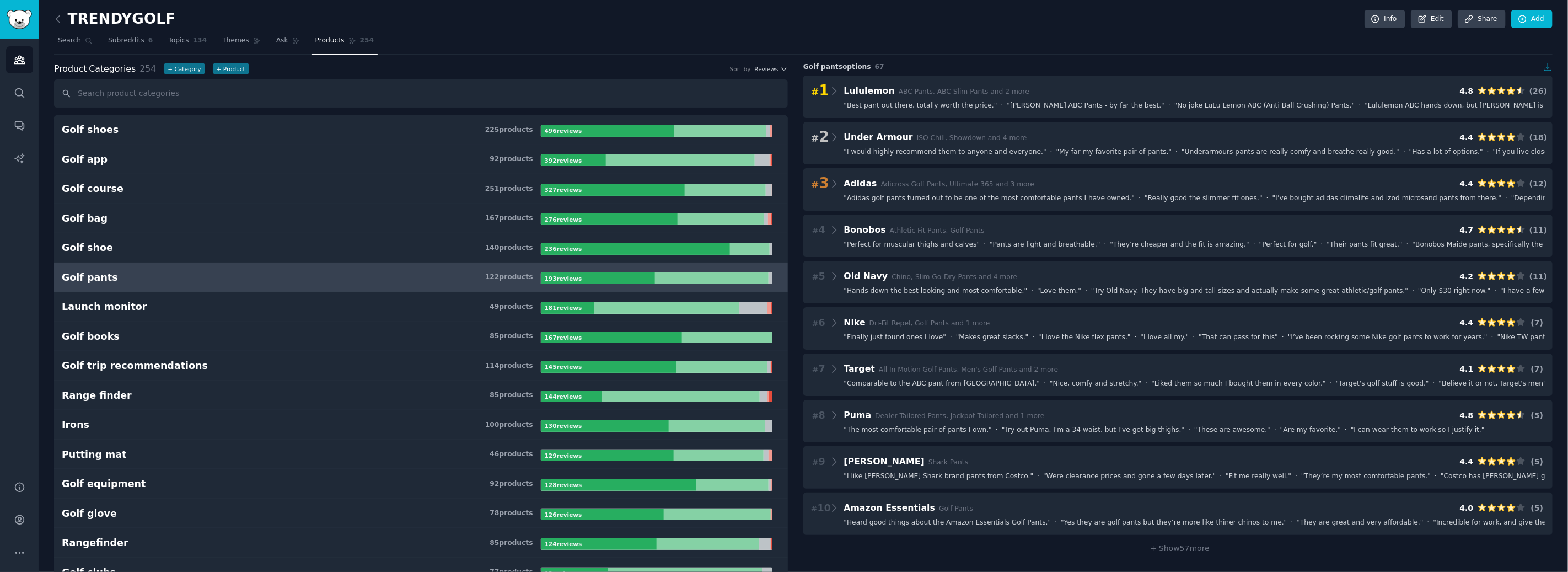
click at [1546, 66] on icon "button" at bounding box center [1548, 67] width 7 height 7
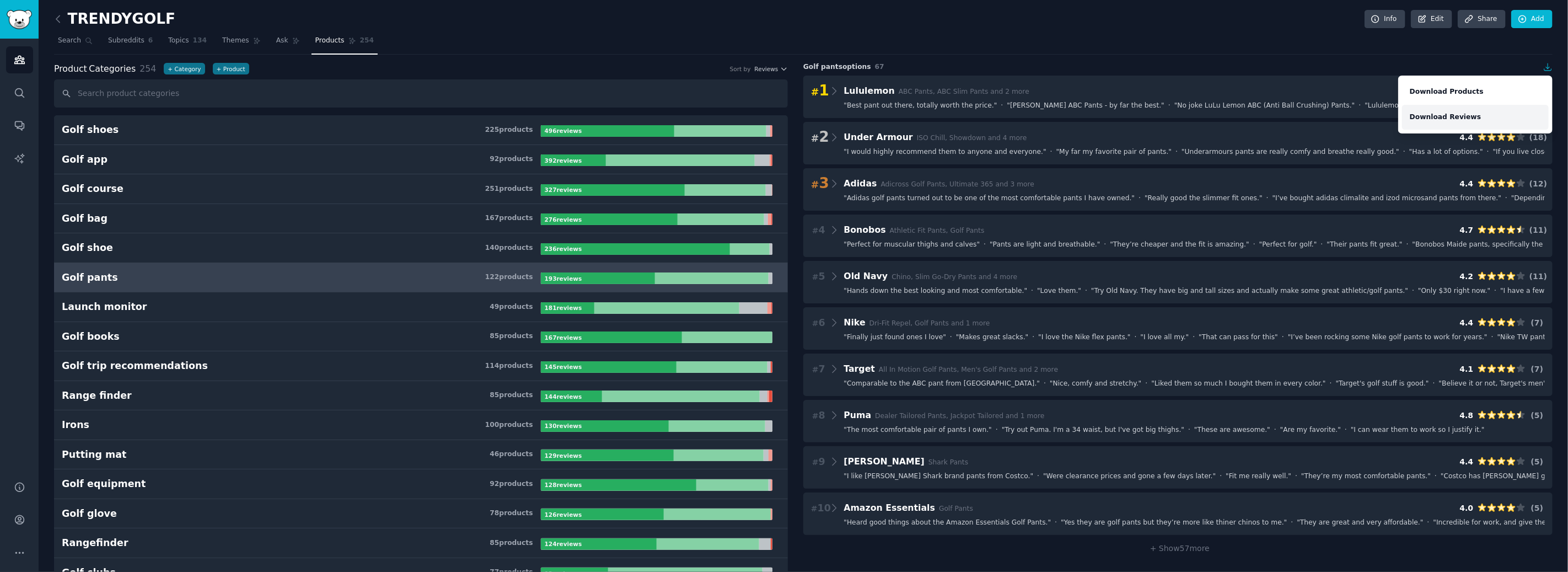
click at [1449, 116] on link "Download Reviews" at bounding box center [1476, 116] width 147 height 25
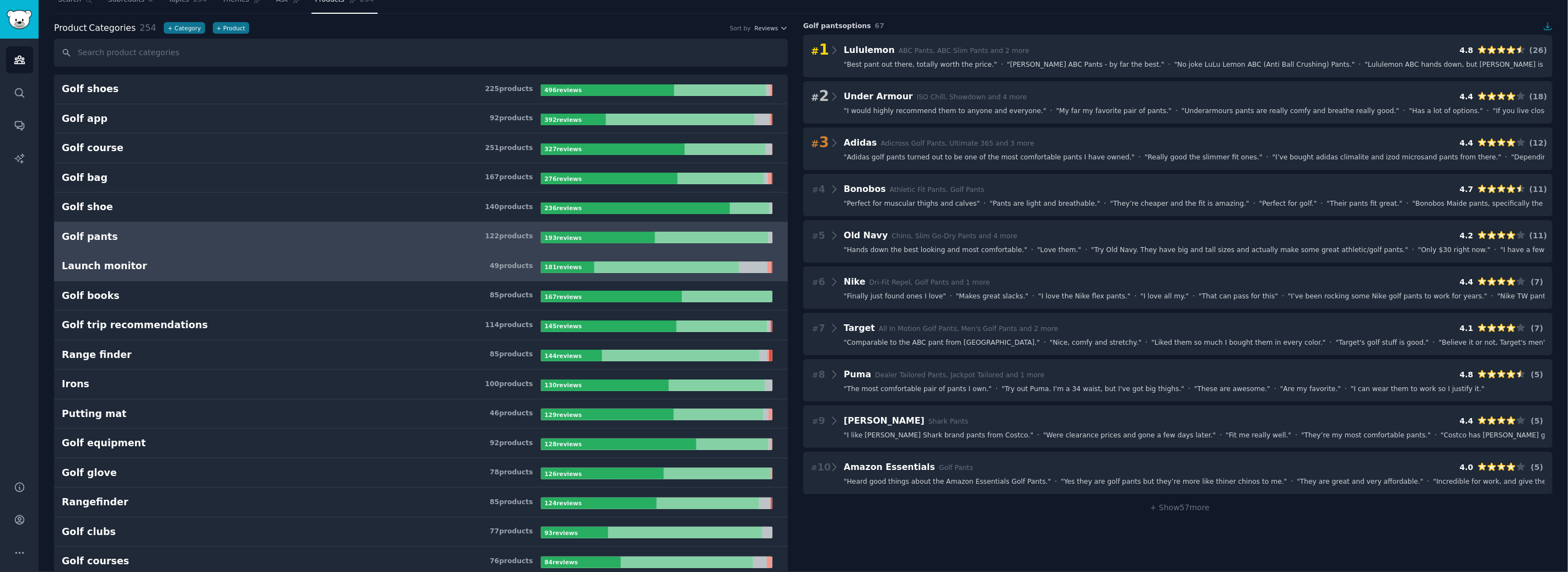
scroll to position [61, 0]
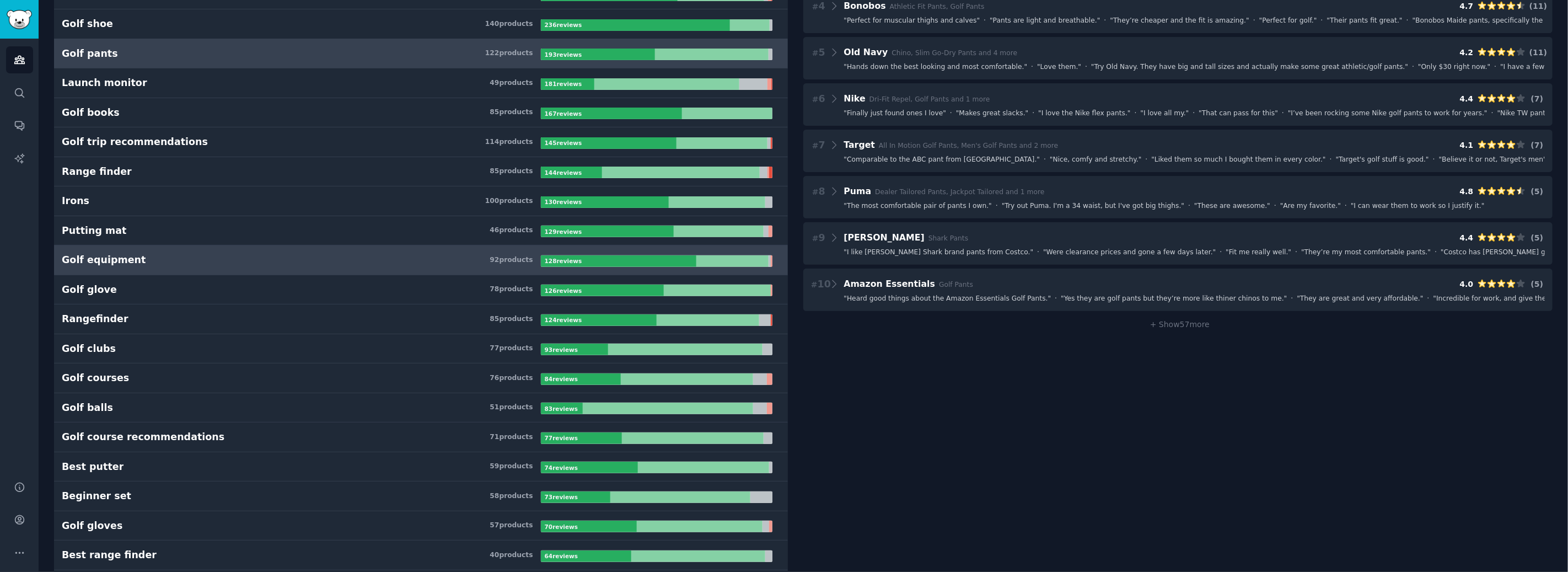
click at [332, 266] on h3 "Golf equipment 92 product s" at bounding box center [302, 260] width 480 height 14
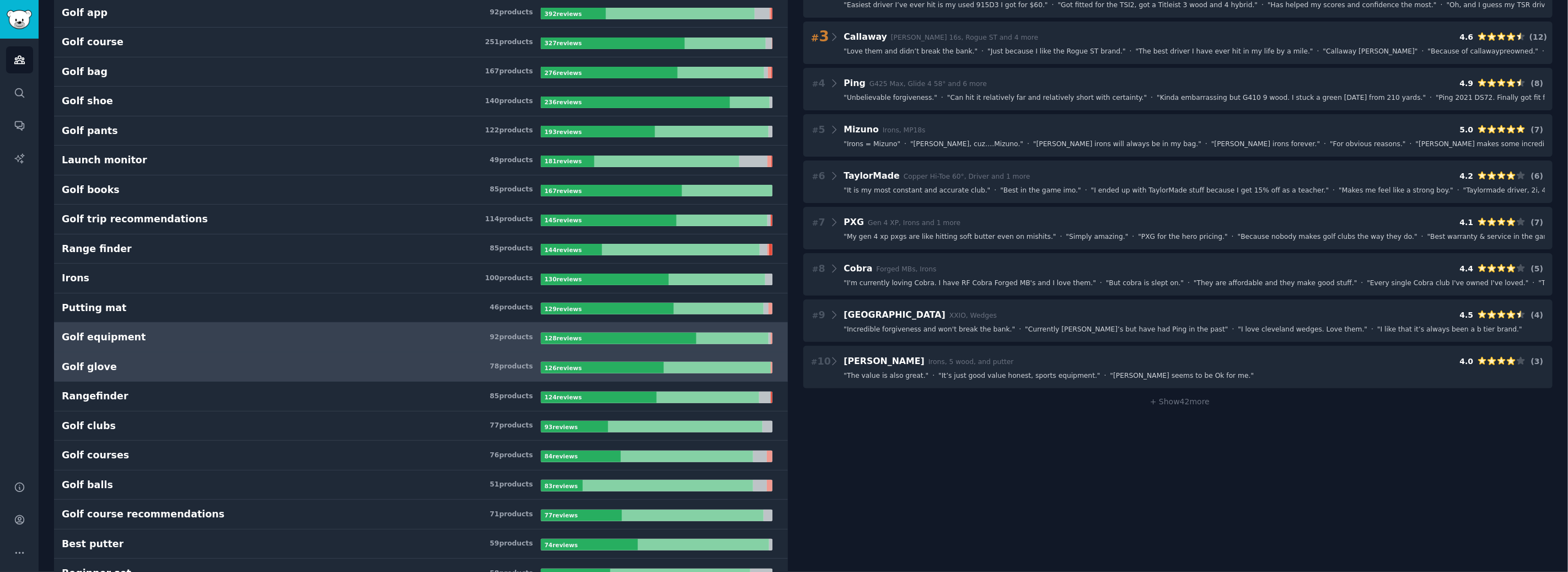
click at [316, 372] on h3 "Golf glove 78 product s" at bounding box center [302, 368] width 480 height 14
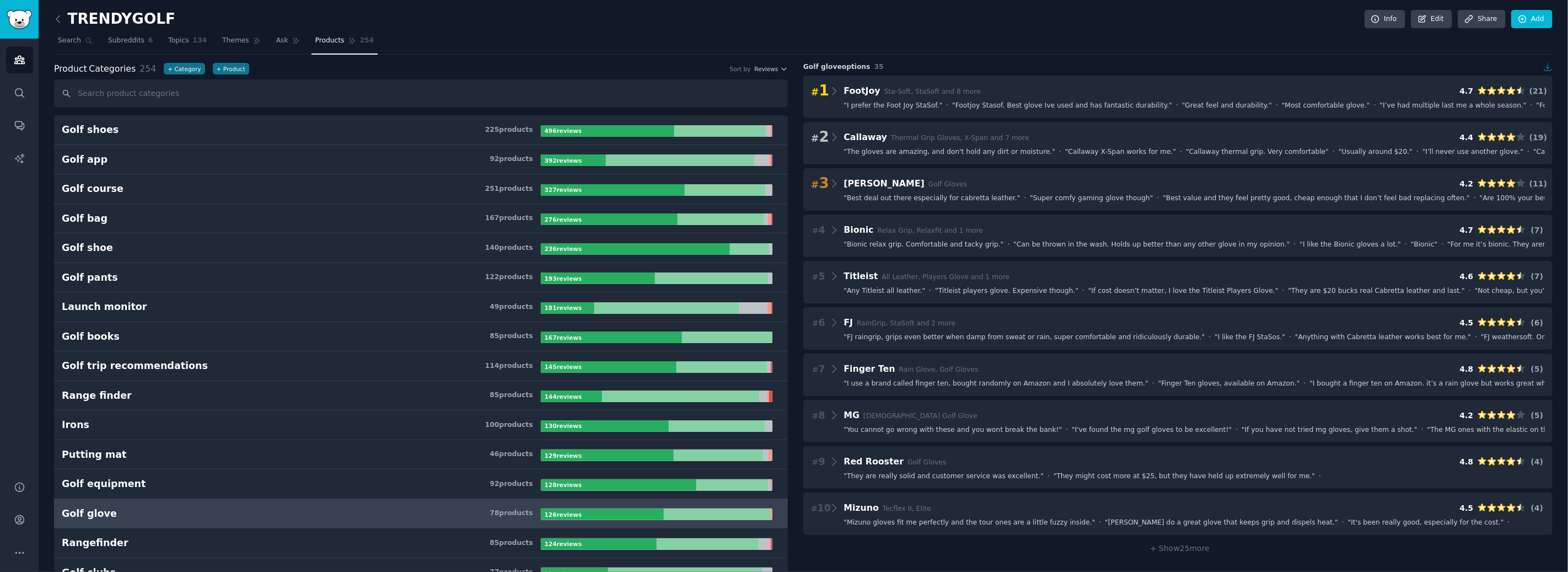
click at [1545, 65] on icon "button" at bounding box center [1549, 67] width 10 height 10
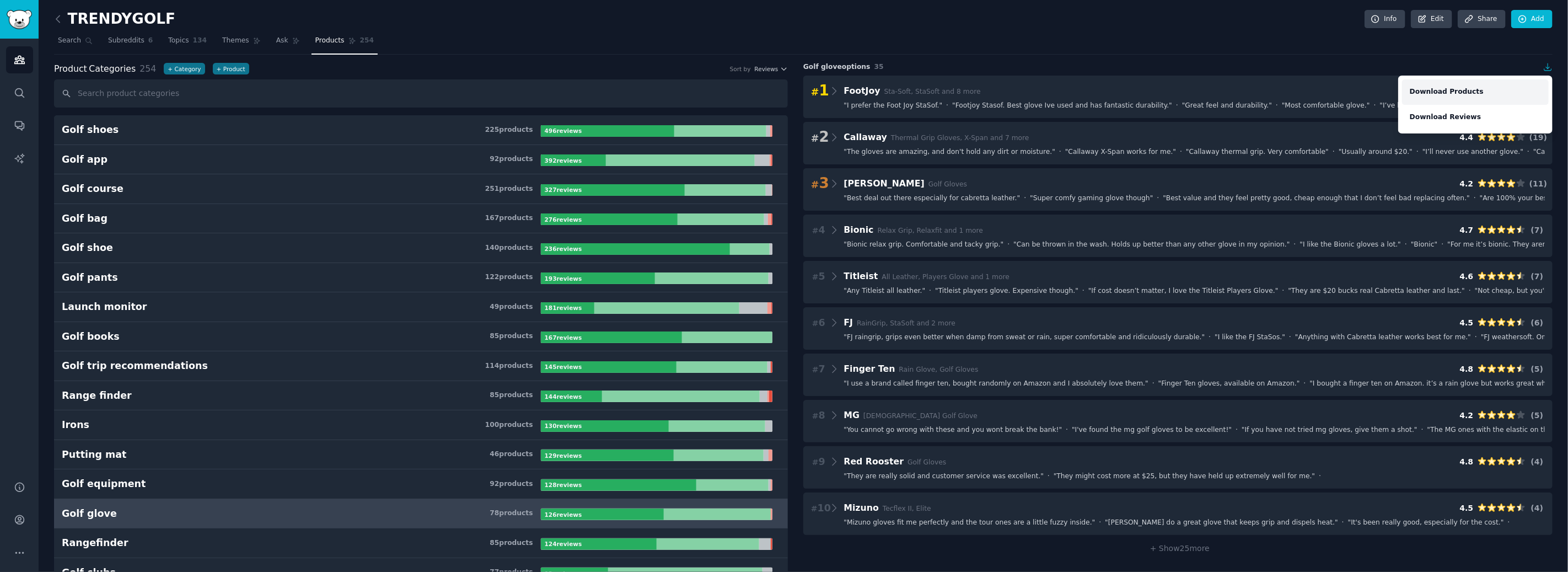
click at [1444, 90] on link "Download Products" at bounding box center [1476, 91] width 147 height 25
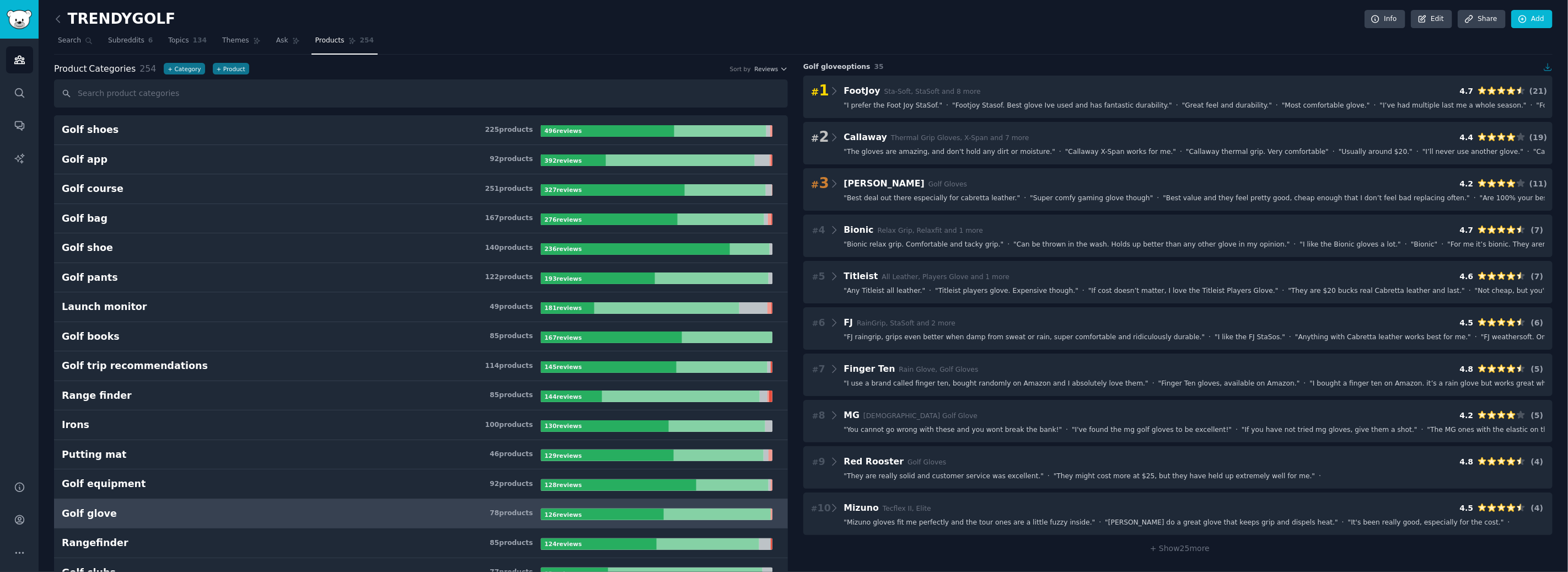
click at [1547, 68] on icon "button" at bounding box center [1549, 67] width 10 height 10
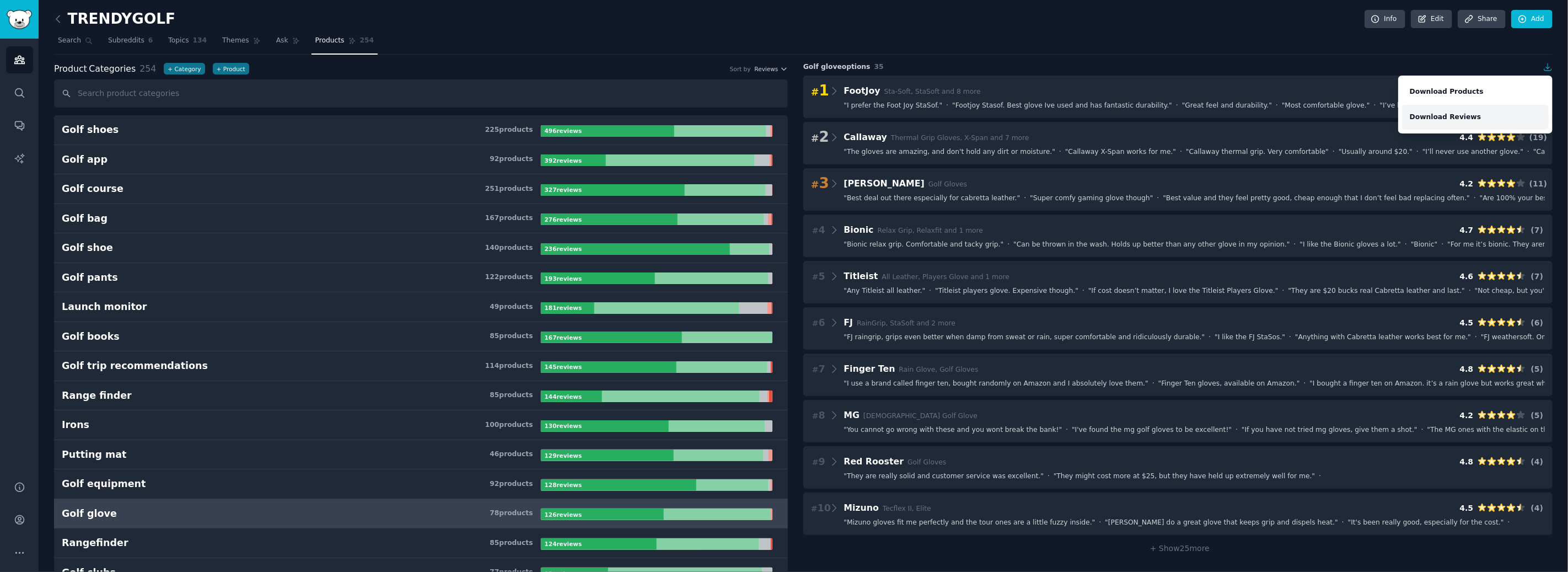
click at [1468, 116] on link "Download Reviews" at bounding box center [1476, 116] width 147 height 25
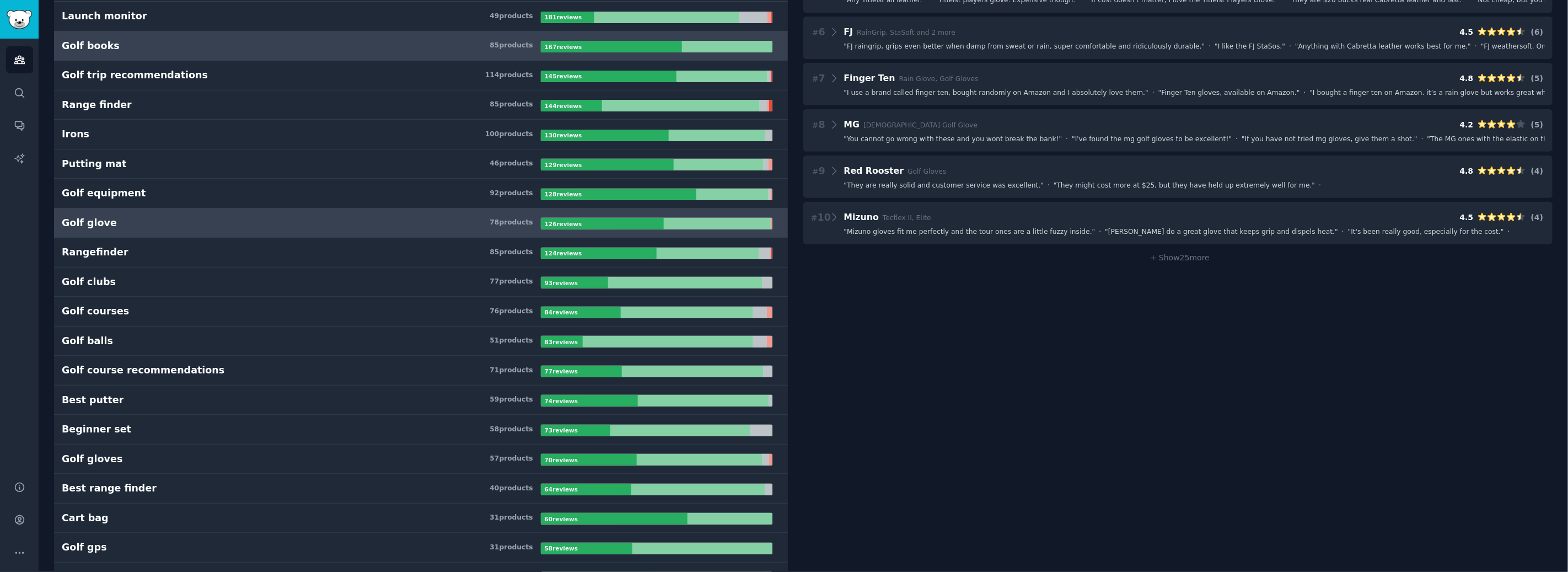
scroll to position [310, 0]
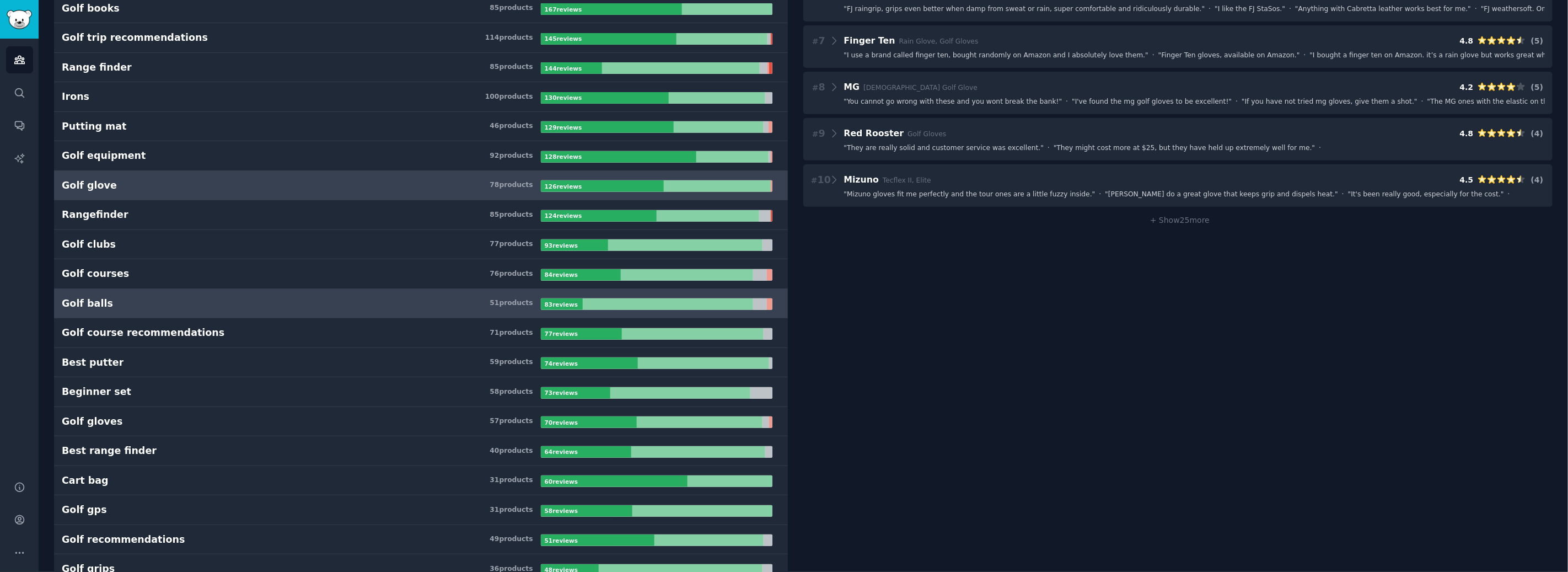
click at [297, 302] on h3 "Golf balls 51 product s" at bounding box center [302, 304] width 480 height 14
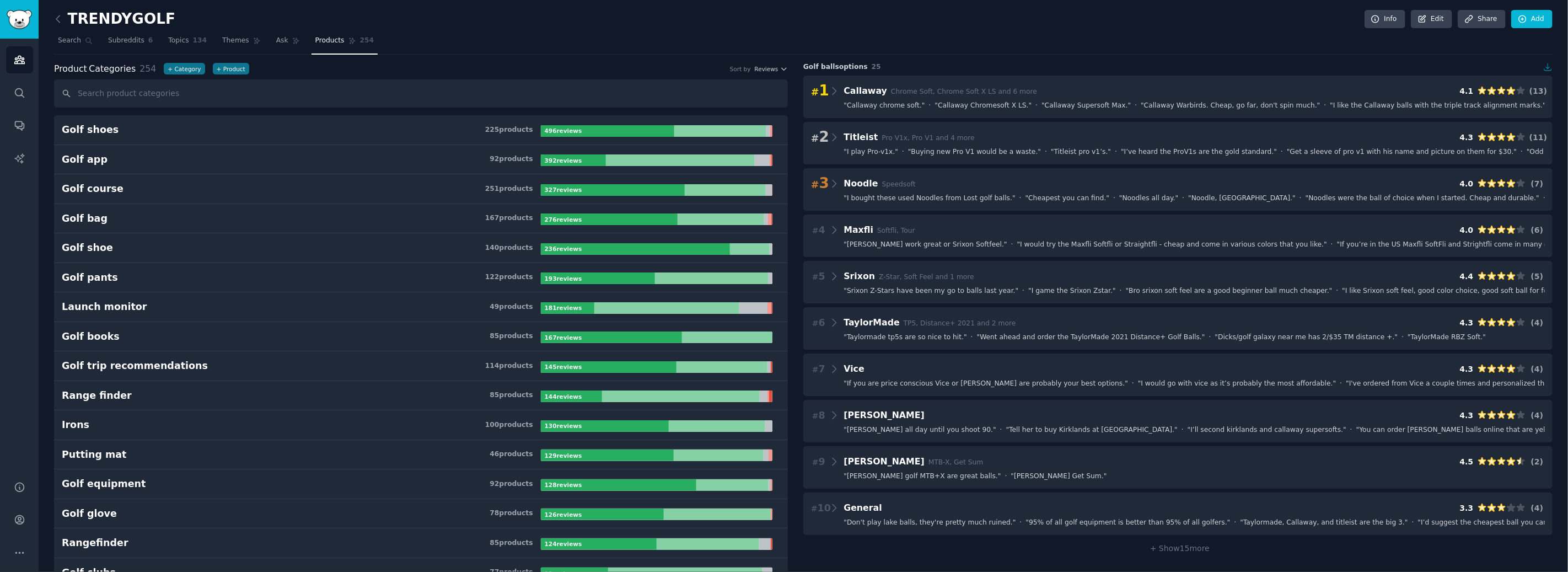
click at [1549, 69] on icon "button" at bounding box center [1548, 67] width 7 height 7
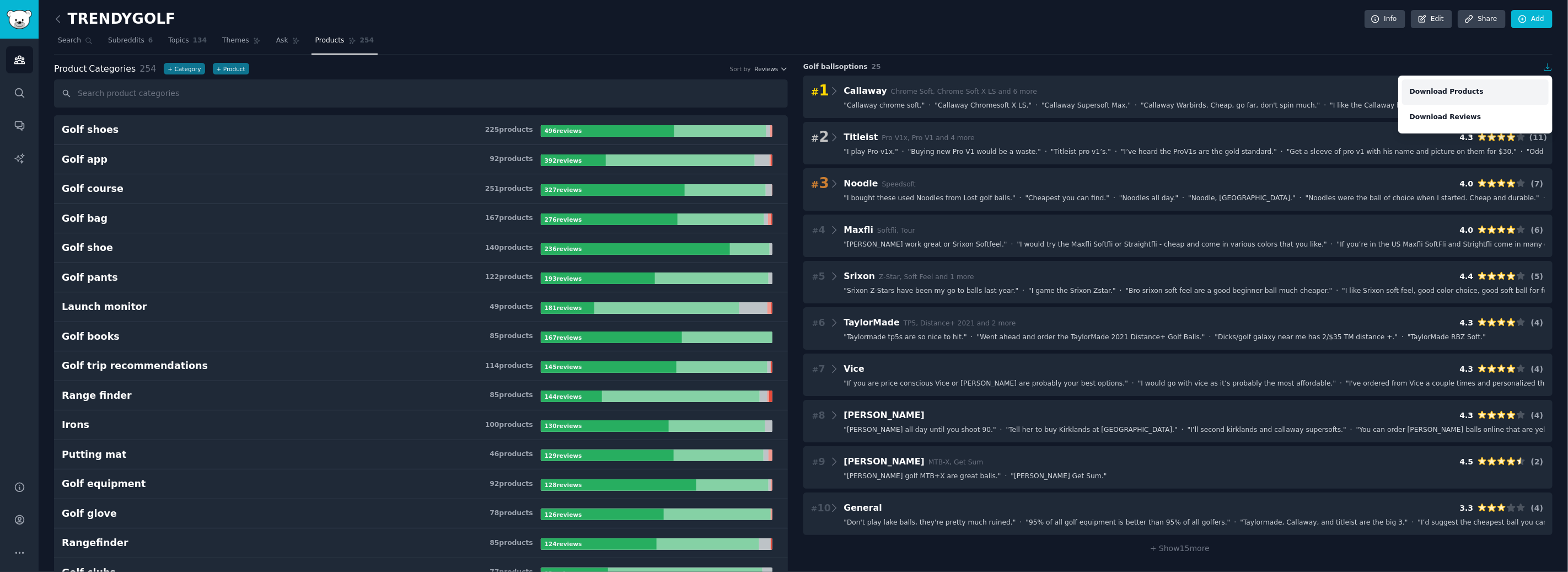
click at [1480, 90] on link "Download Products" at bounding box center [1476, 91] width 147 height 25
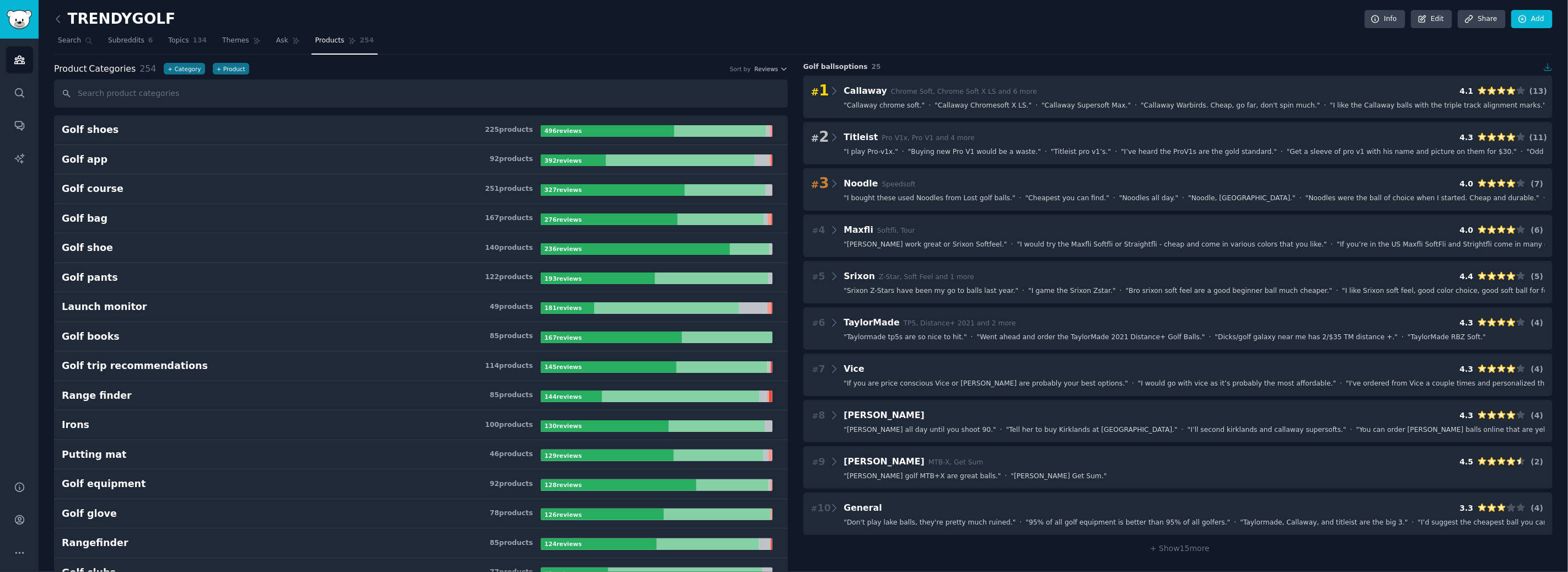
click at [1544, 66] on icon "button" at bounding box center [1549, 67] width 10 height 10
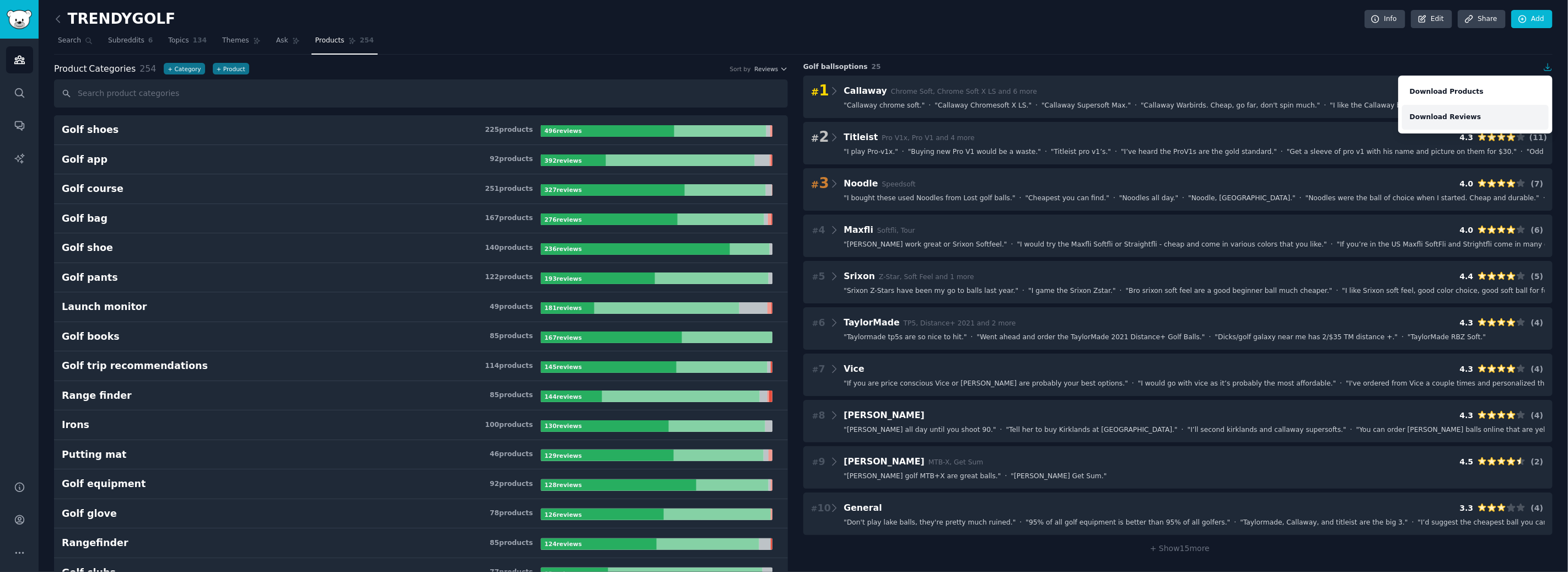
click at [1454, 112] on link "Download Reviews" at bounding box center [1476, 116] width 147 height 25
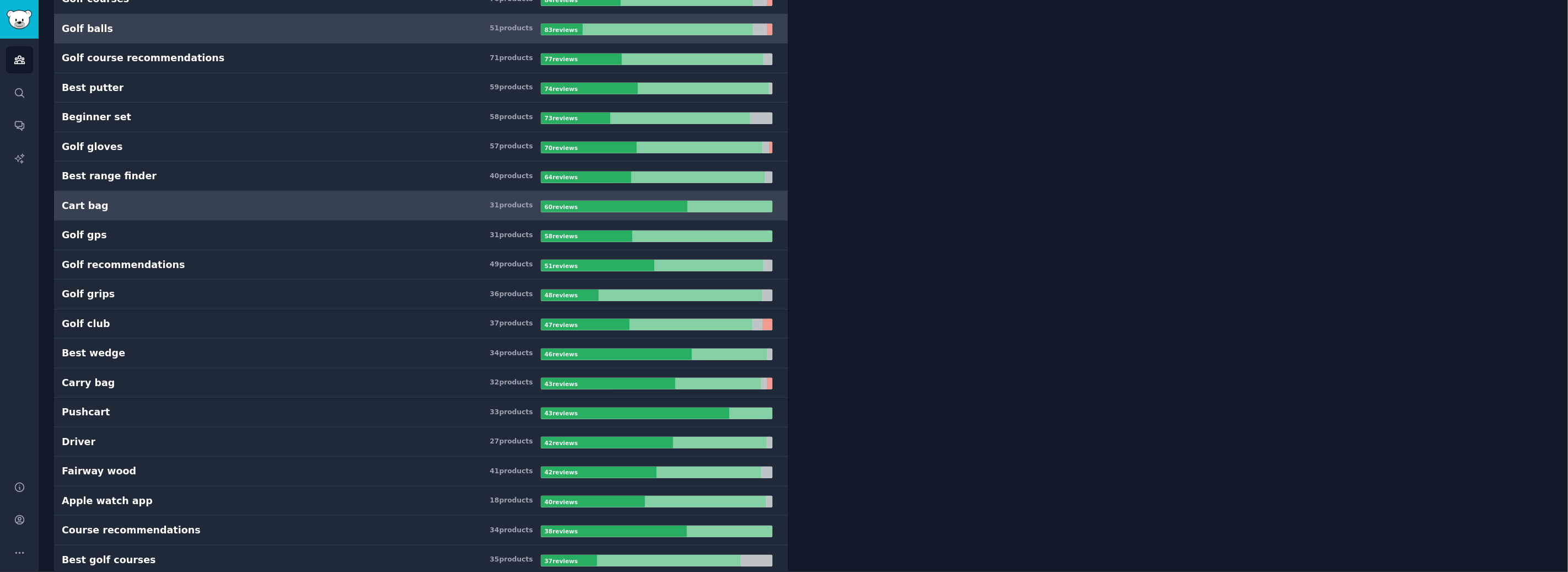
scroll to position [604, 0]
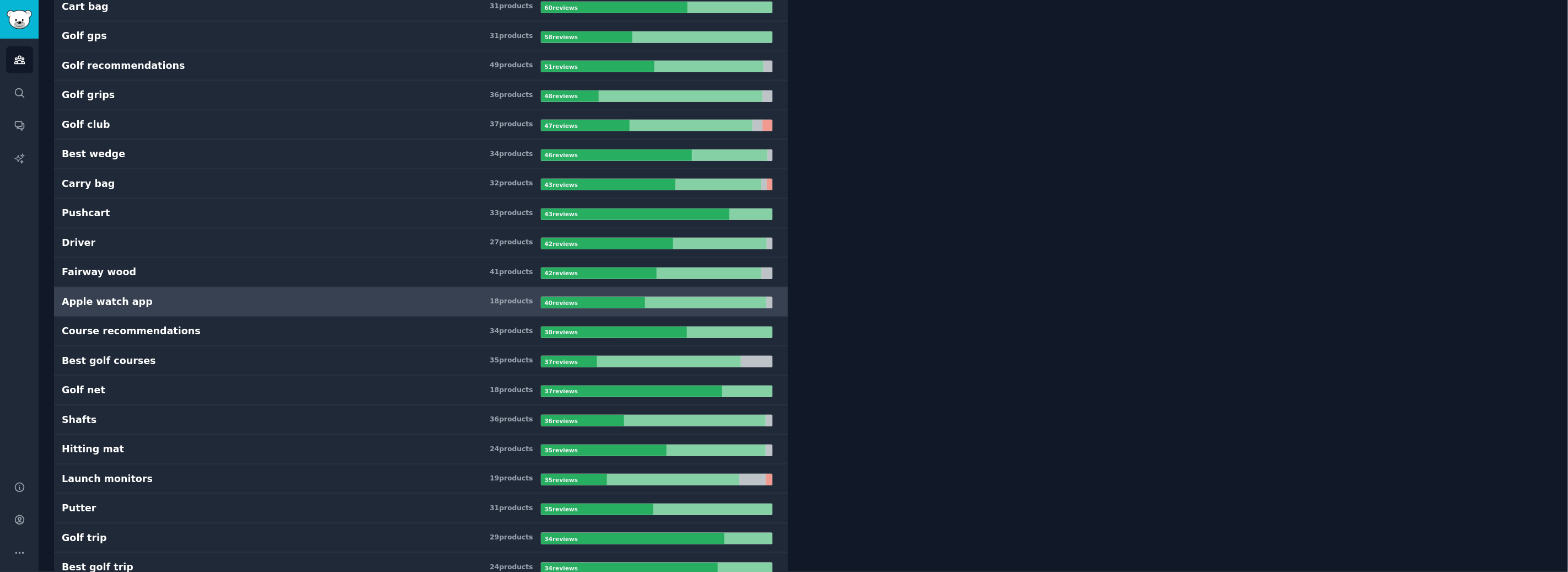
click at [405, 299] on h3 "Apple watch app 18 product s" at bounding box center [302, 302] width 480 height 14
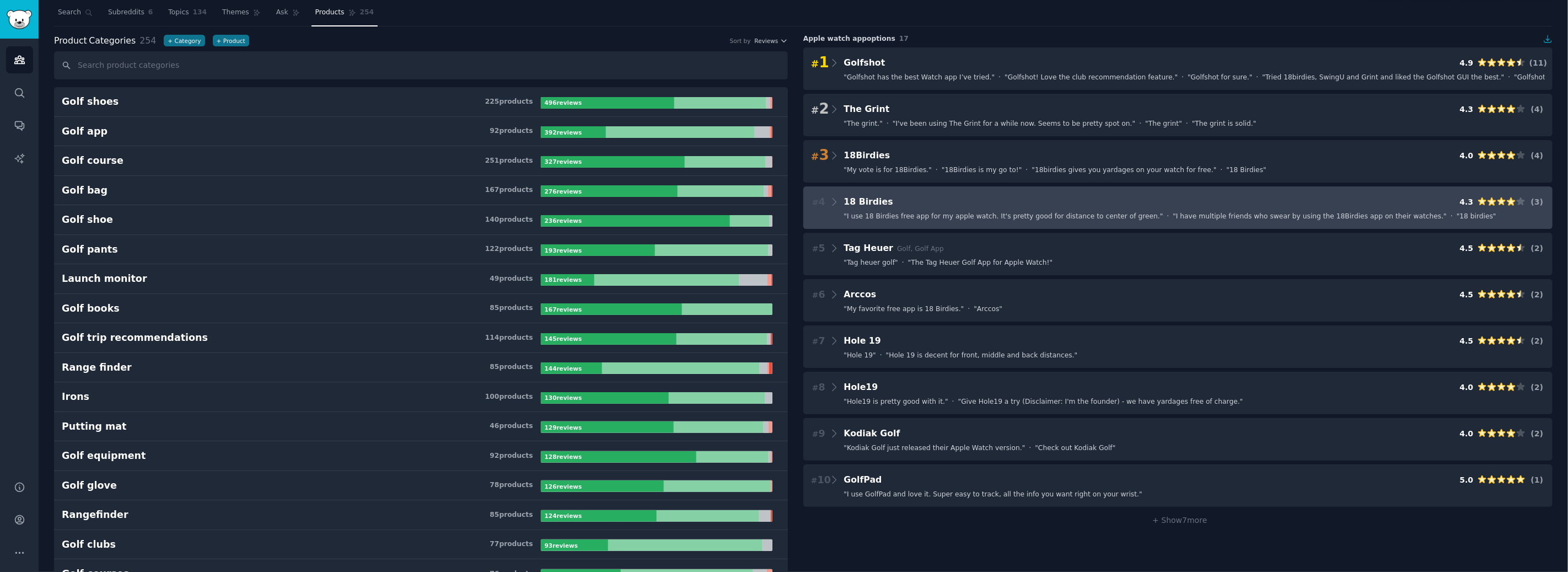
scroll to position [23, 0]
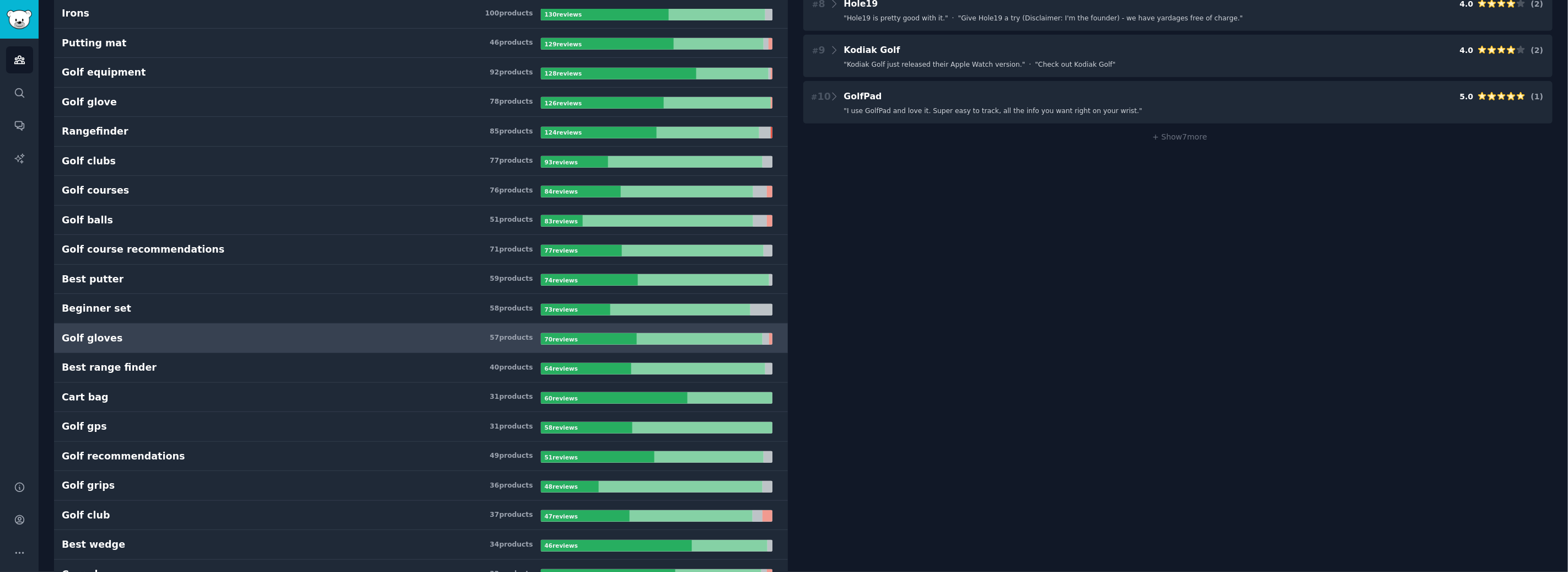
click at [371, 342] on h3 "Golf gloves 57 product s" at bounding box center [302, 338] width 480 height 14
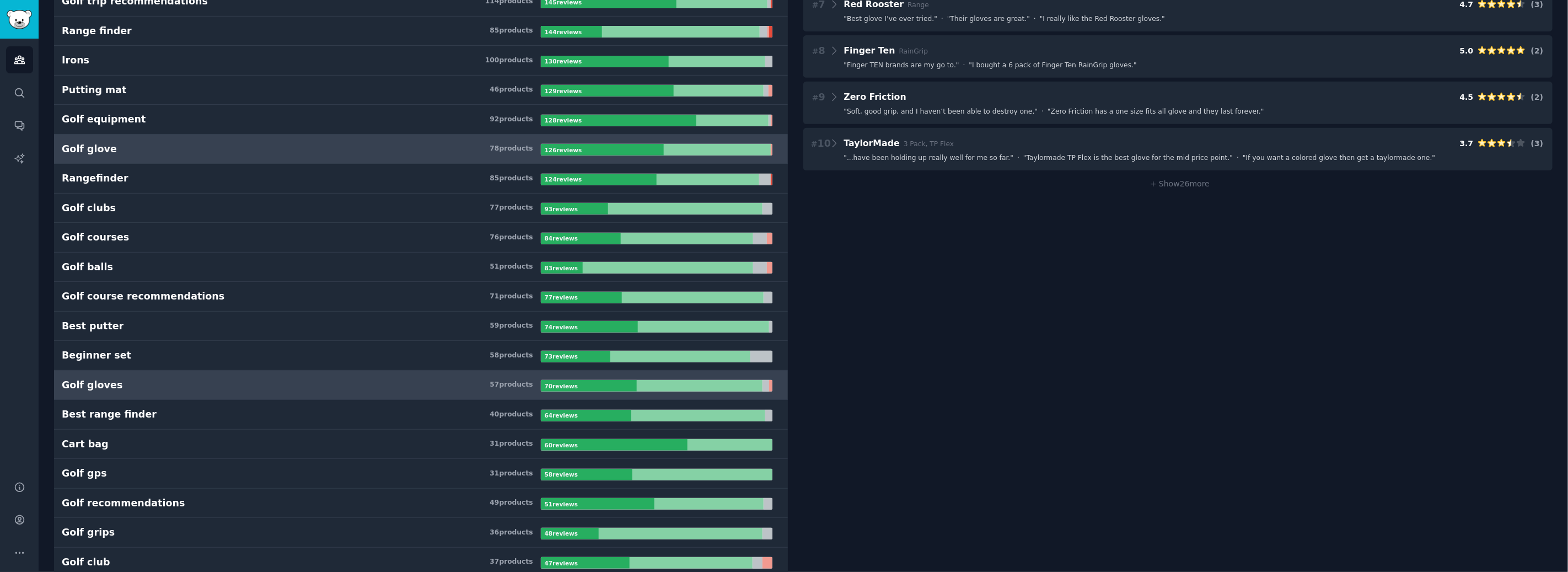
click at [262, 154] on h3 "Golf glove 78 product s" at bounding box center [302, 149] width 480 height 14
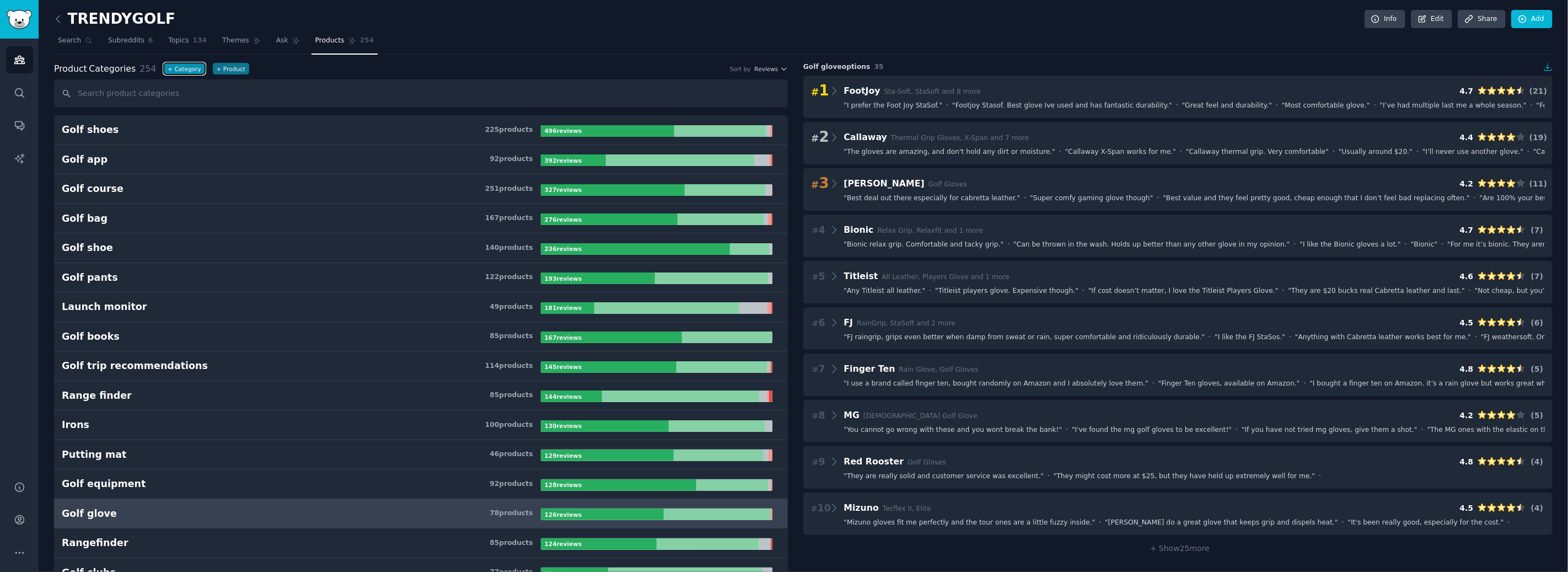
click at [189, 72] on button "+ Category" at bounding box center [184, 68] width 41 height 11
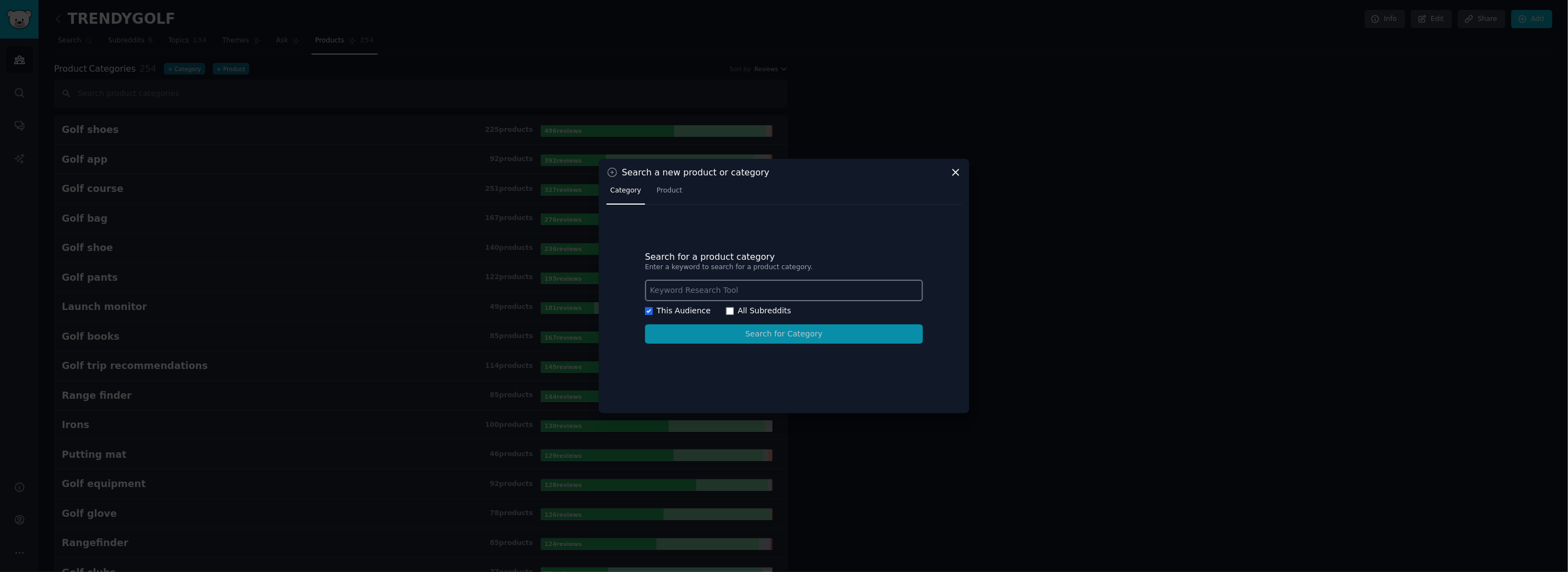
click at [956, 172] on icon at bounding box center [956, 172] width 11 height 11
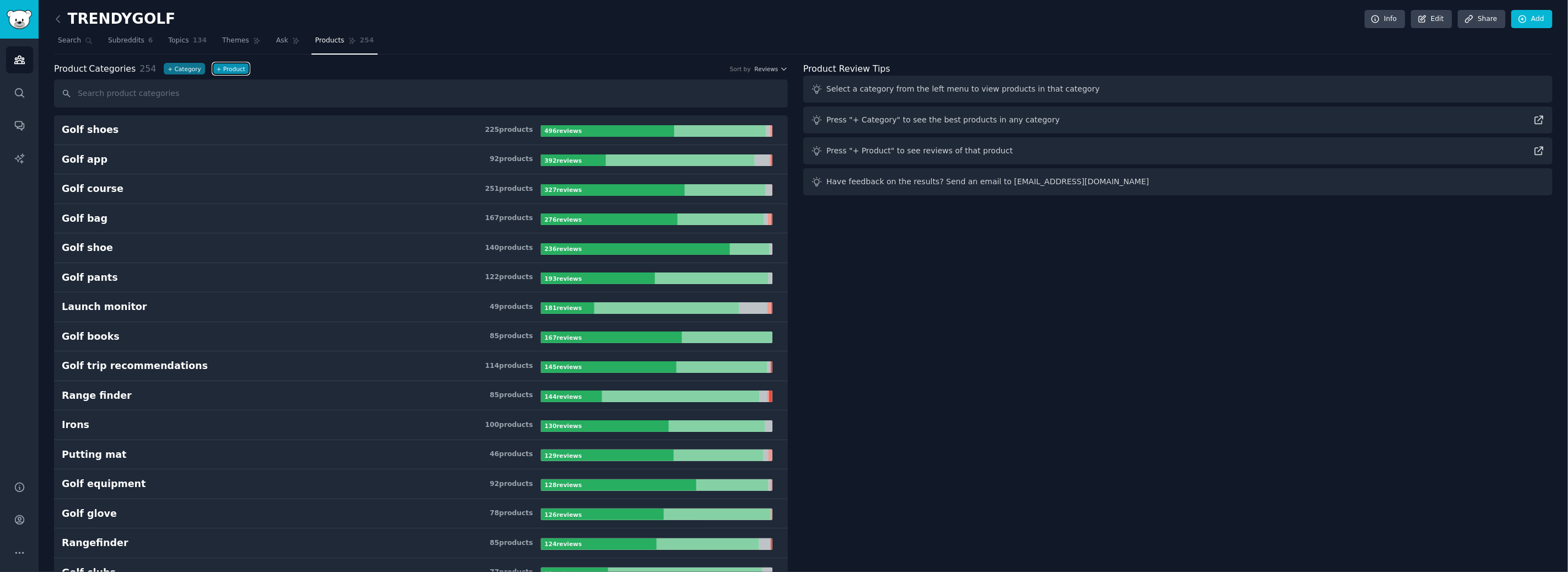
click at [223, 70] on button "+ Product" at bounding box center [231, 68] width 36 height 11
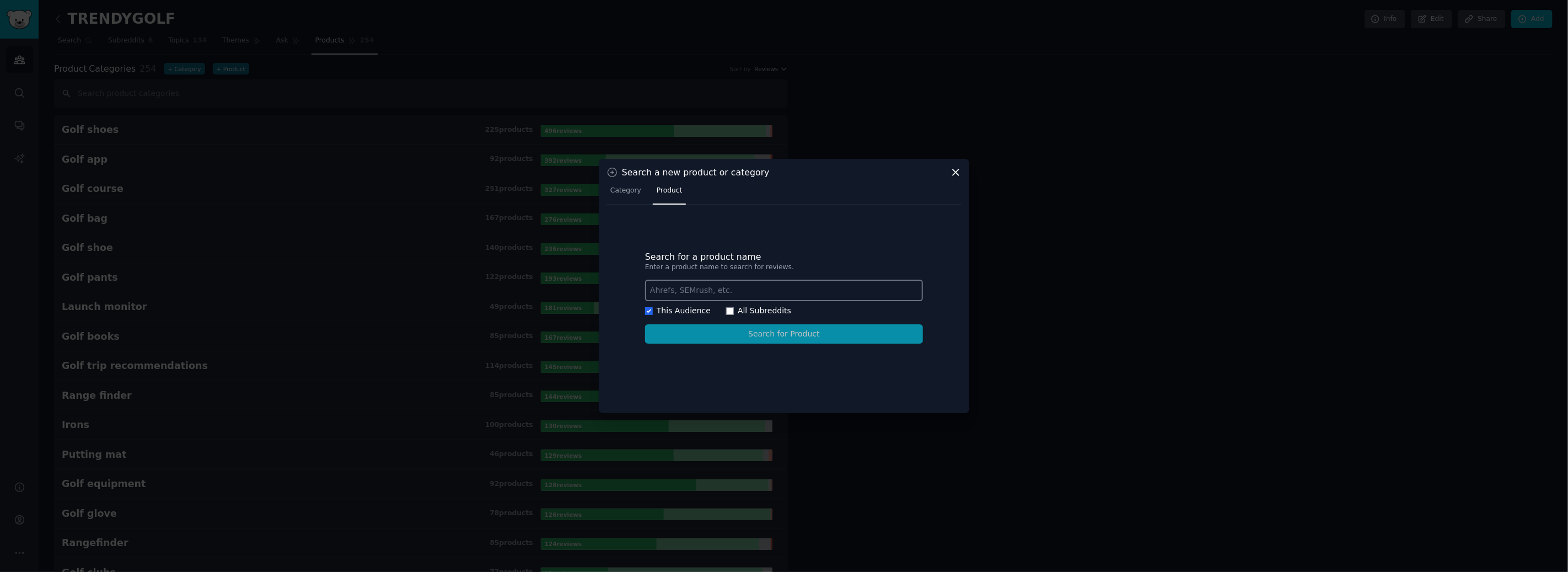
click at [956, 173] on icon at bounding box center [956, 173] width 6 height 6
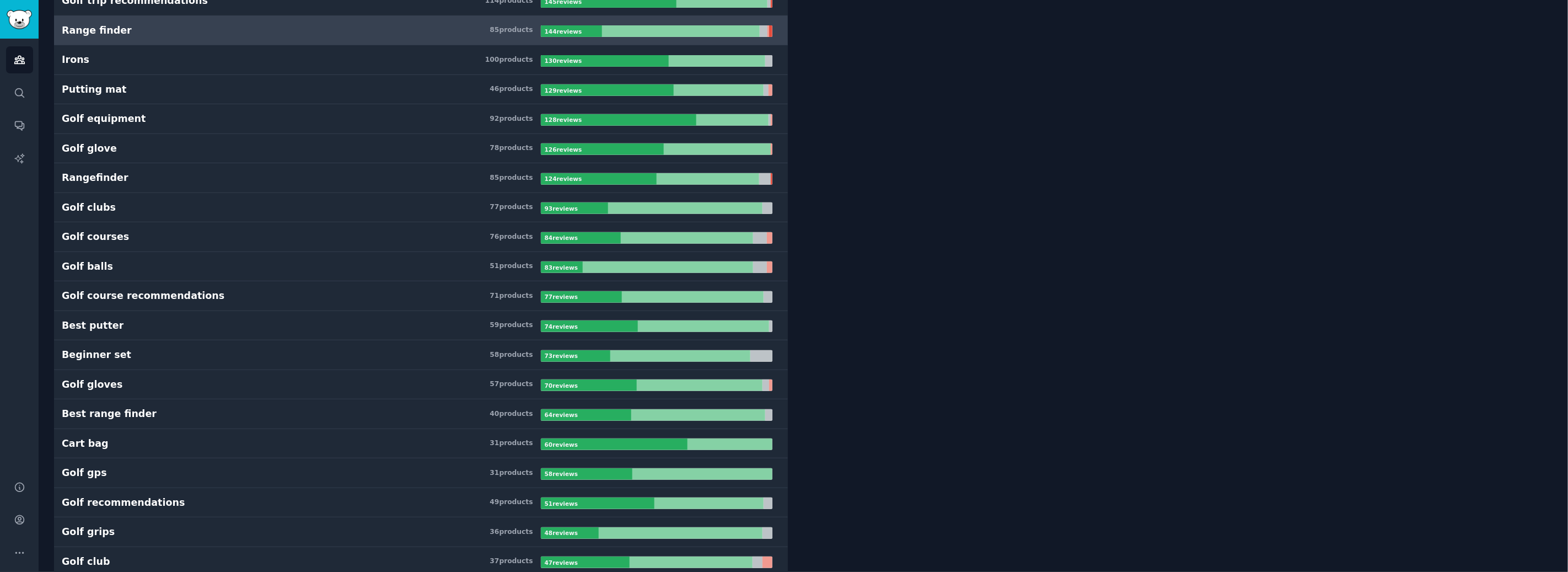
scroll to position [368, 0]
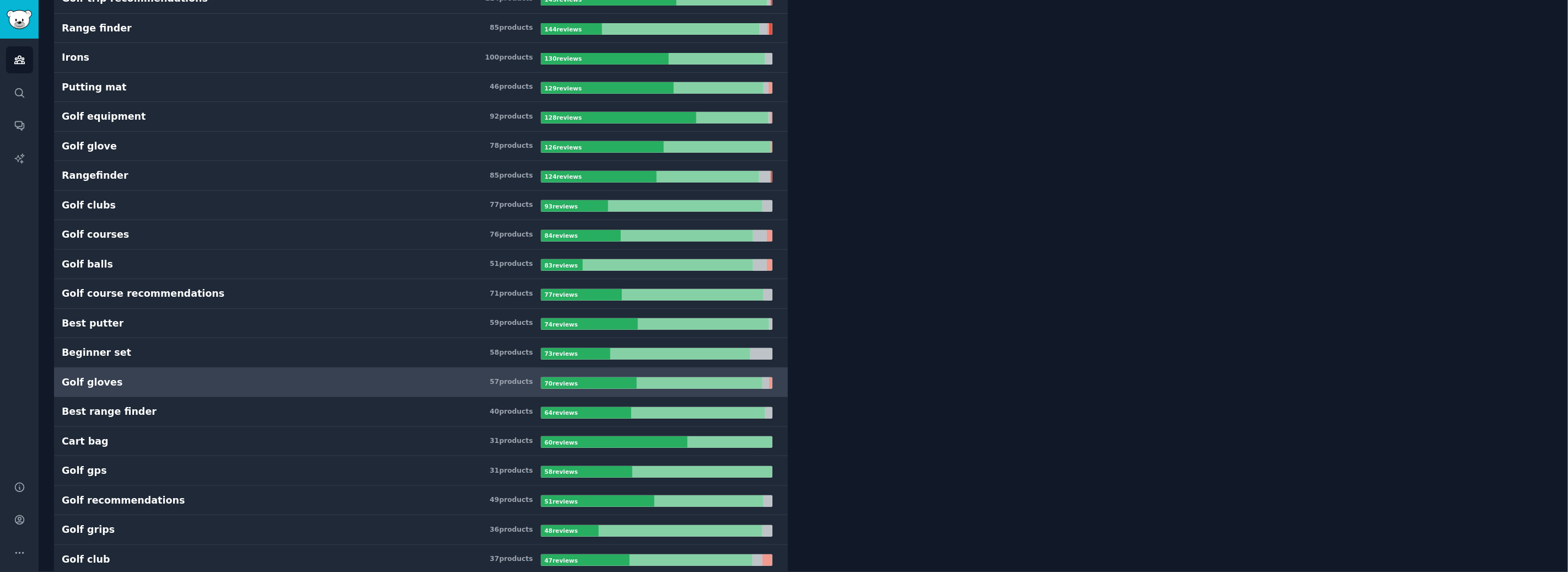
click at [145, 383] on h3 "Golf gloves 57 product s" at bounding box center [302, 382] width 480 height 14
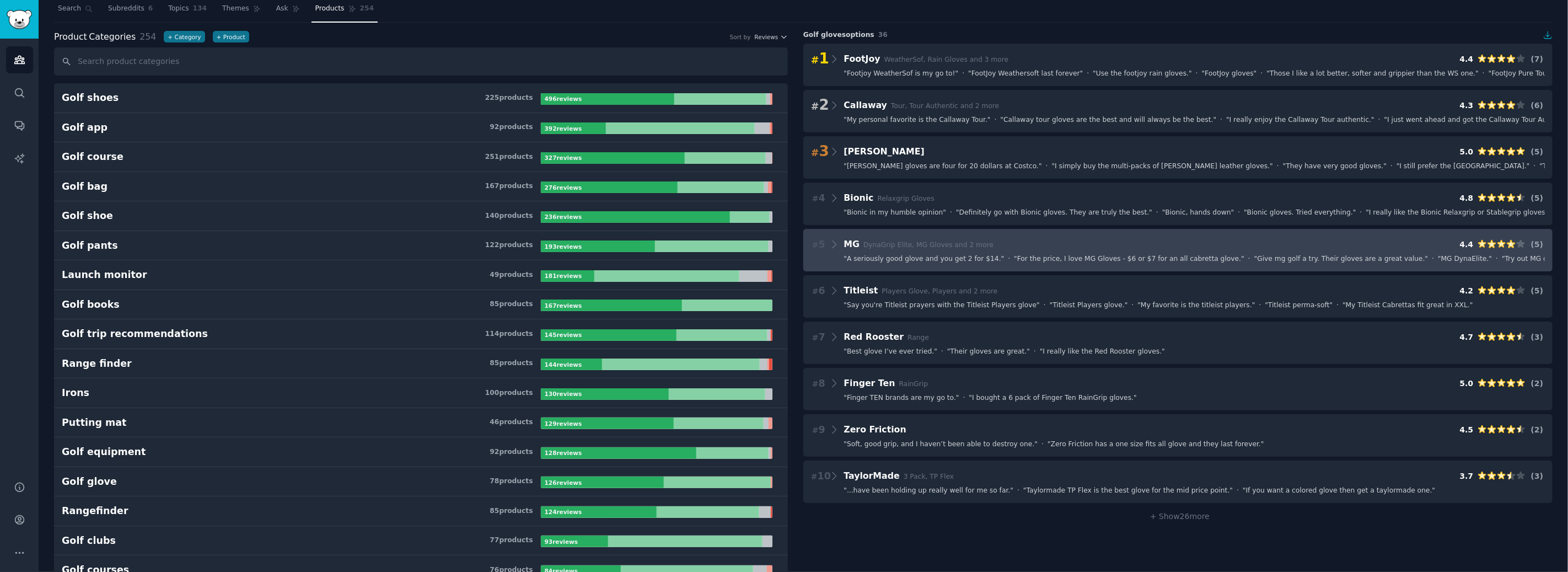
scroll to position [19, 0]
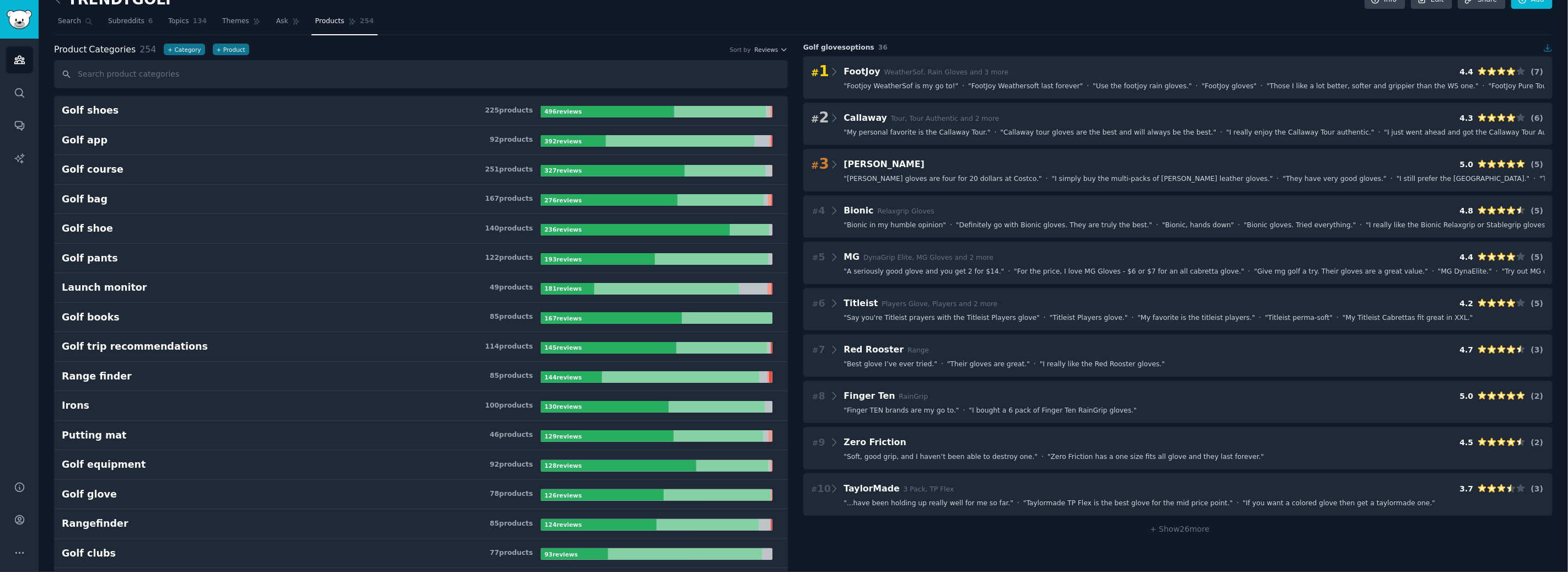
click at [1548, 48] on icon "button" at bounding box center [1549, 48] width 10 height 10
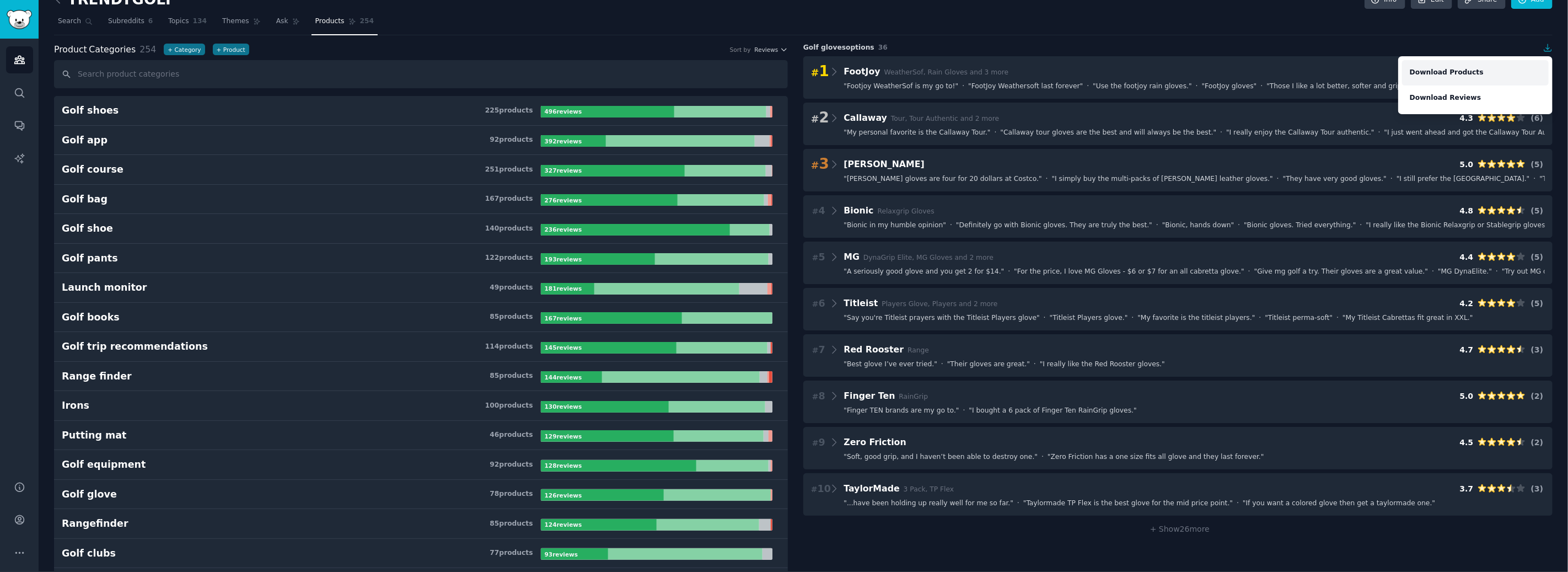
click at [1462, 72] on link "Download Products" at bounding box center [1476, 72] width 147 height 25
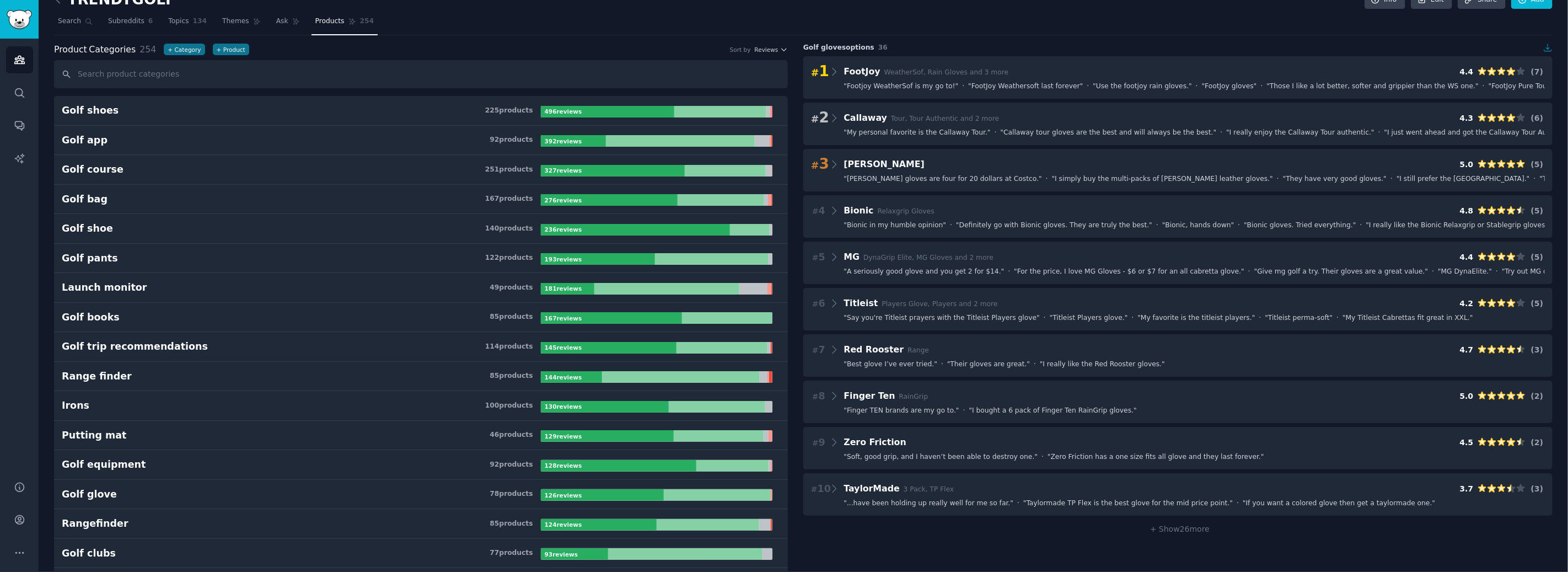
click at [1544, 51] on icon "button" at bounding box center [1549, 48] width 10 height 10
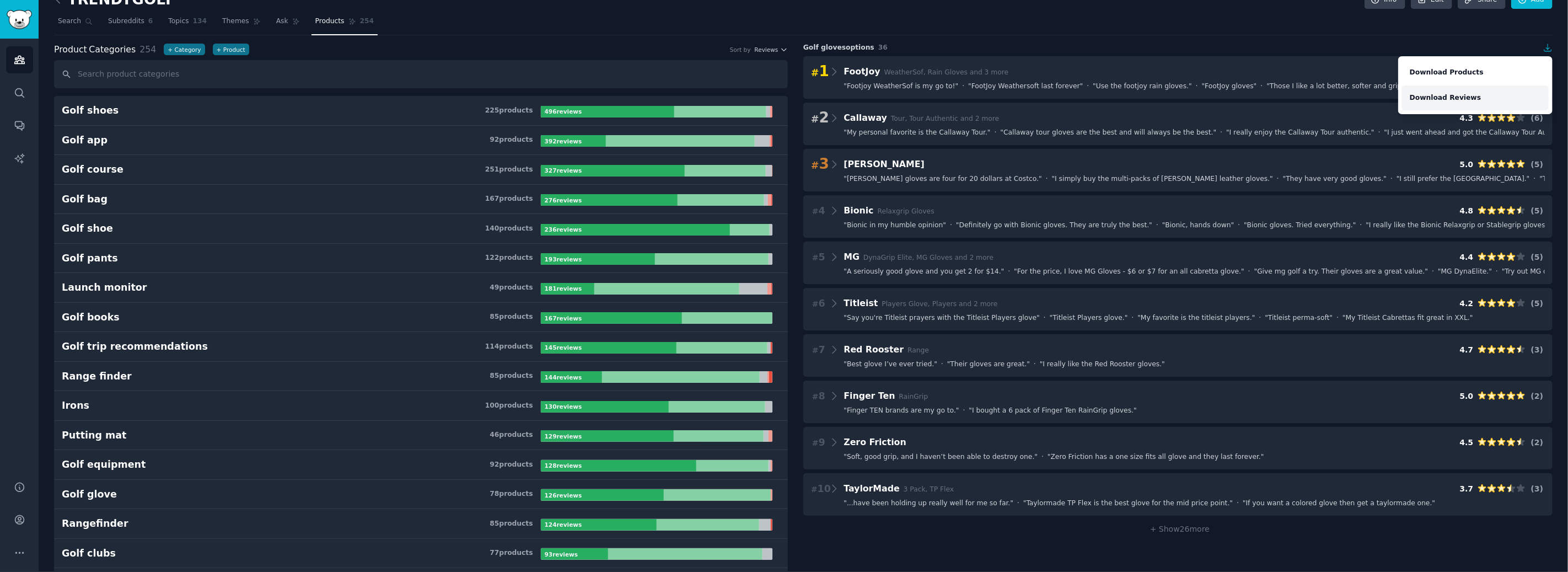
click at [1466, 96] on link "Download Reviews" at bounding box center [1476, 97] width 147 height 25
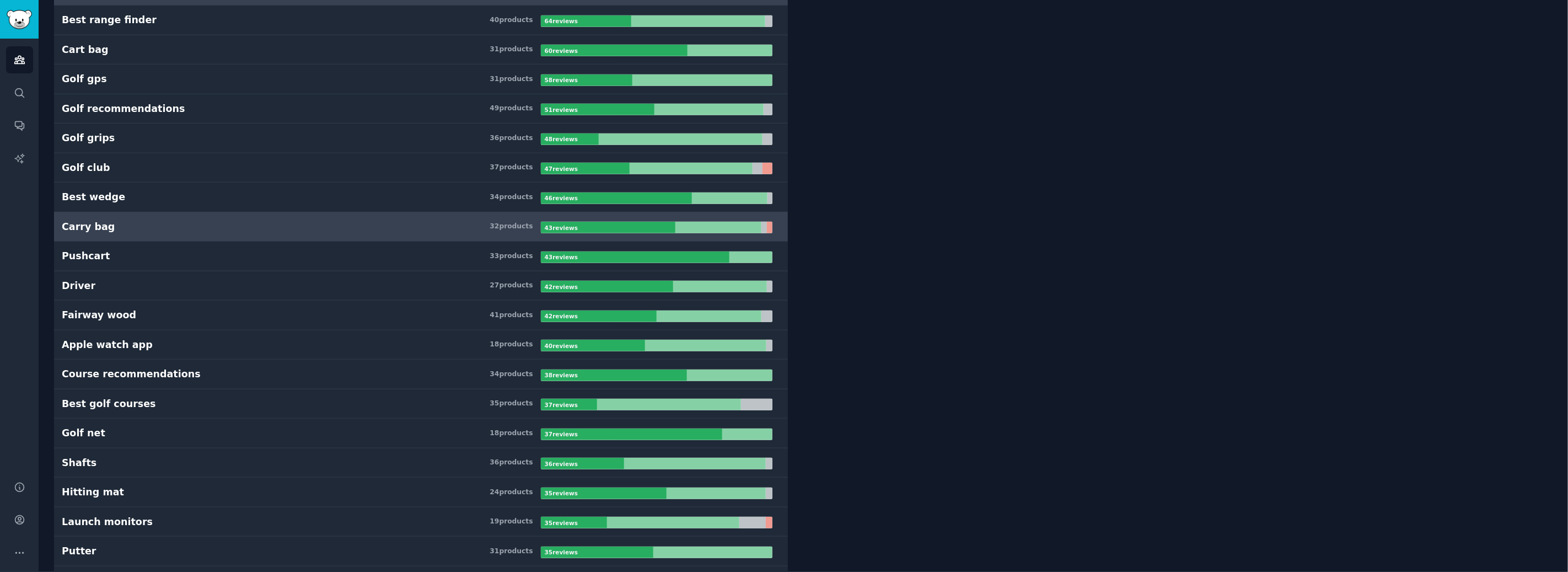
click at [281, 228] on h3 "Carry bag 32 product s" at bounding box center [302, 227] width 480 height 14
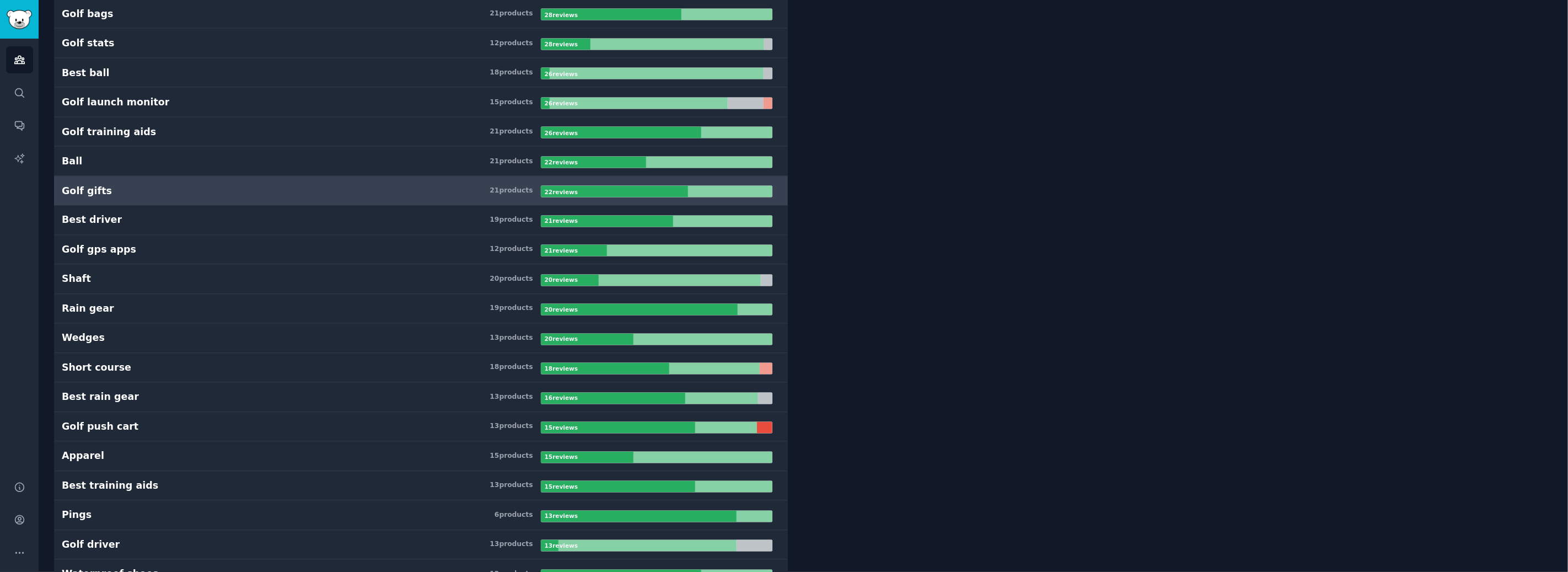
scroll to position [1566, 0]
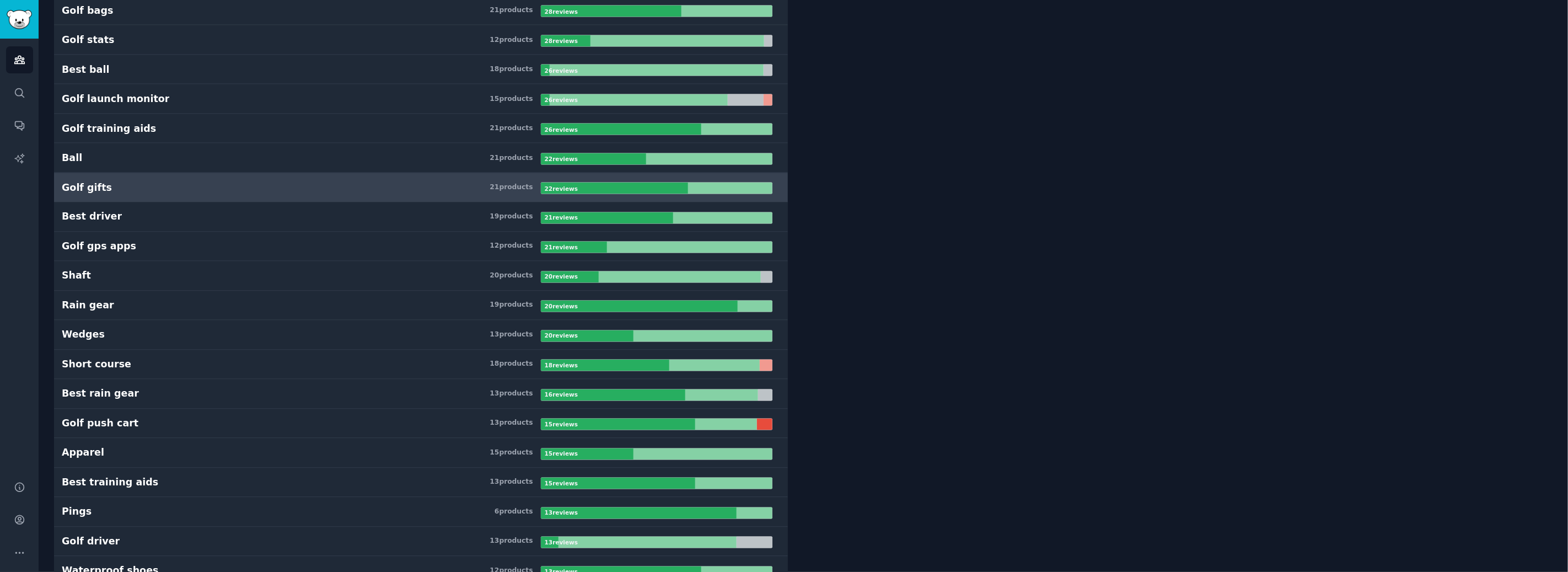
click at [379, 193] on h3 "Golf gifts 21 product s" at bounding box center [302, 188] width 480 height 14
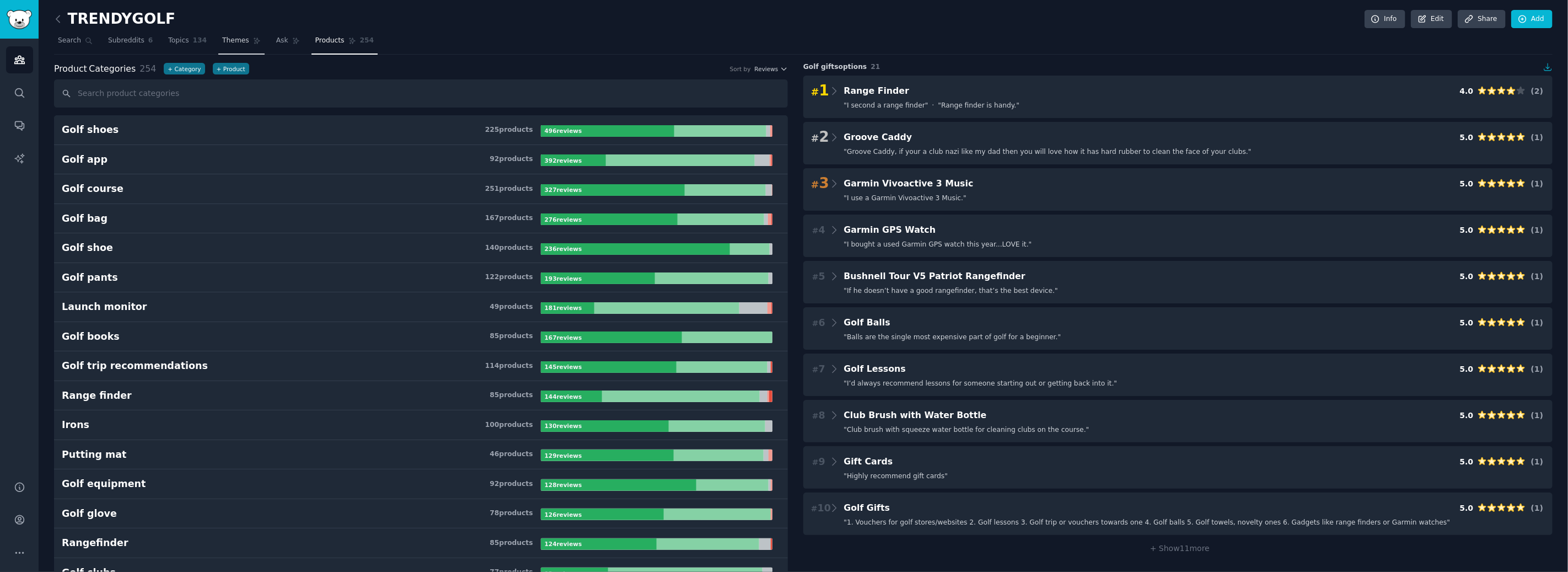
click at [229, 42] on span "Themes" at bounding box center [235, 41] width 27 height 10
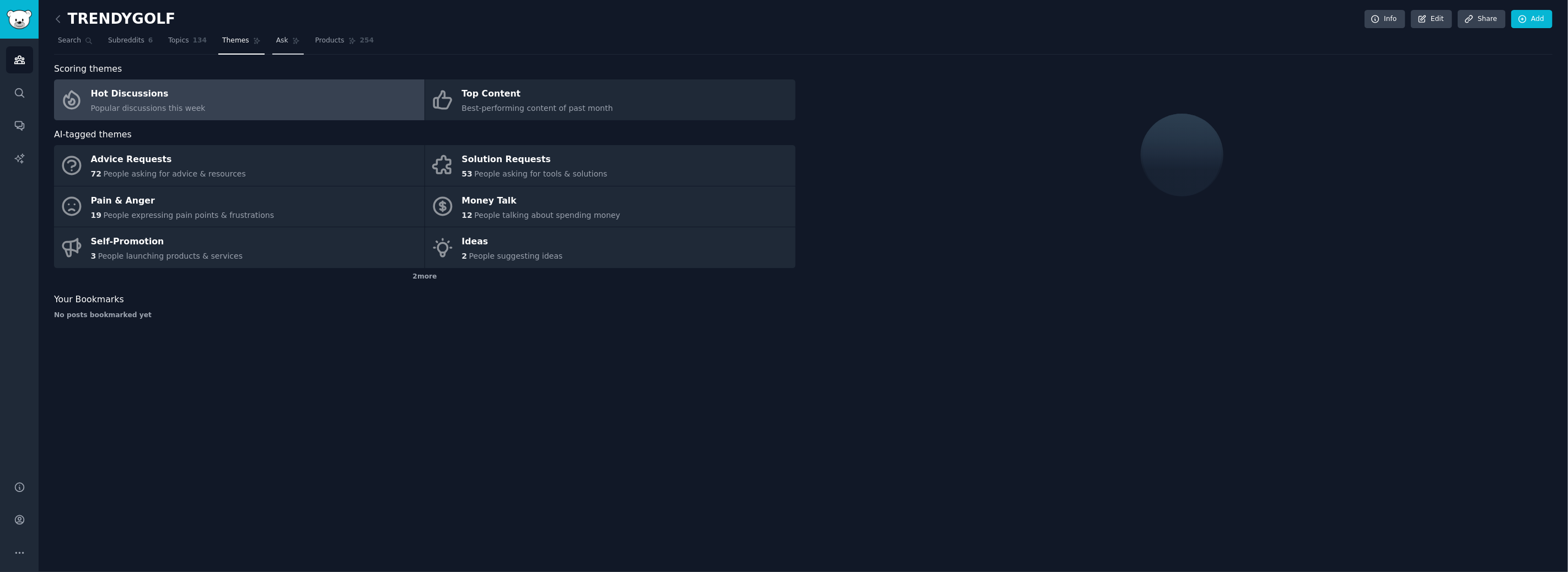
click at [278, 41] on span "Ask" at bounding box center [282, 41] width 12 height 10
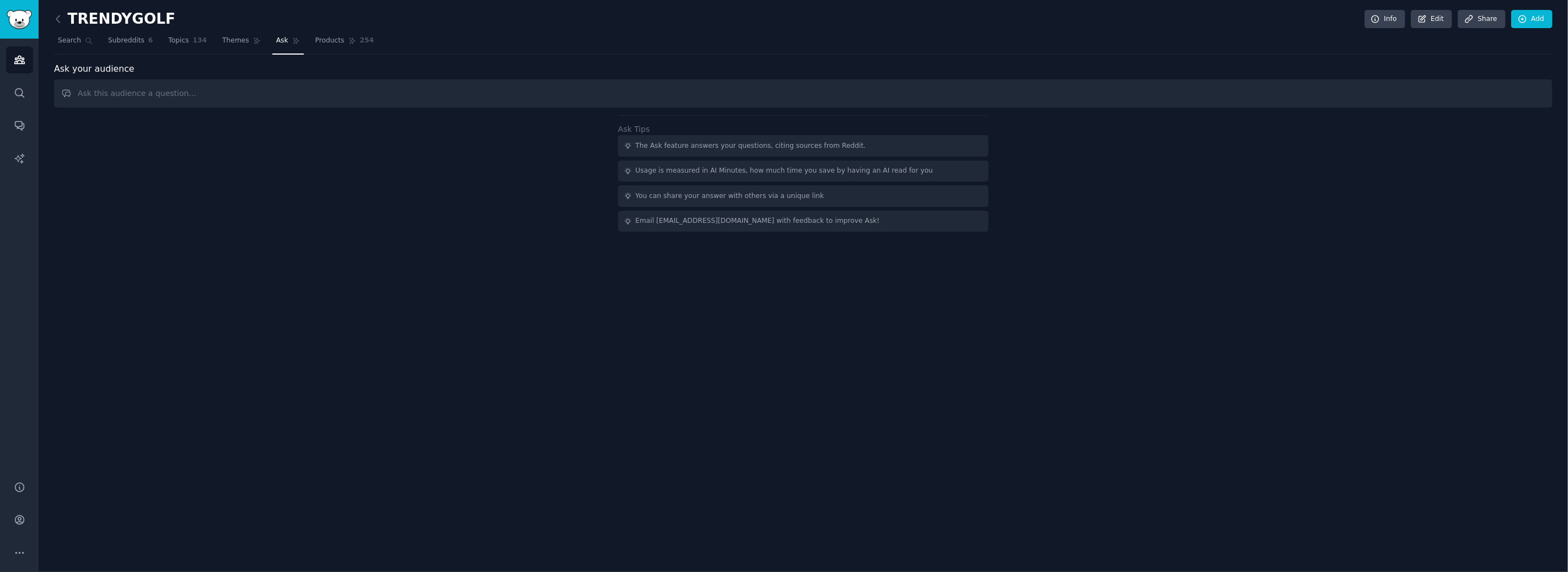
click at [342, 91] on input "text" at bounding box center [804, 93] width 1499 height 28
click at [483, 224] on div "Ask Tips The Ask feature answers your questions, citing sources from Reddit. Us…" at bounding box center [804, 173] width 1499 height 116
